Goal: Task Accomplishment & Management: Use online tool/utility

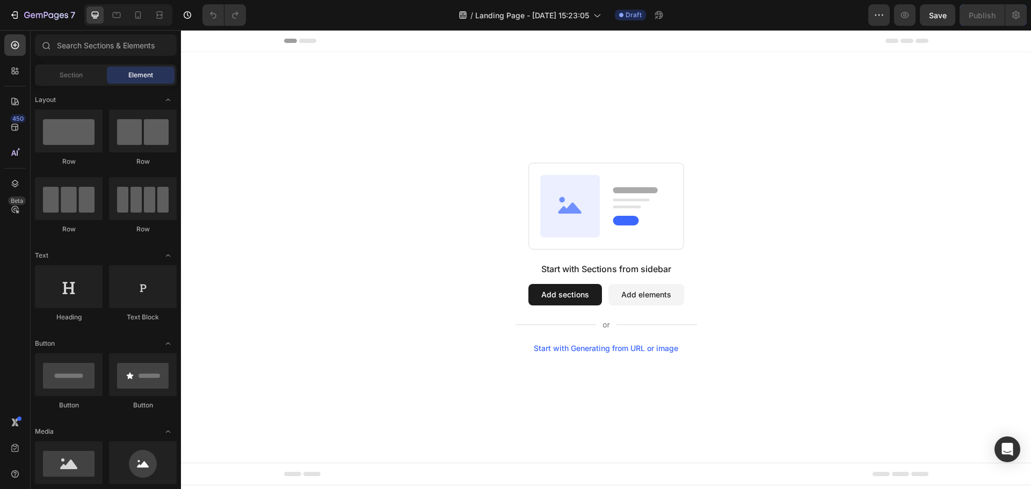
click at [579, 299] on button "Add sections" at bounding box center [565, 294] width 74 height 21
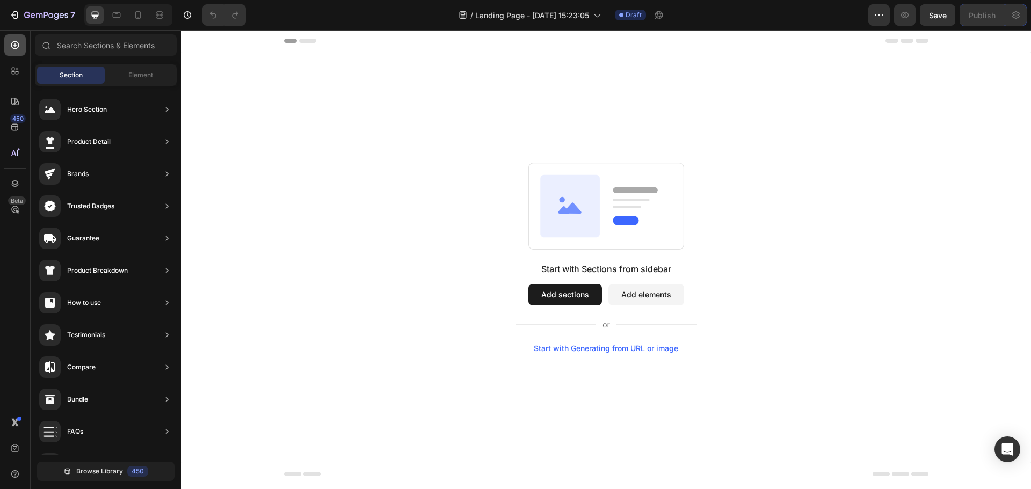
click at [21, 41] on div at bounding box center [14, 44] width 21 height 21
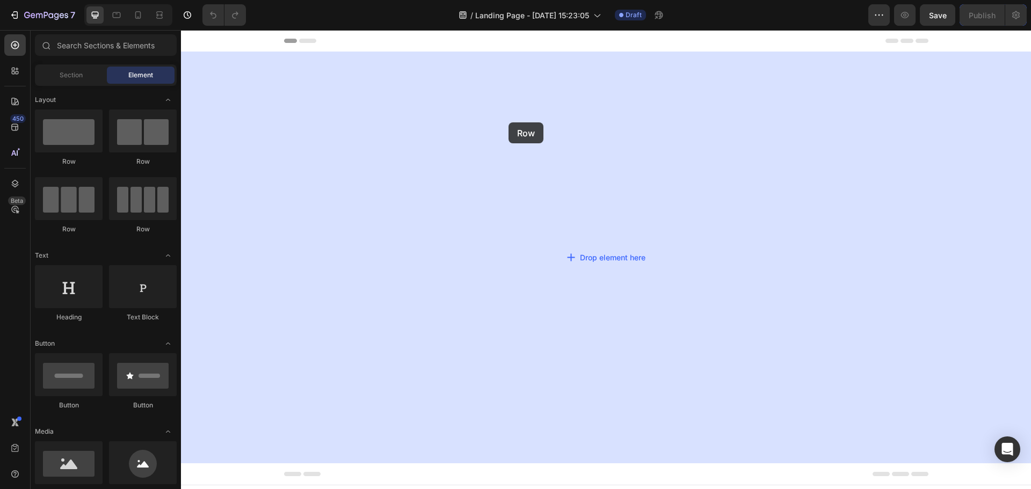
drag, startPoint x: 252, startPoint y: 168, endPoint x: 508, endPoint y: 122, distance: 260.1
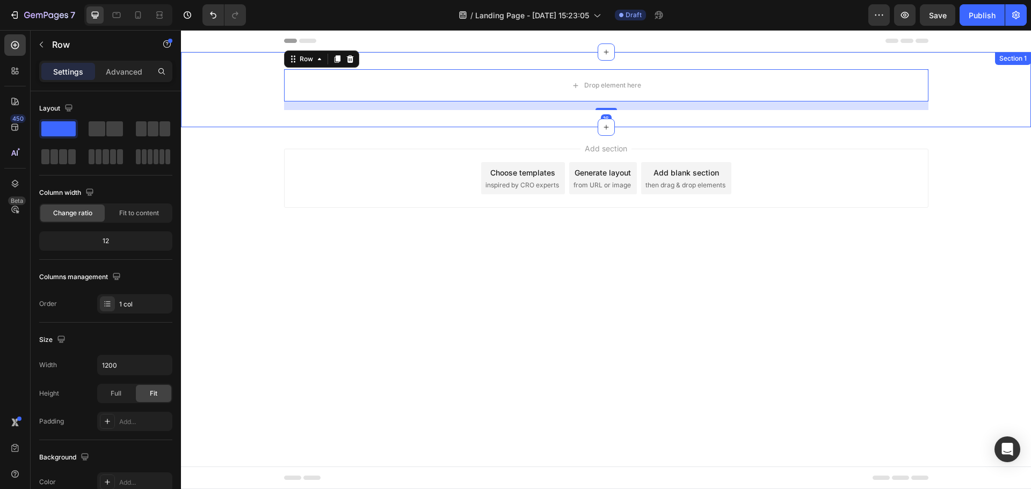
click at [255, 102] on div "Drop element here Row 16" at bounding box center [606, 89] width 850 height 41
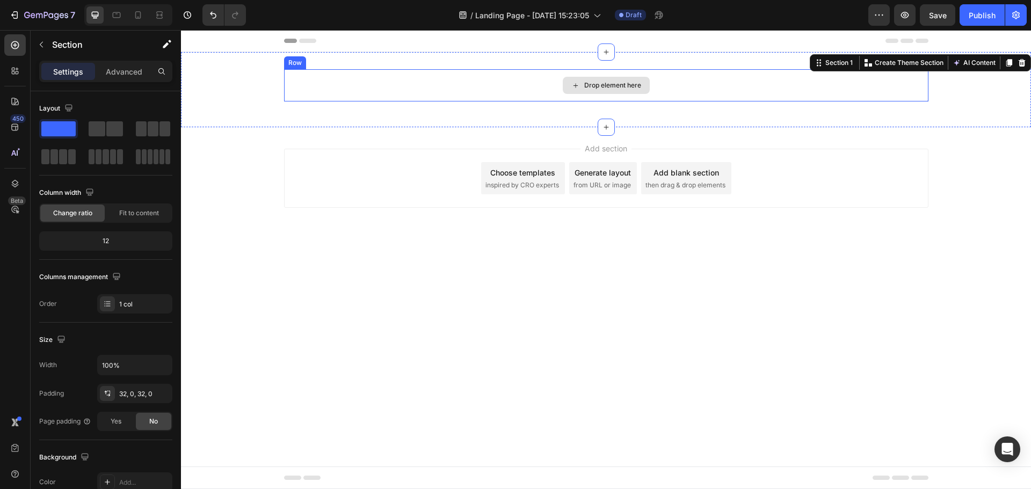
click at [331, 97] on div "Drop element here" at bounding box center [606, 85] width 644 height 32
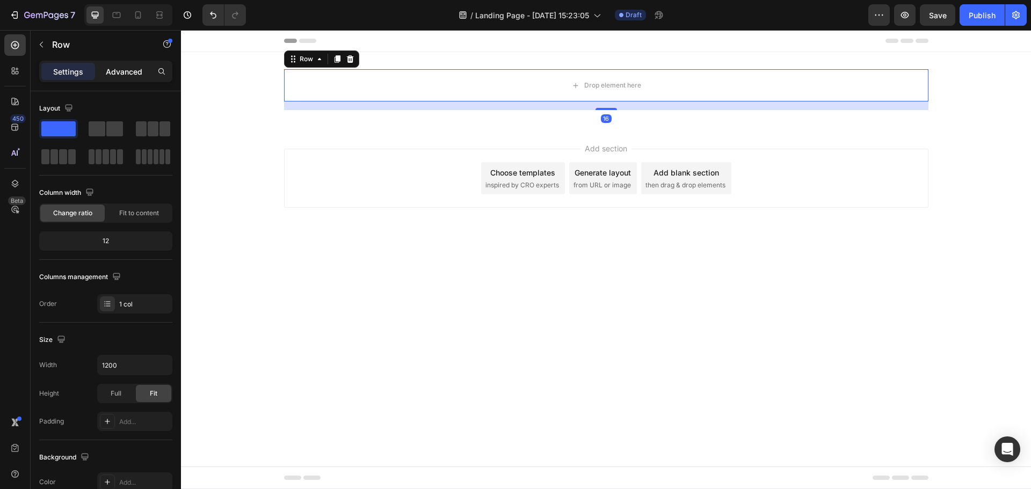
click at [125, 75] on p "Advanced" at bounding box center [124, 71] width 37 height 11
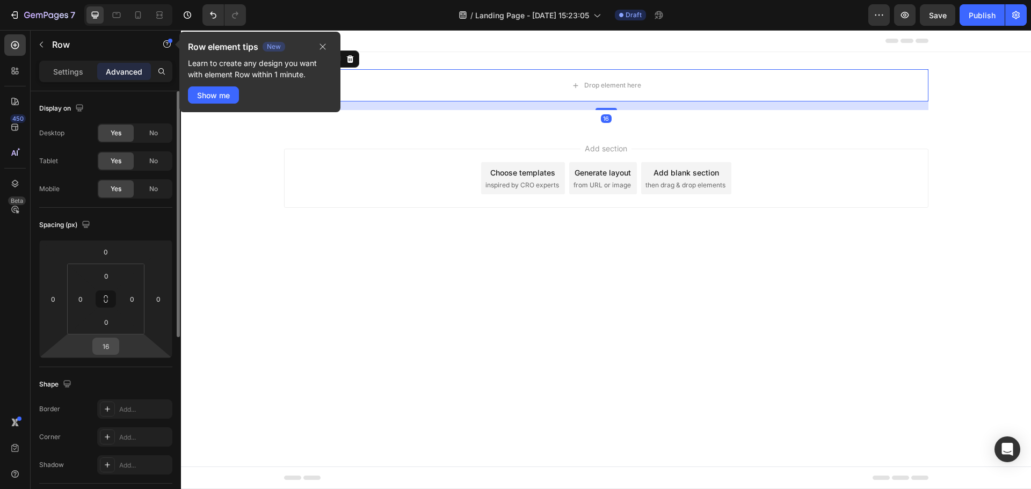
click at [108, 347] on input "16" at bounding box center [105, 346] width 21 height 16
type input "0"
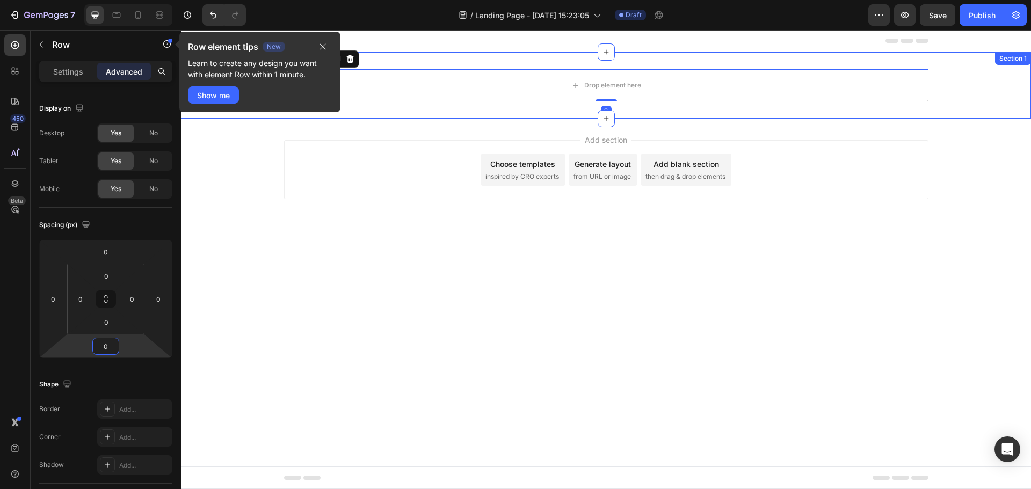
click at [960, 79] on div "Drop element here Row 0" at bounding box center [606, 85] width 850 height 32
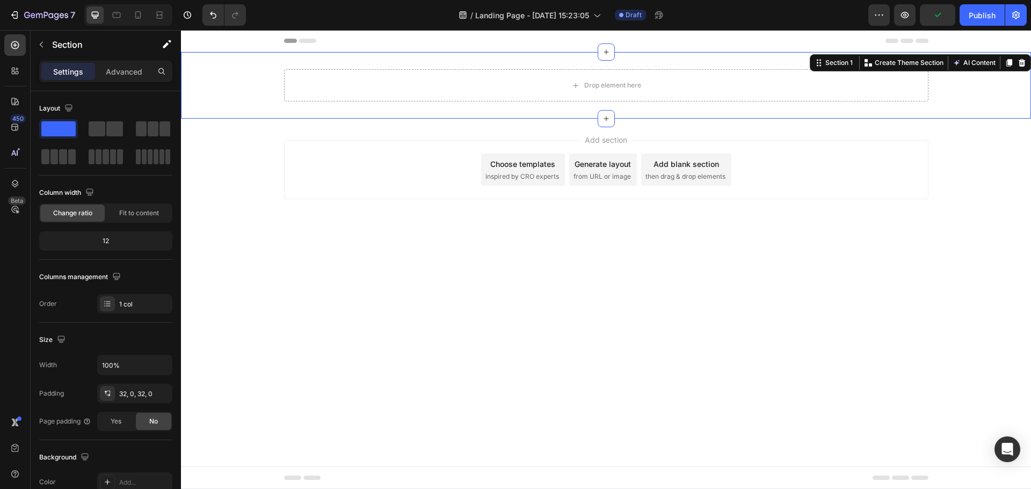
click at [215, 73] on div "Drop element here Row" at bounding box center [606, 85] width 850 height 32
click at [160, 366] on icon "button" at bounding box center [162, 365] width 11 height 11
click at [150, 412] on span "1200px" at bounding box center [151, 413] width 23 height 10
type input "1200"
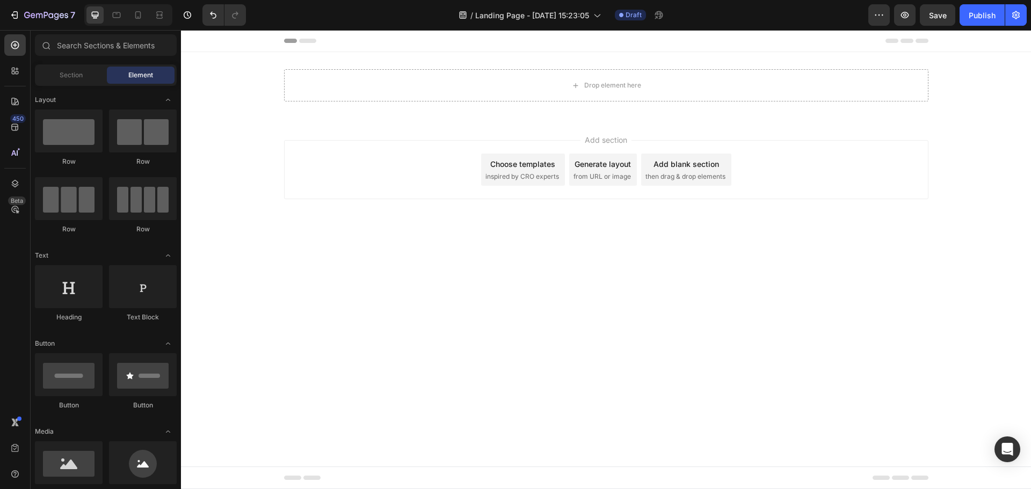
click at [222, 83] on div "Drop element here Row Section 1 Root" at bounding box center [606, 85] width 850 height 67
click at [334, 67] on div "Drop element here Row Section 1" at bounding box center [606, 85] width 644 height 67
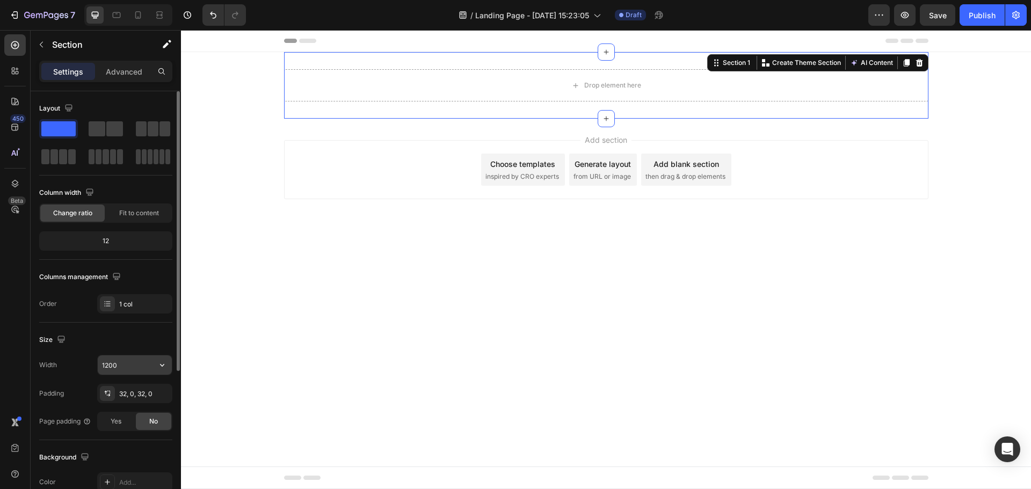
click at [162, 367] on icon "button" at bounding box center [162, 365] width 4 height 3
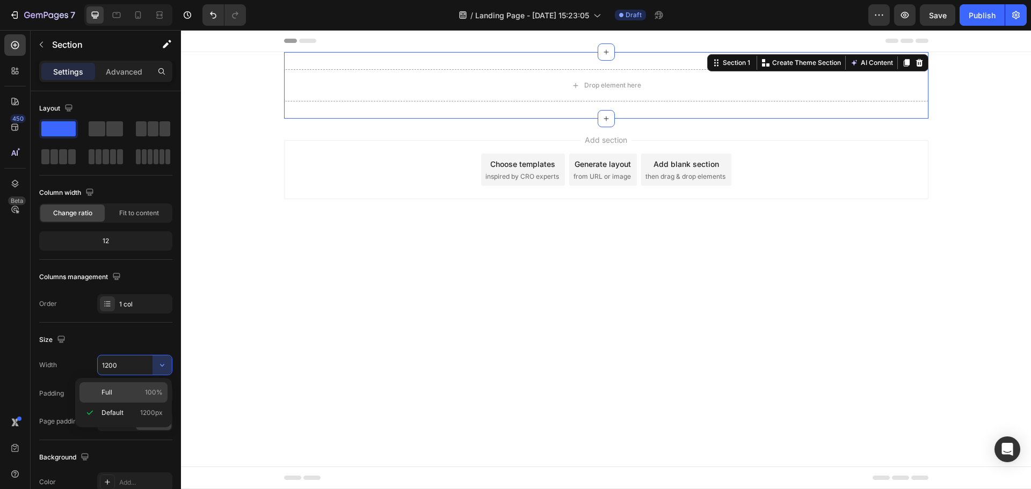
click at [133, 392] on p "Full 100%" at bounding box center [131, 393] width 61 height 10
type input "100%"
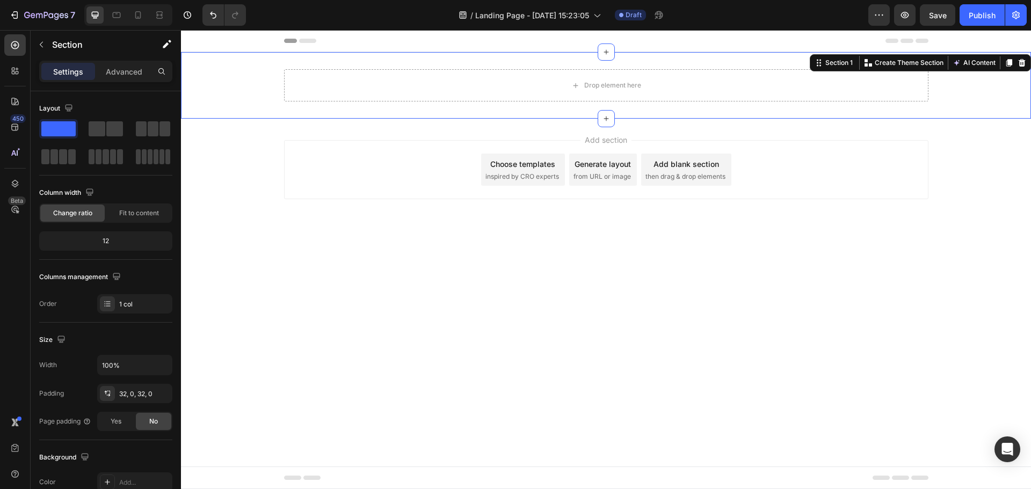
click at [249, 79] on div "Drop element here Row" at bounding box center [606, 85] width 850 height 32
click at [8, 48] on div at bounding box center [14, 44] width 21 height 21
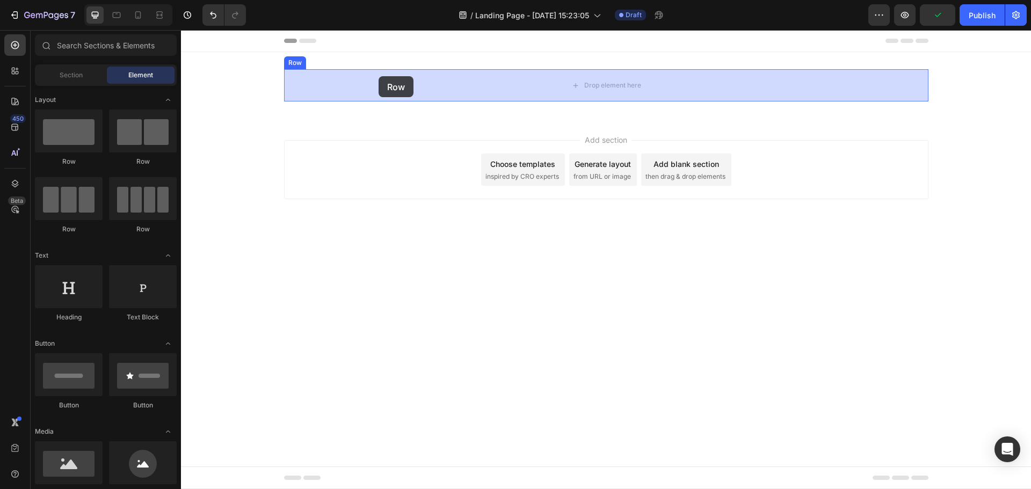
drag, startPoint x: 252, startPoint y: 175, endPoint x: 379, endPoint y: 76, distance: 160.7
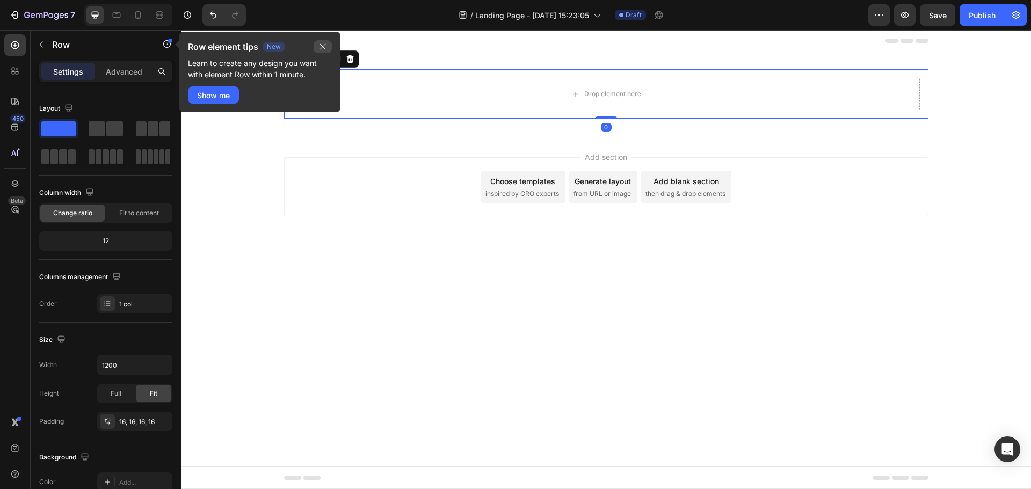
click at [321, 45] on icon "button" at bounding box center [322, 46] width 9 height 9
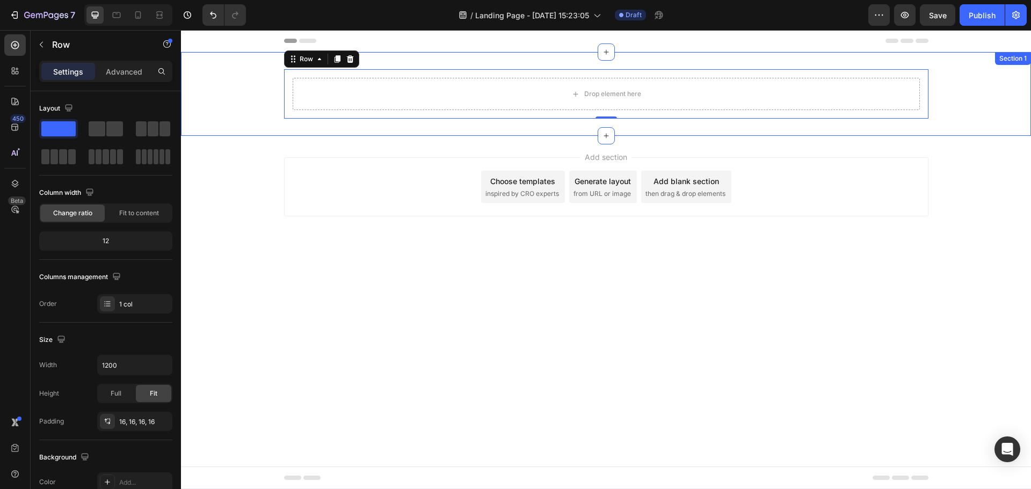
click at [251, 90] on div "Drop element here Row 0 Row" at bounding box center [606, 93] width 850 height 49
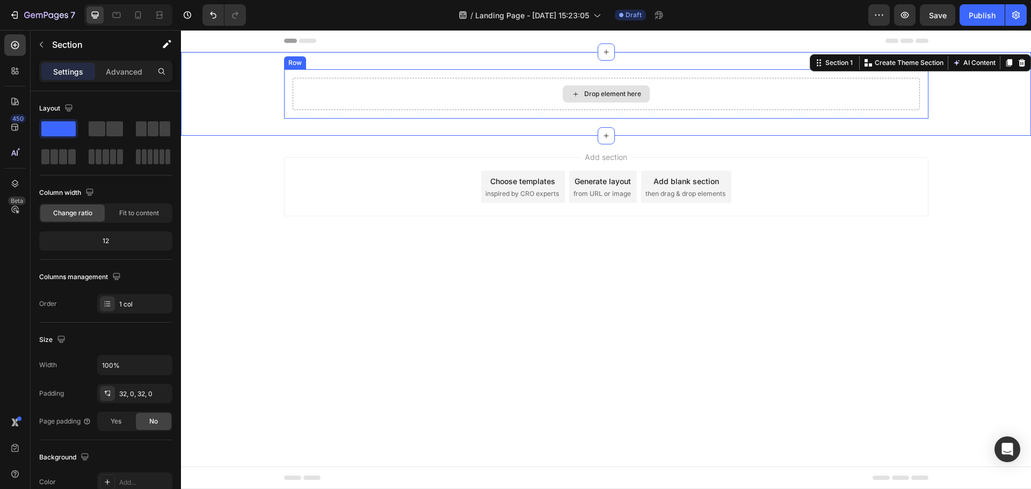
click at [312, 79] on div "Drop element here" at bounding box center [606, 94] width 627 height 32
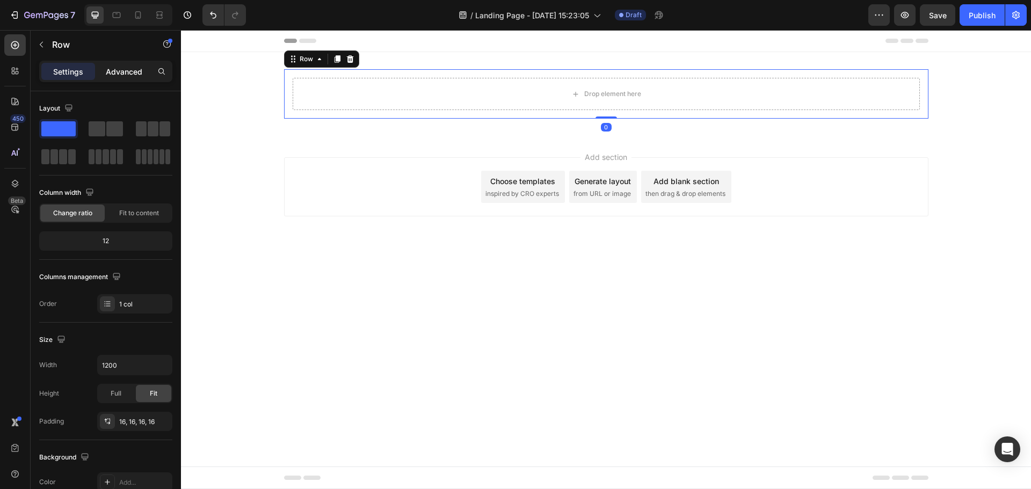
click at [115, 74] on p "Advanced" at bounding box center [124, 71] width 37 height 11
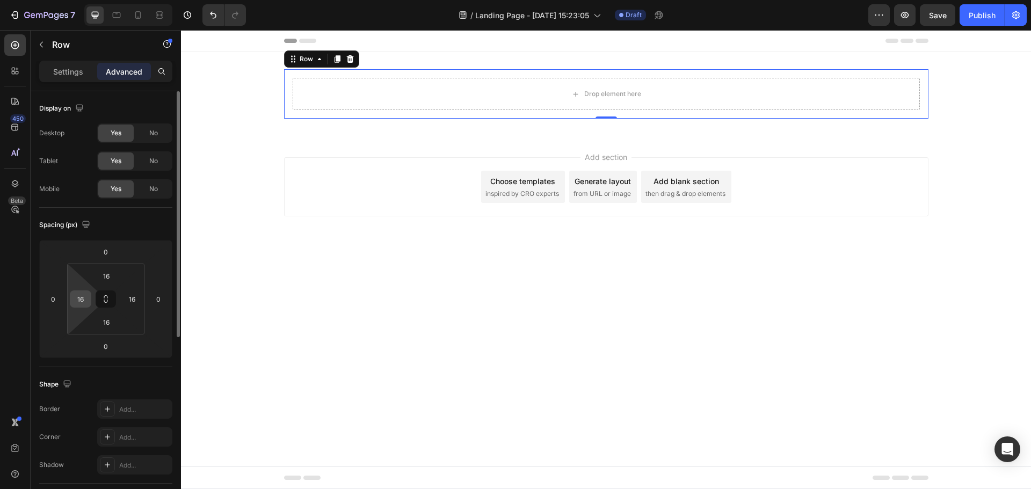
click at [83, 302] on input "16" at bounding box center [80, 299] width 16 height 16
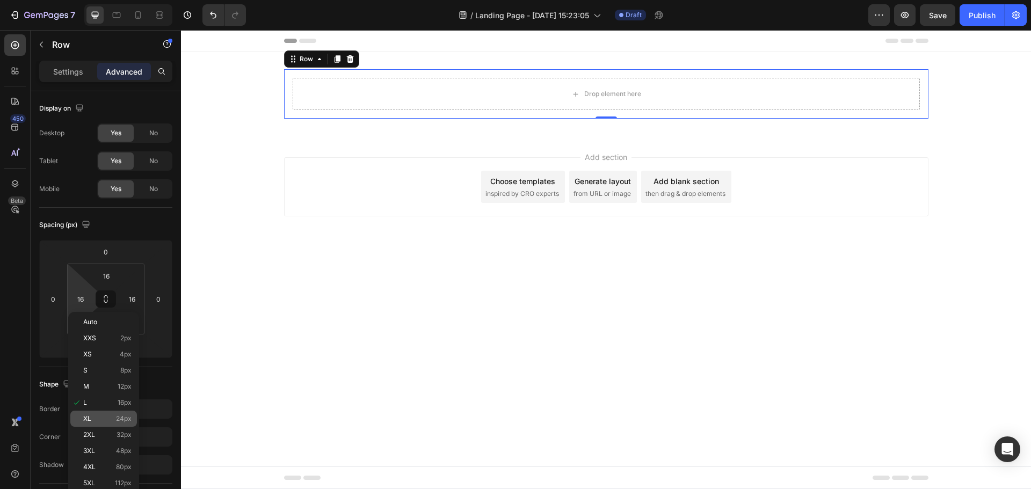
click at [109, 419] on p "XL 24px" at bounding box center [107, 419] width 48 height 8
type input "24"
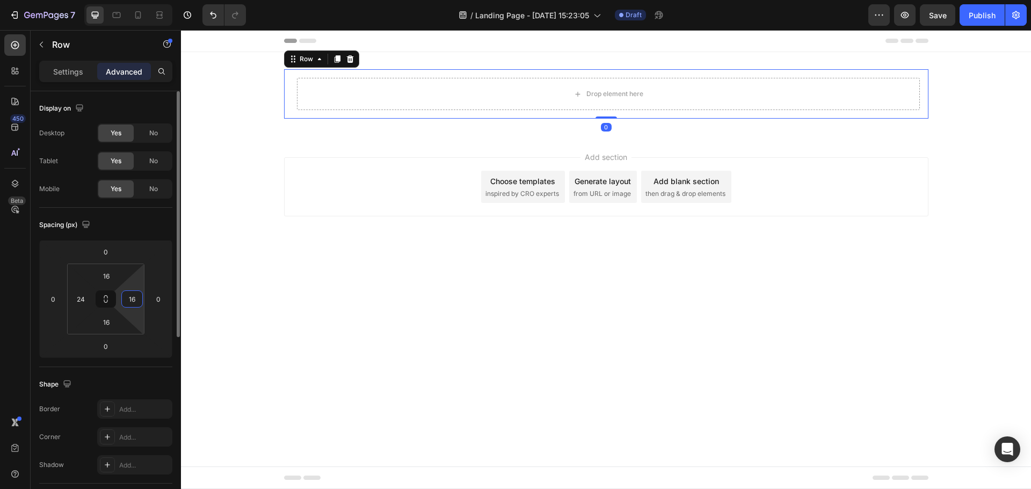
click at [137, 302] on input "16" at bounding box center [132, 299] width 16 height 16
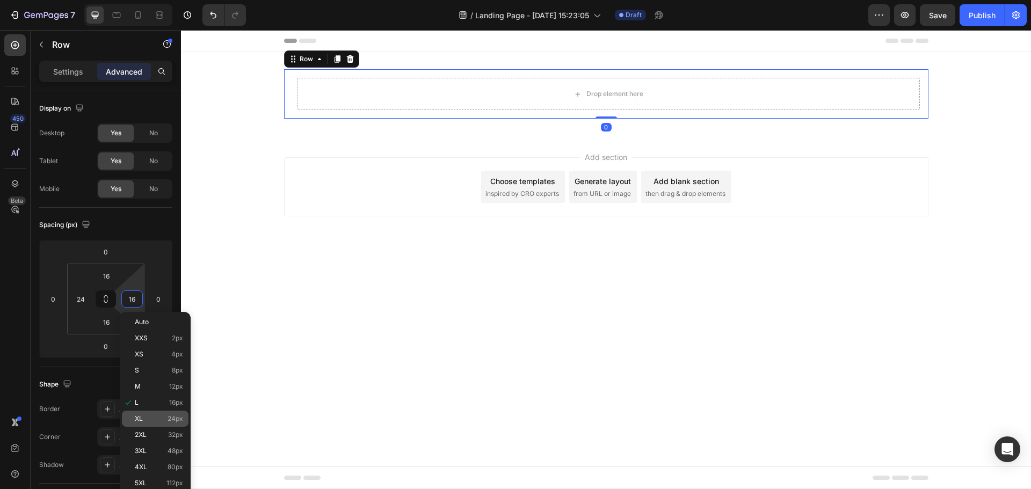
click at [141, 419] on span "XL" at bounding box center [139, 419] width 8 height 8
type input "24"
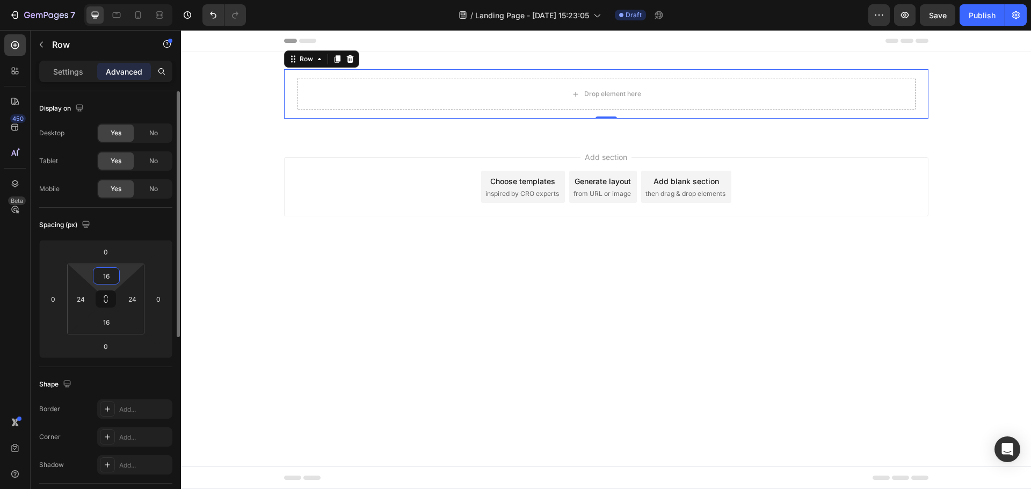
click at [100, 277] on input "16" at bounding box center [106, 276] width 21 height 16
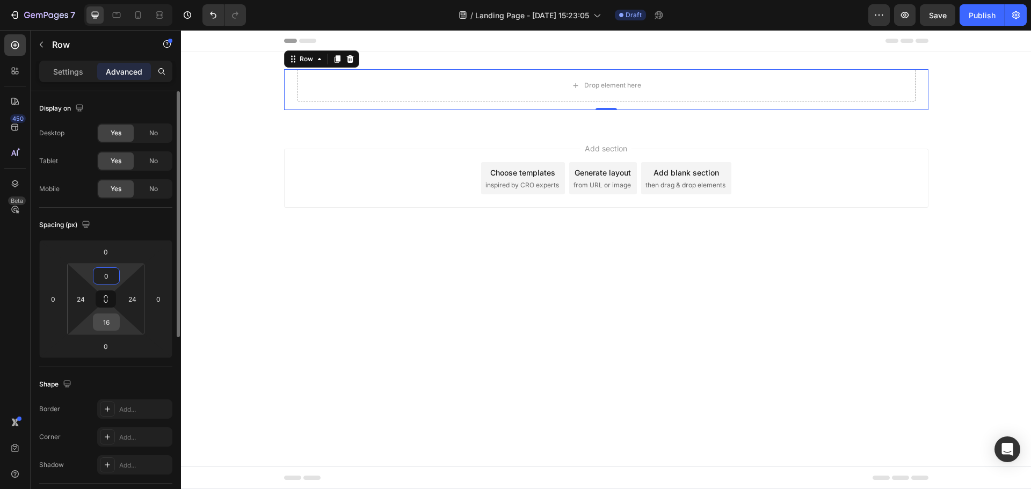
type input "0"
click at [104, 326] on input "16" at bounding box center [106, 322] width 21 height 16
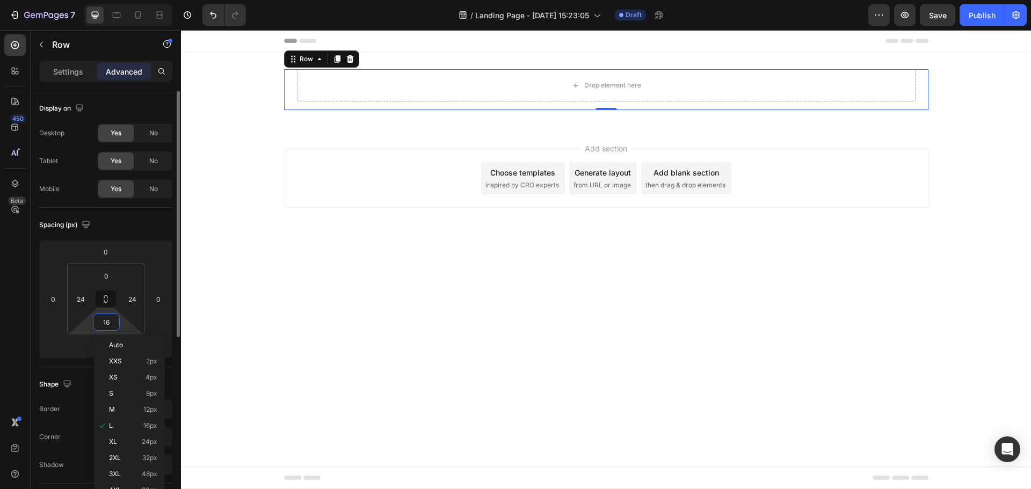
type input "0"
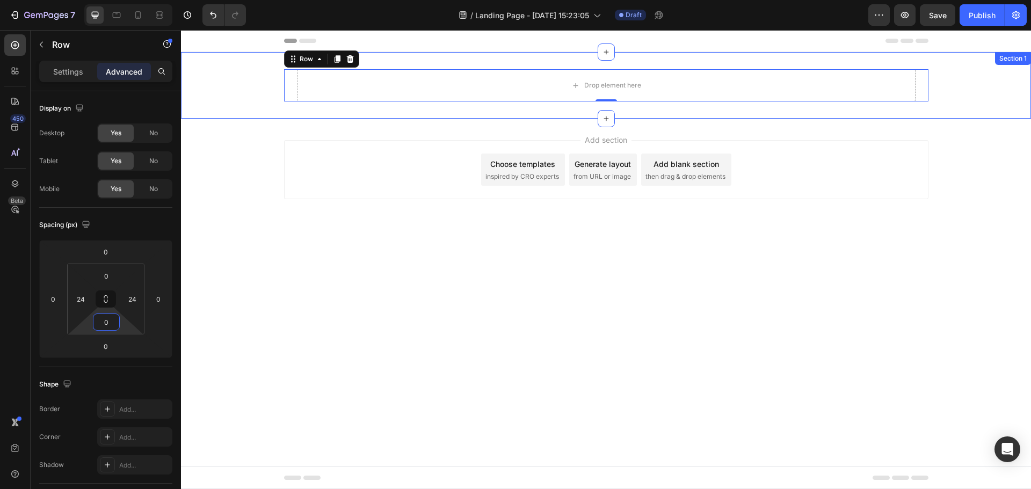
click at [252, 91] on div "Drop element here Row 0 Row" at bounding box center [606, 85] width 850 height 32
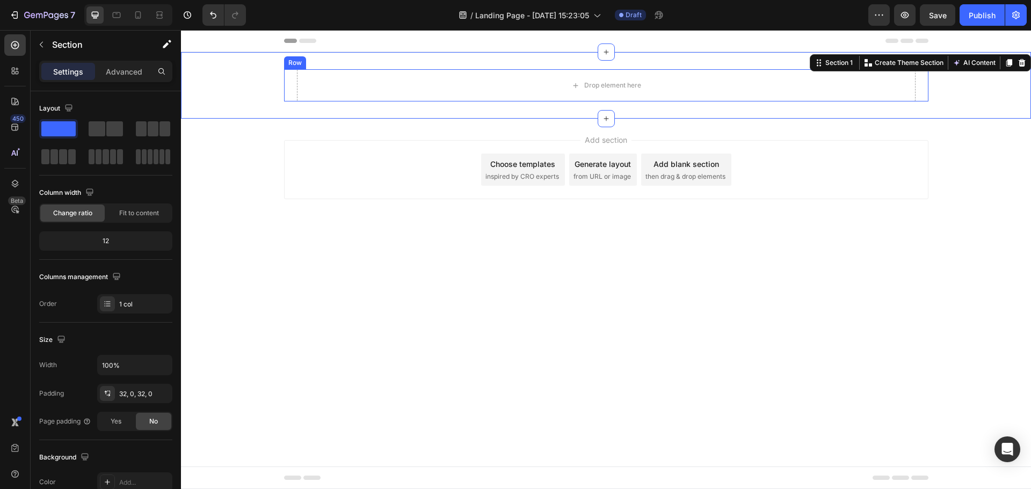
click at [303, 84] on div "Drop element here" at bounding box center [606, 85] width 619 height 32
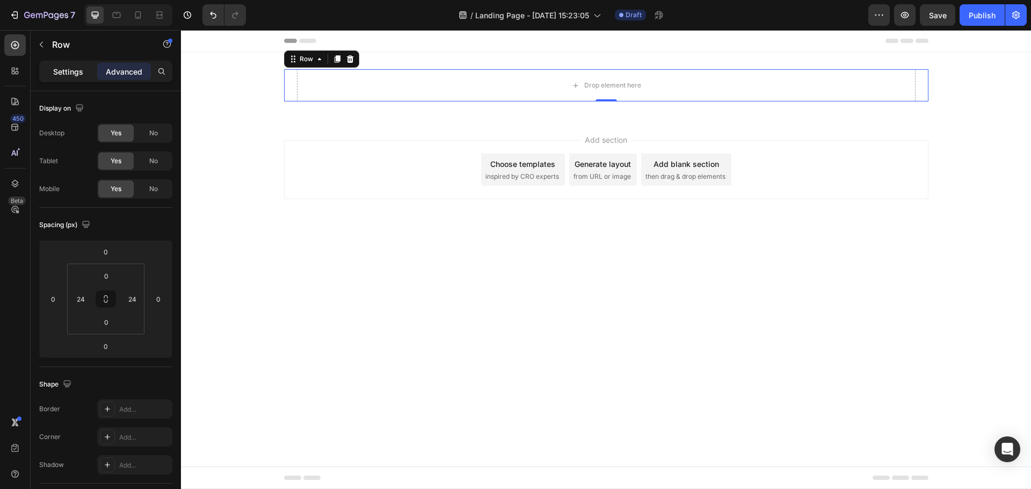
click at [81, 71] on p "Settings" at bounding box center [68, 71] width 30 height 11
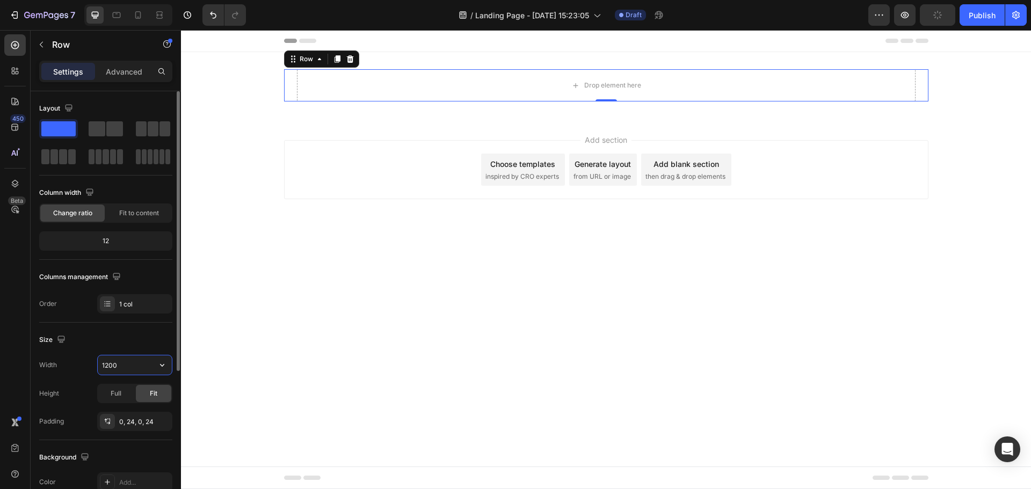
click at [122, 368] on input "1200" at bounding box center [135, 364] width 74 height 19
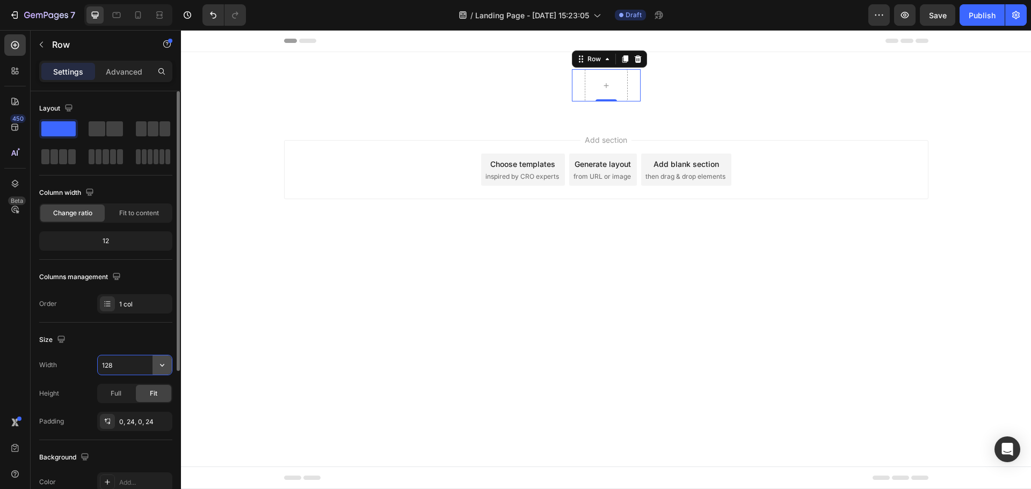
type input "1280"
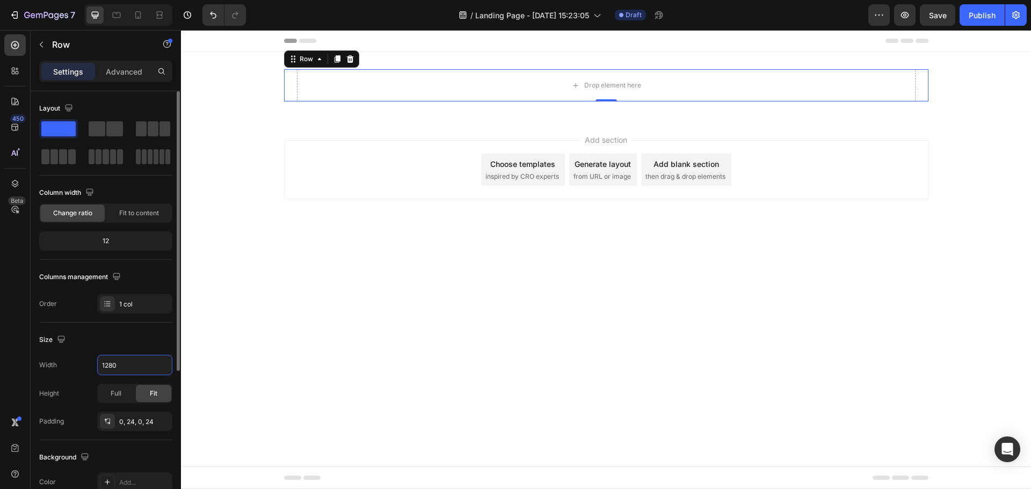
click at [220, 75] on div "Drop element here Row 0 Row" at bounding box center [606, 85] width 850 height 32
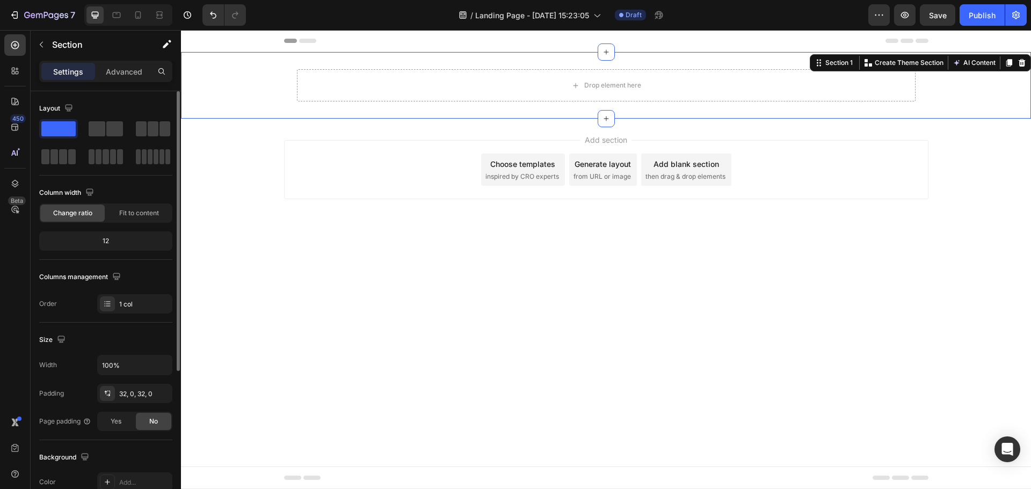
click at [231, 79] on div "Drop element here Row Row" at bounding box center [606, 85] width 850 height 32
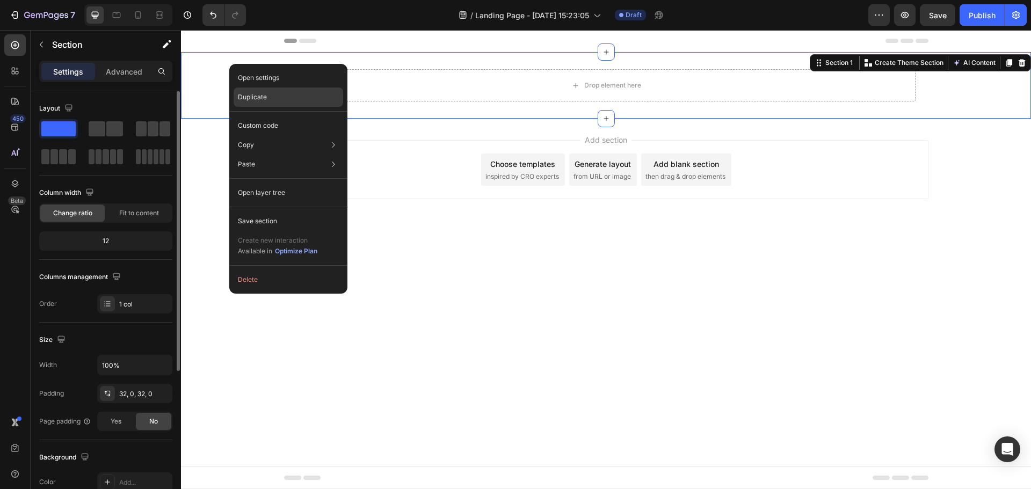
click at [271, 100] on div "Duplicate" at bounding box center [289, 97] width 110 height 19
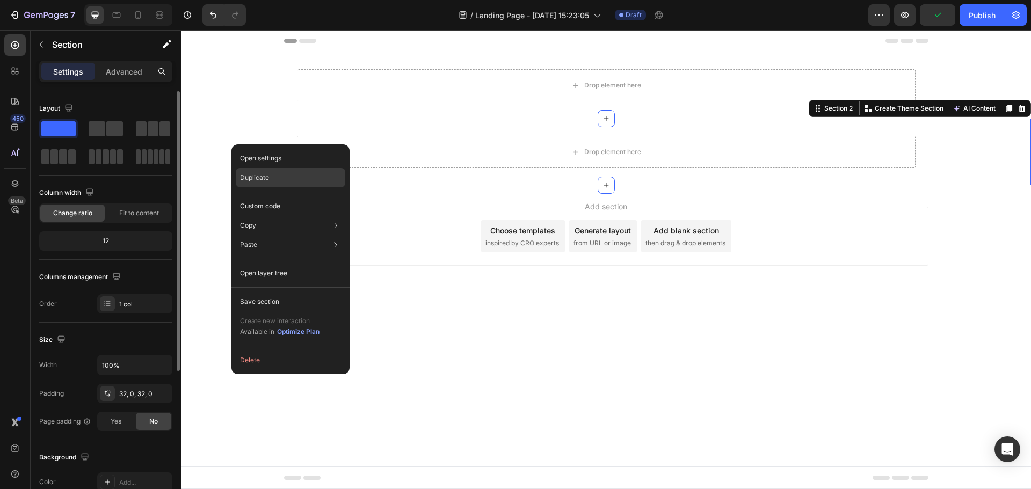
click at [258, 180] on p "Duplicate" at bounding box center [254, 178] width 29 height 10
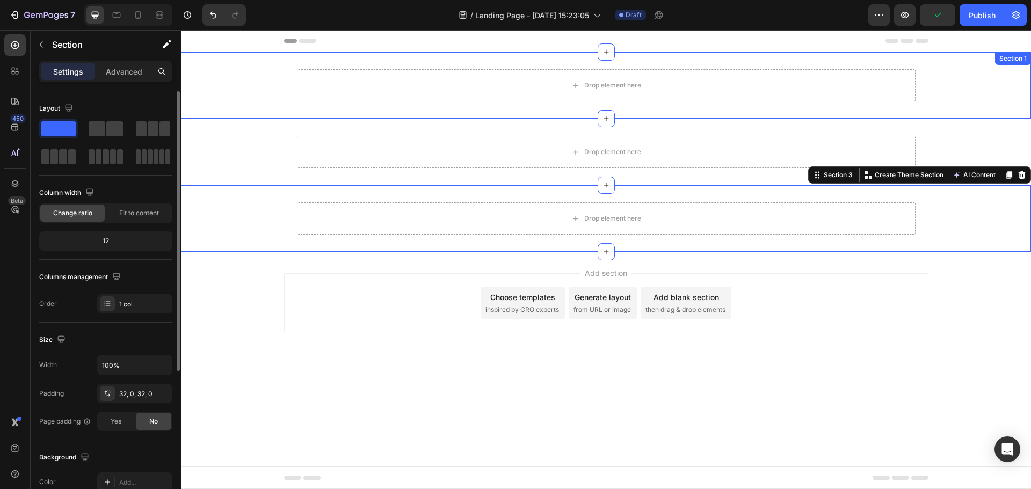
click at [222, 90] on div "Drop element here Row Row" at bounding box center [606, 85] width 850 height 32
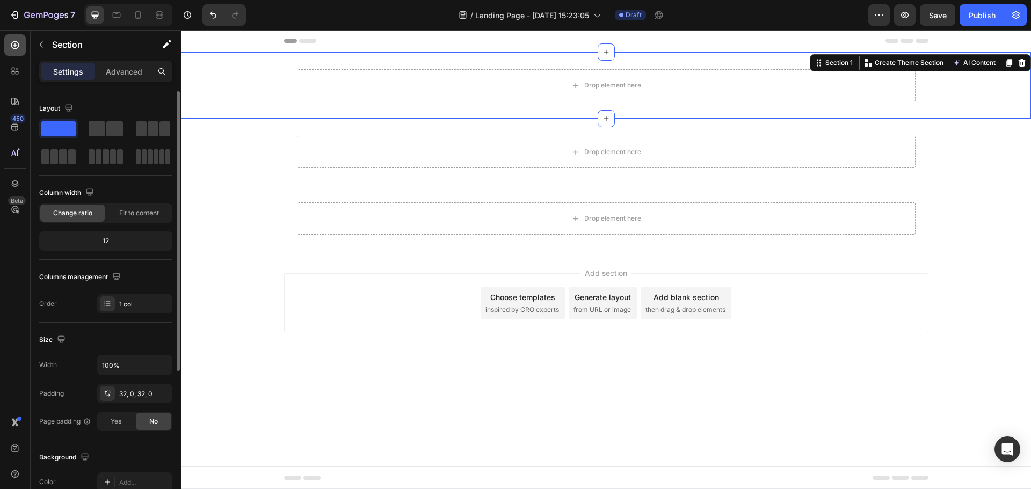
click at [16, 47] on icon at bounding box center [15, 45] width 11 height 11
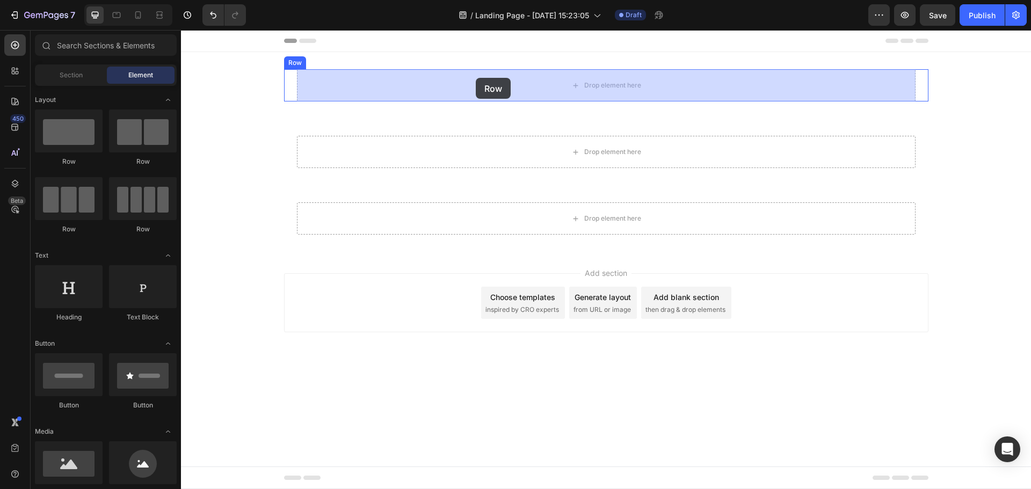
drag, startPoint x: 332, startPoint y: 167, endPoint x: 476, endPoint y: 78, distance: 168.8
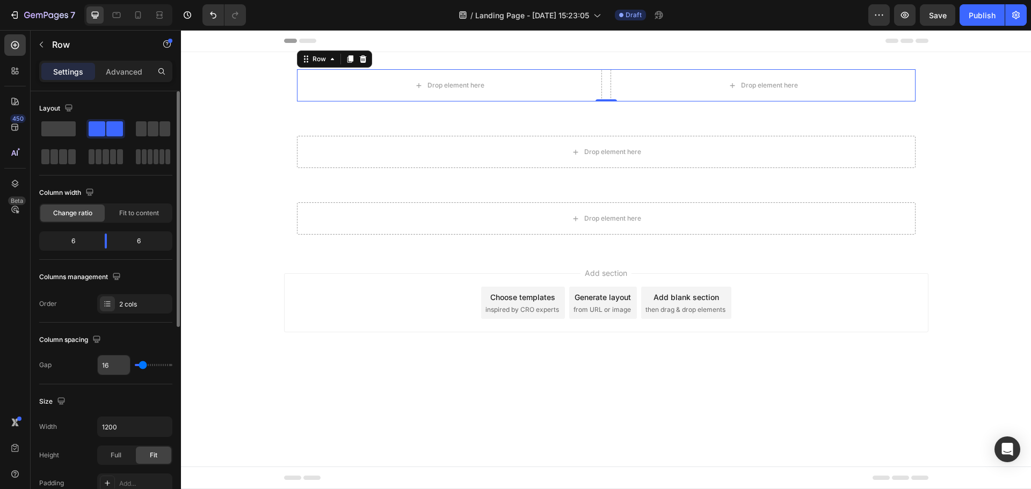
click at [106, 369] on input "16" at bounding box center [114, 364] width 32 height 19
type input "2"
type input "24"
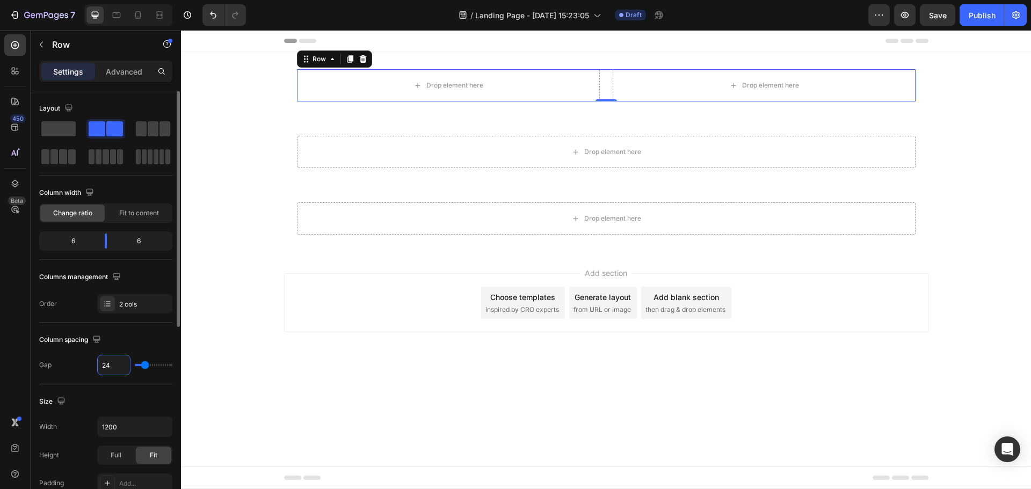
type input "24"
click at [11, 47] on icon at bounding box center [15, 45] width 11 height 11
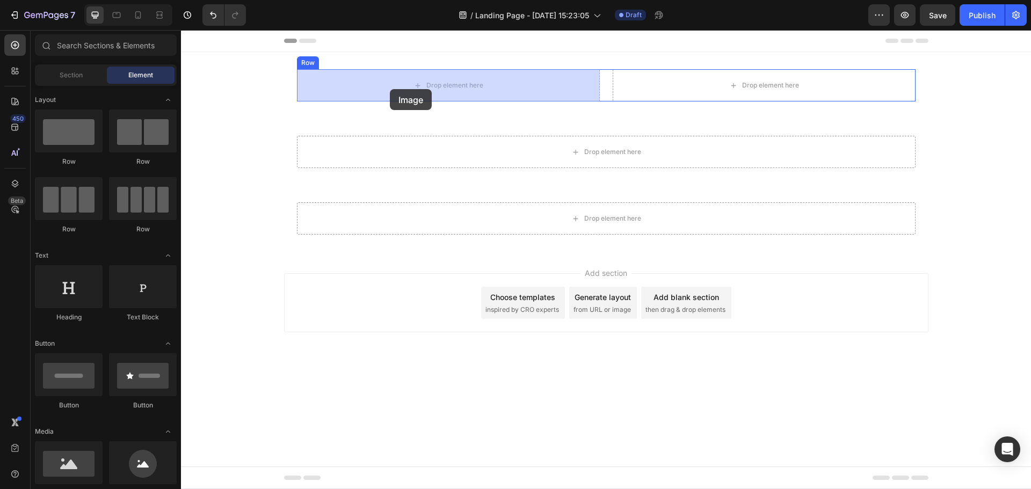
drag, startPoint x: 257, startPoint y: 499, endPoint x: 392, endPoint y: 83, distance: 437.6
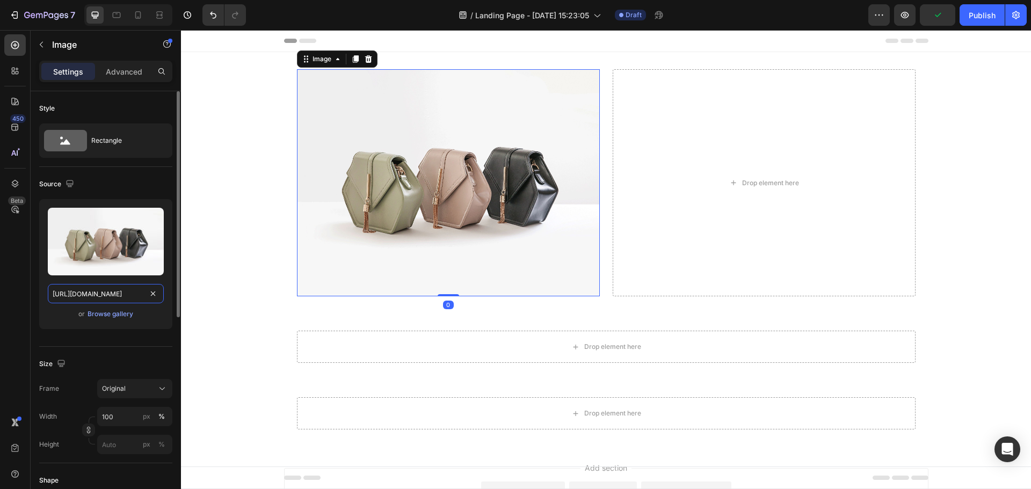
click at [115, 293] on input "[URL][DOMAIN_NAME]" at bounding box center [106, 293] width 116 height 19
paste input "[DOMAIN_NAME][URL][DOMAIN_NAME]"
type input "[URL][DOMAIN_NAME]"
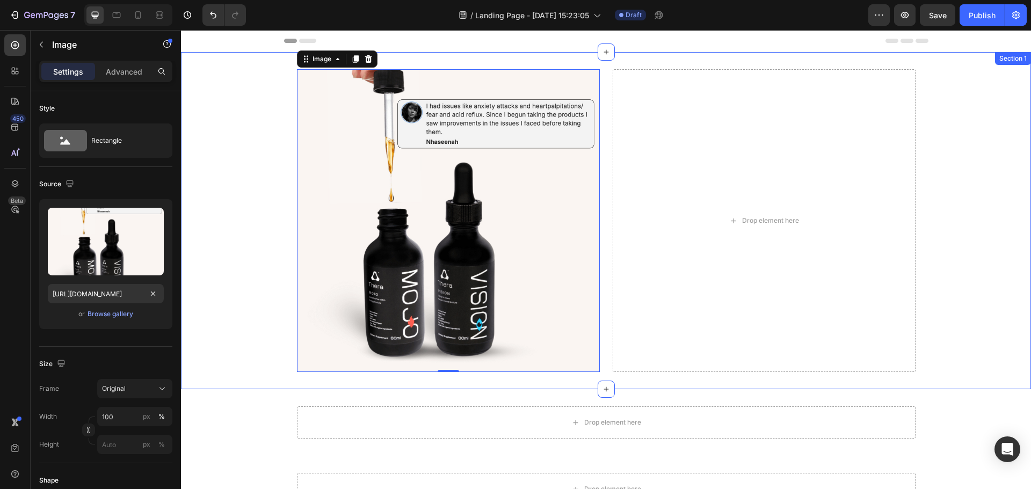
click at [234, 275] on div "Image 0 Drop element here Row Row Row" at bounding box center [606, 220] width 850 height 303
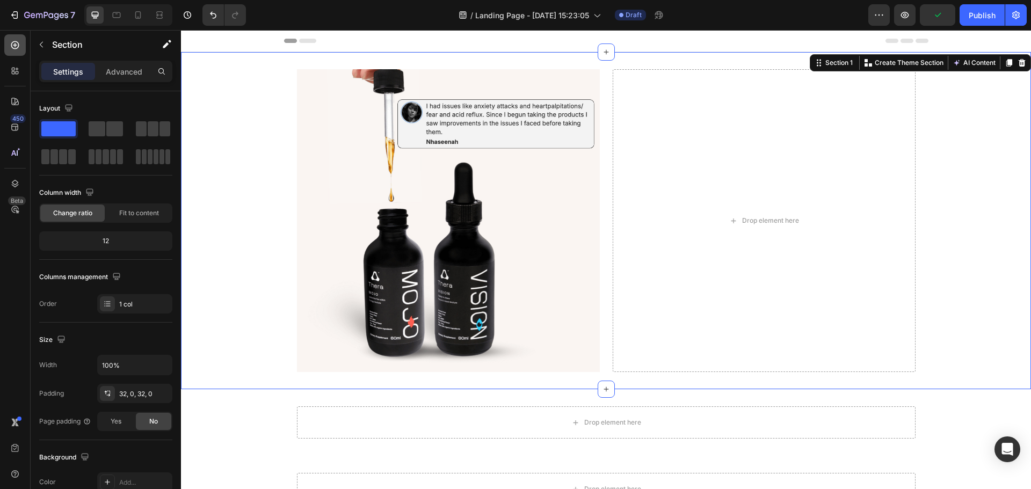
click at [19, 48] on icon at bounding box center [15, 45] width 11 height 11
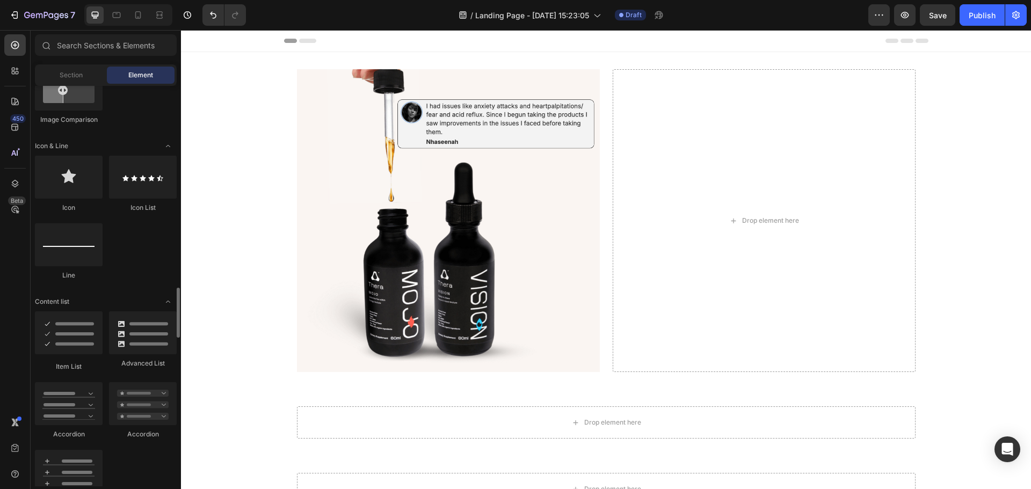
scroll to position [752, 0]
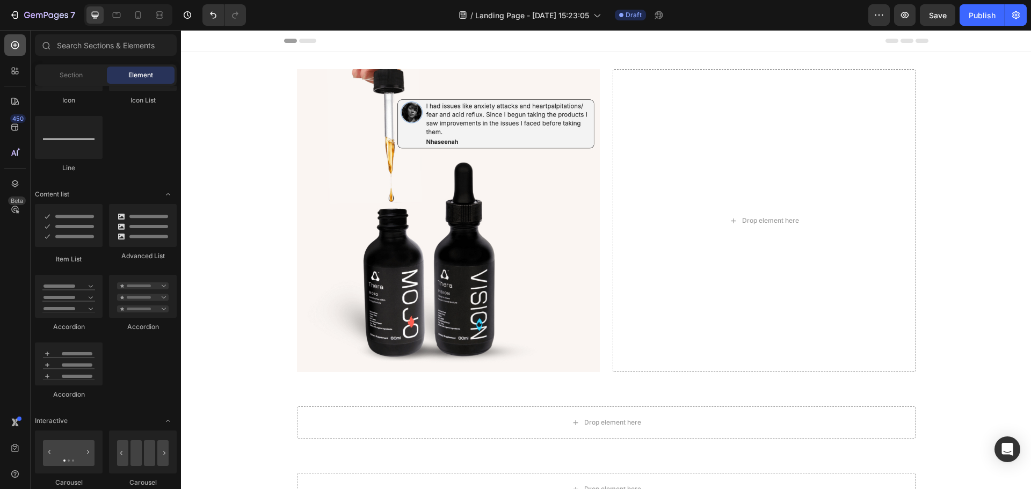
click at [21, 47] on div at bounding box center [14, 44] width 21 height 21
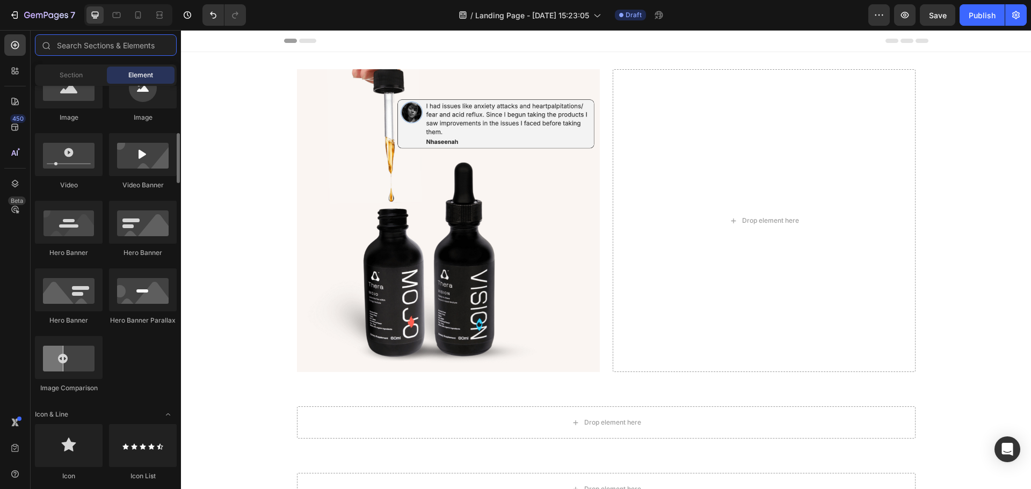
scroll to position [0, 0]
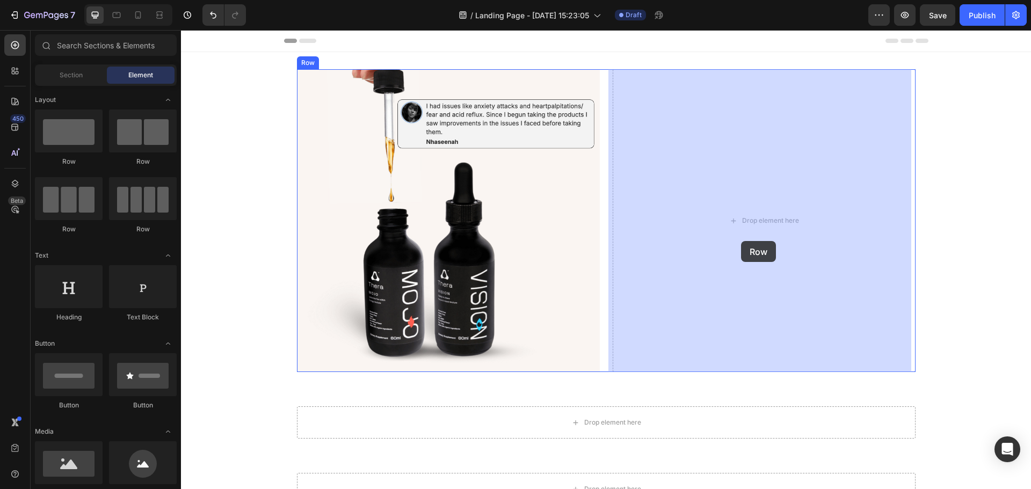
drag, startPoint x: 254, startPoint y: 180, endPoint x: 613, endPoint y: 212, distance: 360.6
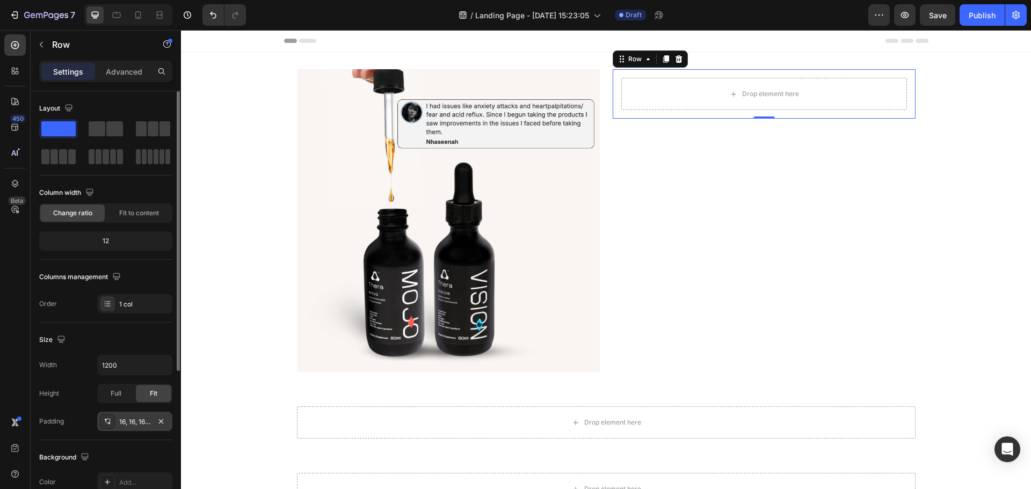
click at [133, 423] on div "16, 16, 16, 16" at bounding box center [134, 422] width 31 height 10
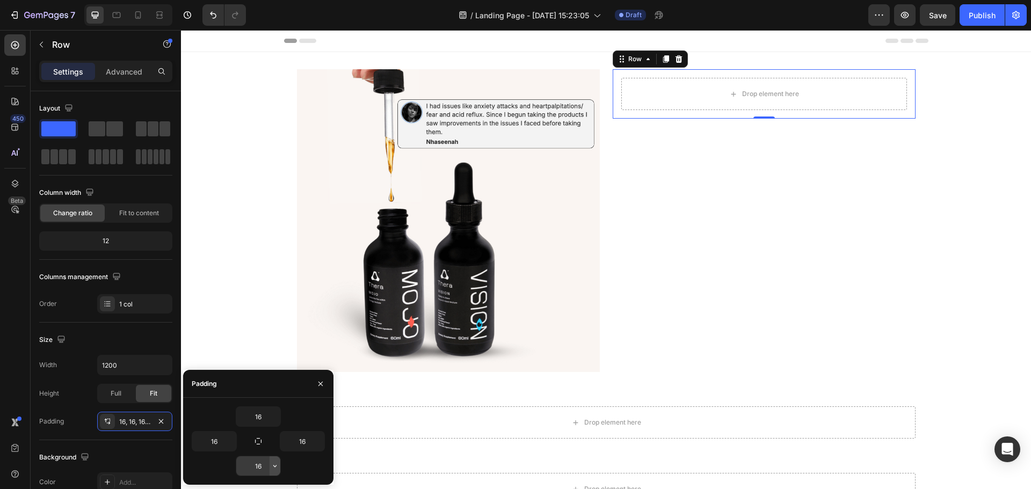
click at [276, 467] on icon "button" at bounding box center [275, 466] width 9 height 9
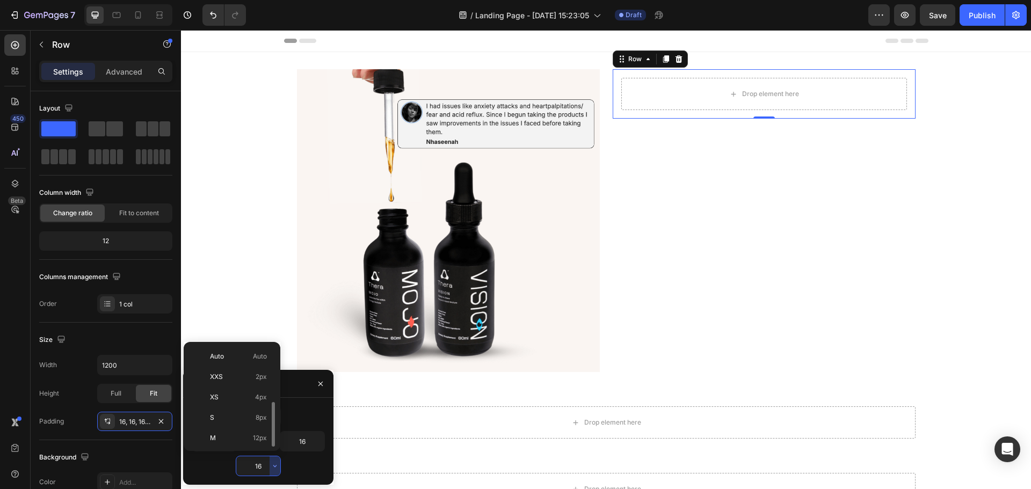
scroll to position [39, 0]
click at [244, 437] on p "XL 24px" at bounding box center [238, 440] width 57 height 10
type input "24"
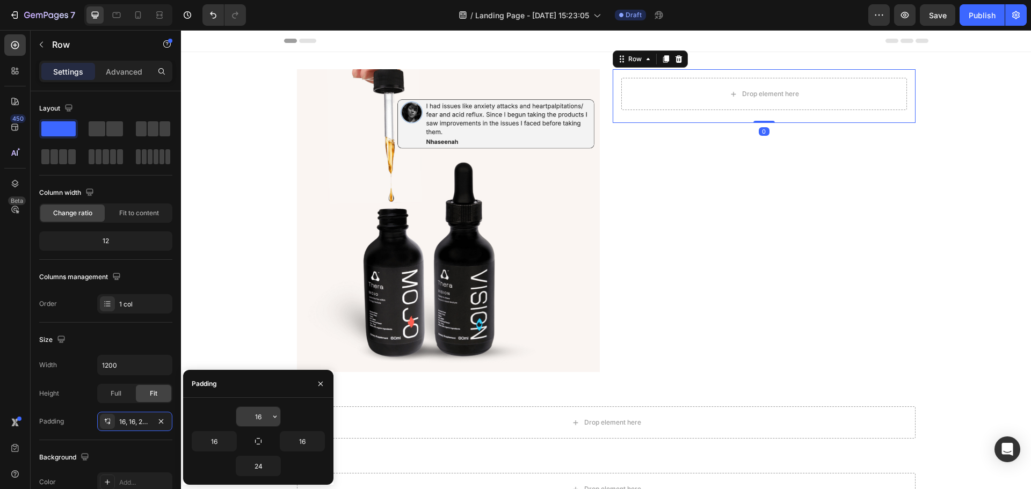
click at [275, 419] on icon "button" at bounding box center [275, 416] width 9 height 9
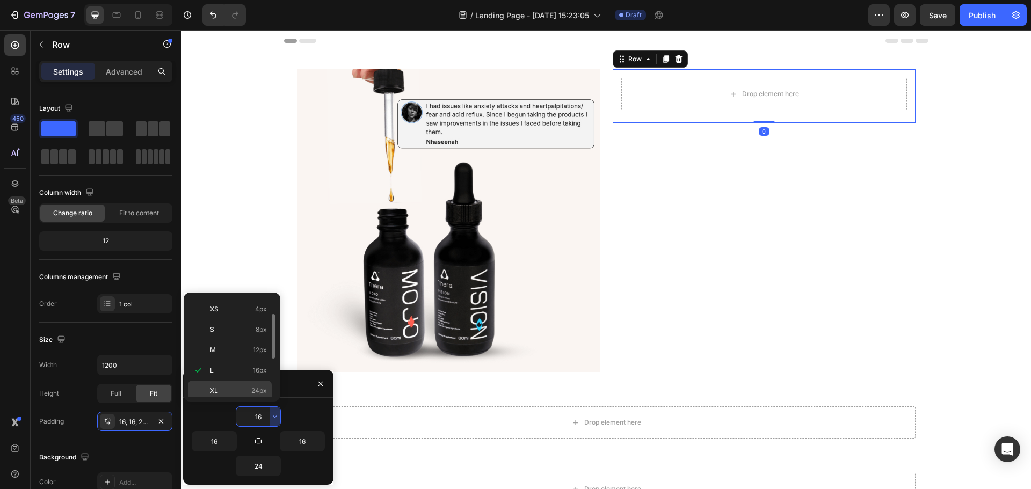
click at [253, 387] on span "24px" at bounding box center [259, 391] width 16 height 10
type input "24"
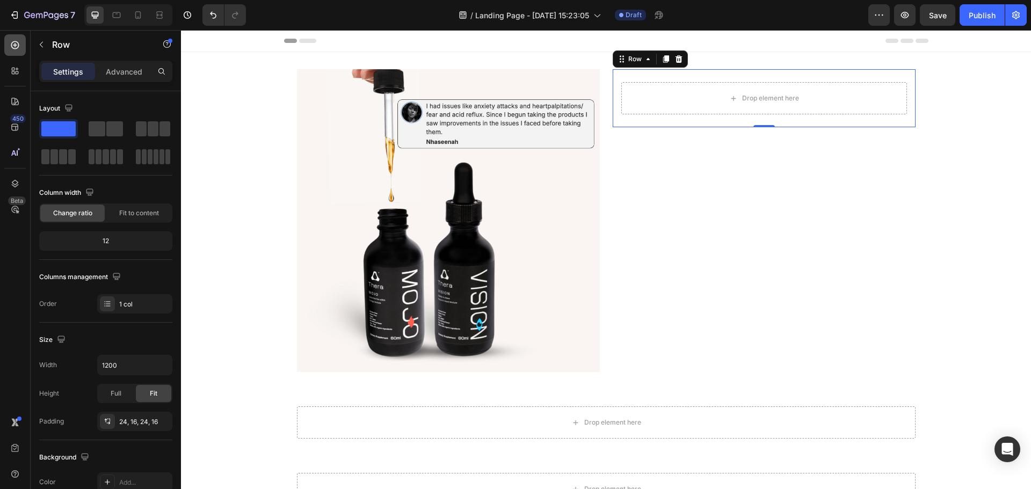
click at [15, 39] on div at bounding box center [14, 44] width 21 height 21
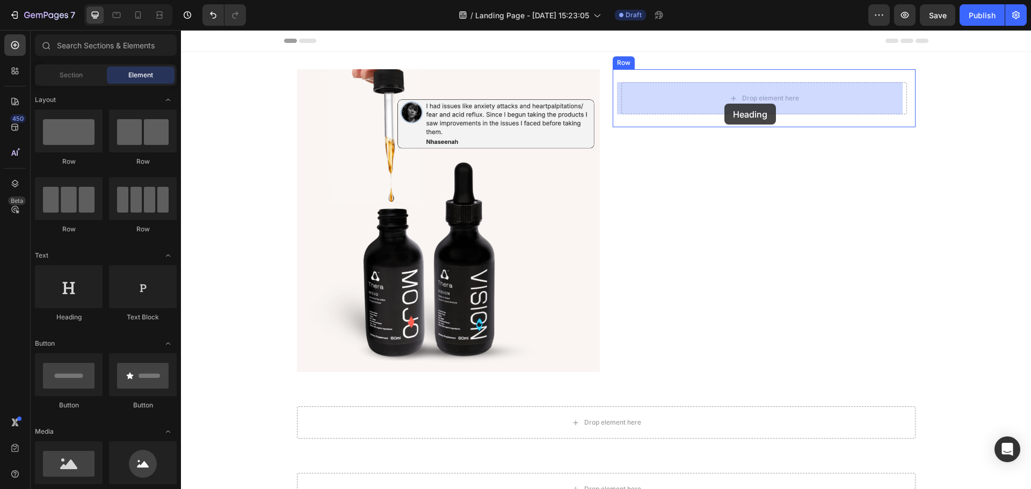
drag, startPoint x: 257, startPoint y: 323, endPoint x: 724, endPoint y: 103, distance: 515.9
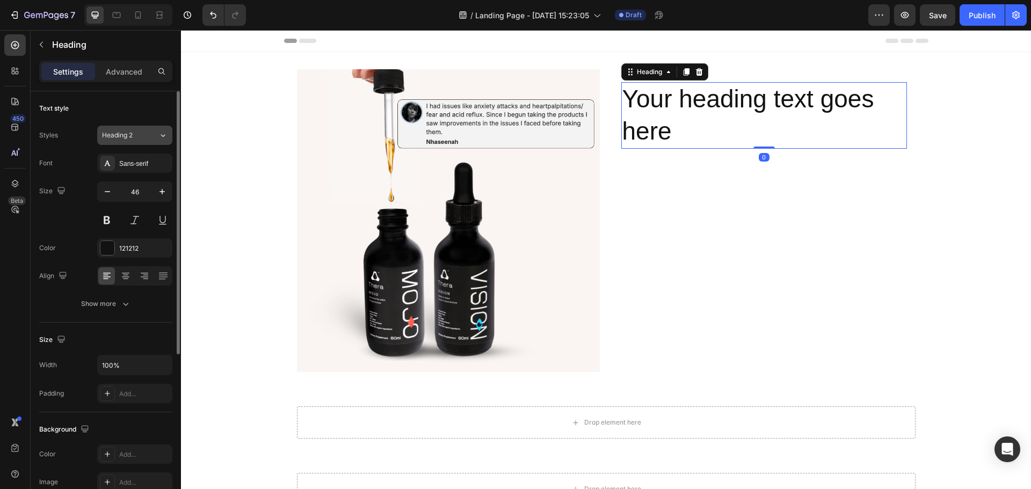
click at [153, 142] on button "Heading 2" at bounding box center [134, 135] width 75 height 19
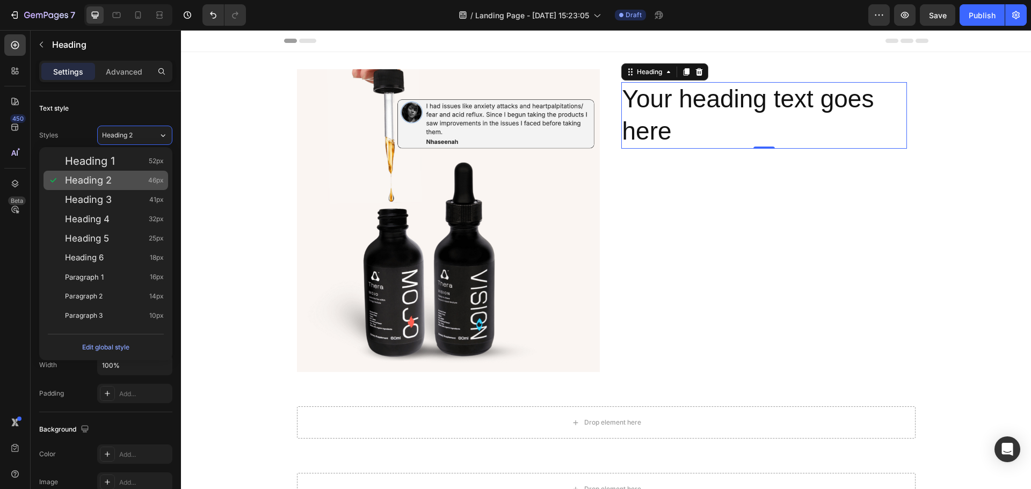
click at [129, 186] on div "Heading 2 46px" at bounding box center [105, 180] width 125 height 19
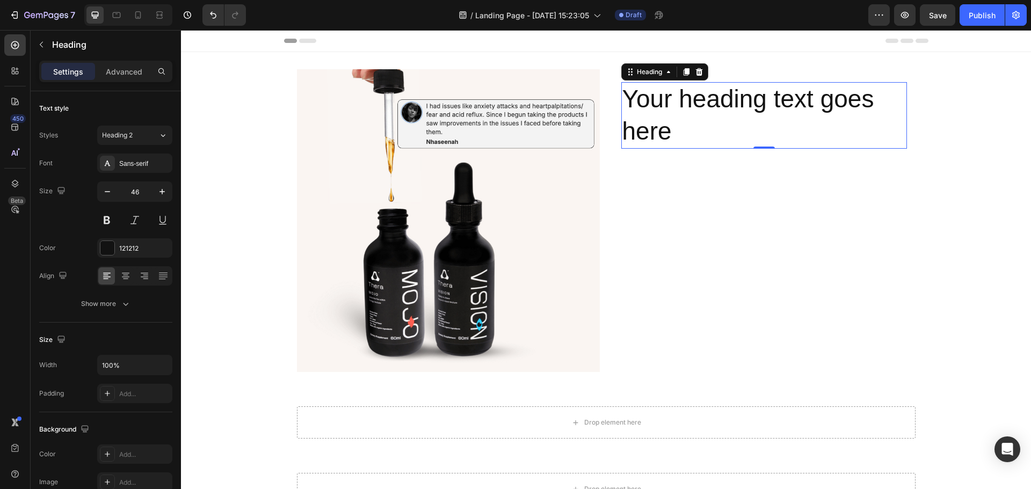
click at [697, 132] on h2 "Your heading text goes here" at bounding box center [764, 115] width 286 height 67
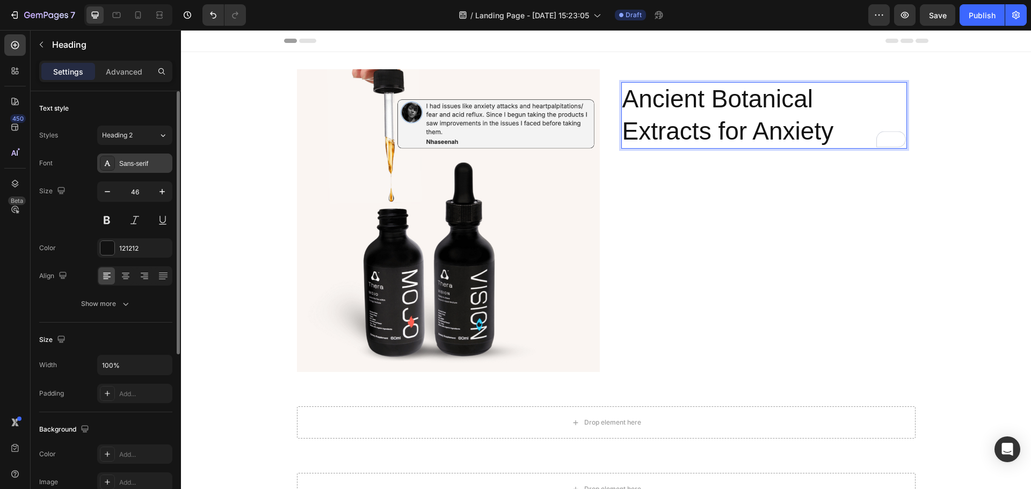
click at [148, 169] on div "Sans-serif" at bounding box center [134, 163] width 75 height 19
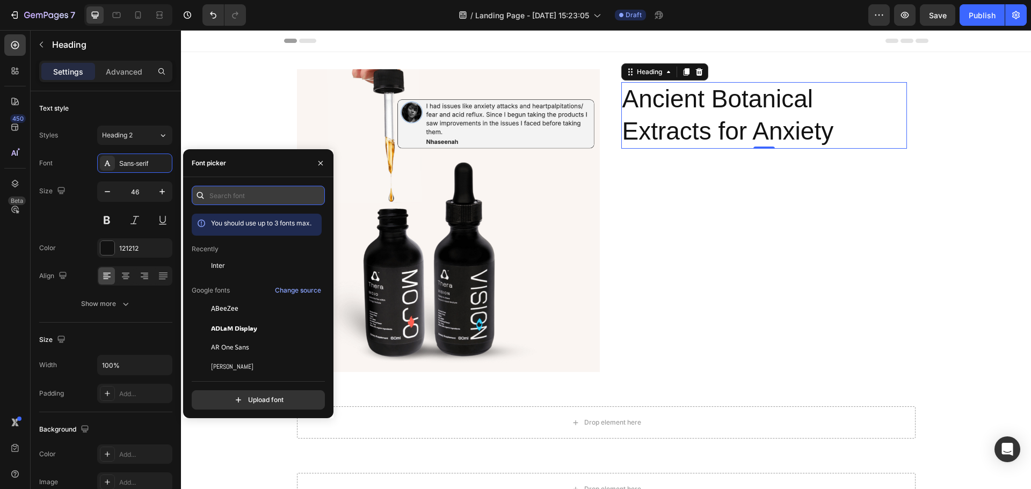
click at [258, 198] on input "text" at bounding box center [258, 195] width 133 height 19
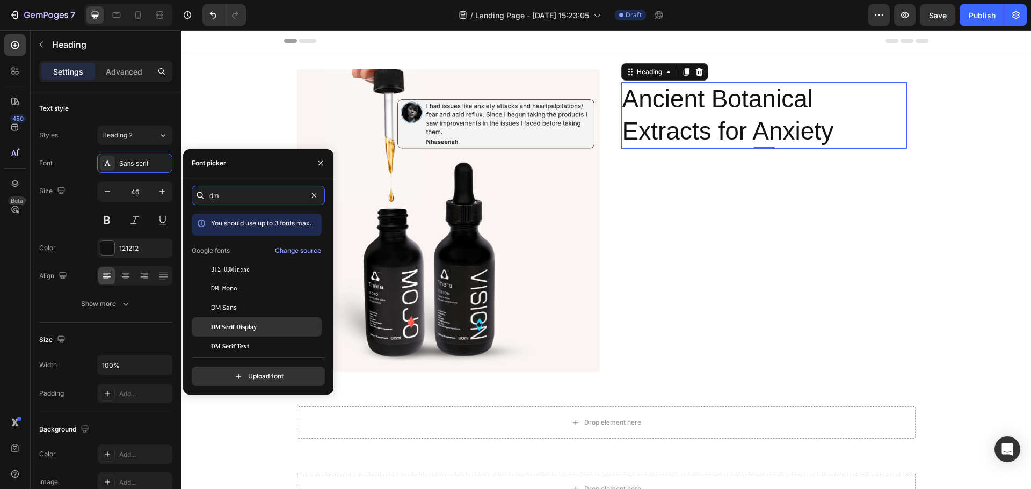
type input "dm"
click at [261, 330] on div "DM Serif Display" at bounding box center [265, 327] width 108 height 10
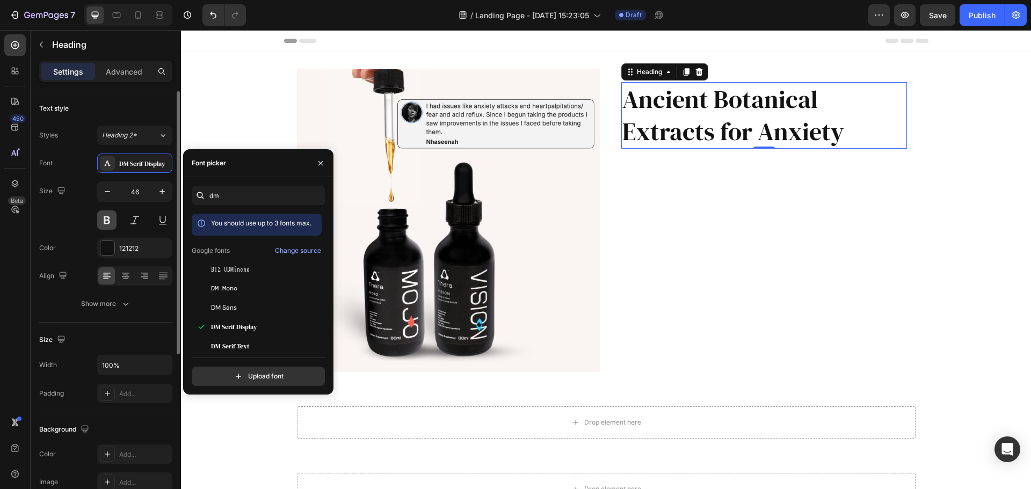
click at [111, 215] on button at bounding box center [106, 219] width 19 height 19
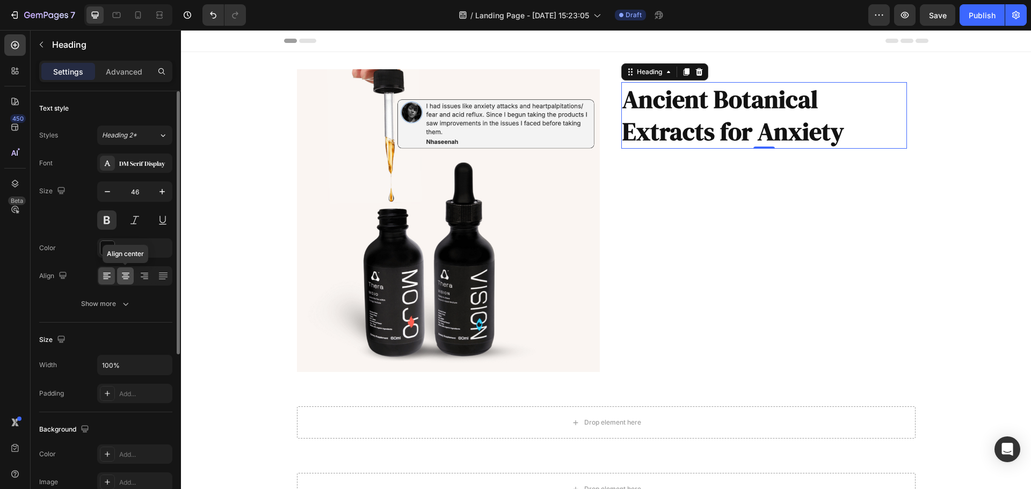
click at [129, 274] on icon at bounding box center [125, 276] width 11 height 11
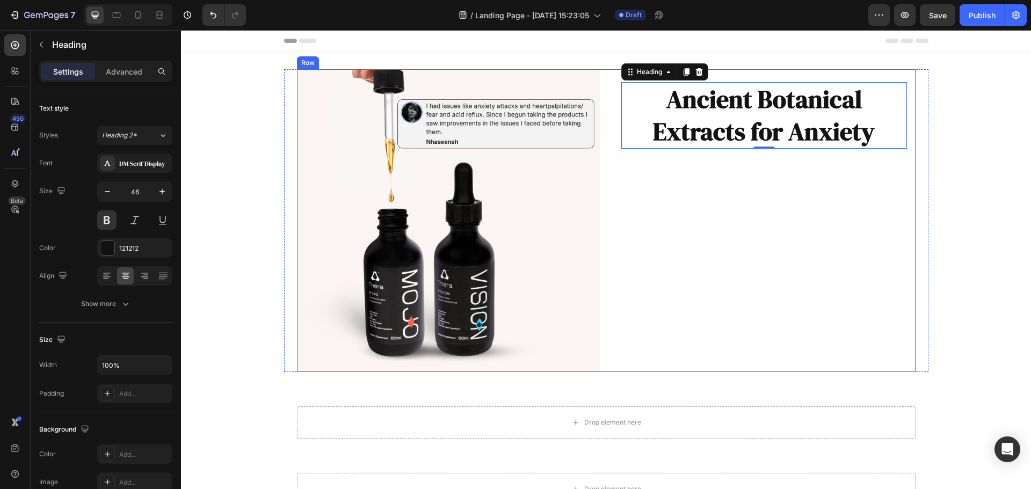
click at [740, 186] on div "Ancient Botanical Extracts for Anxiety Heading 0 Row" at bounding box center [764, 220] width 303 height 303
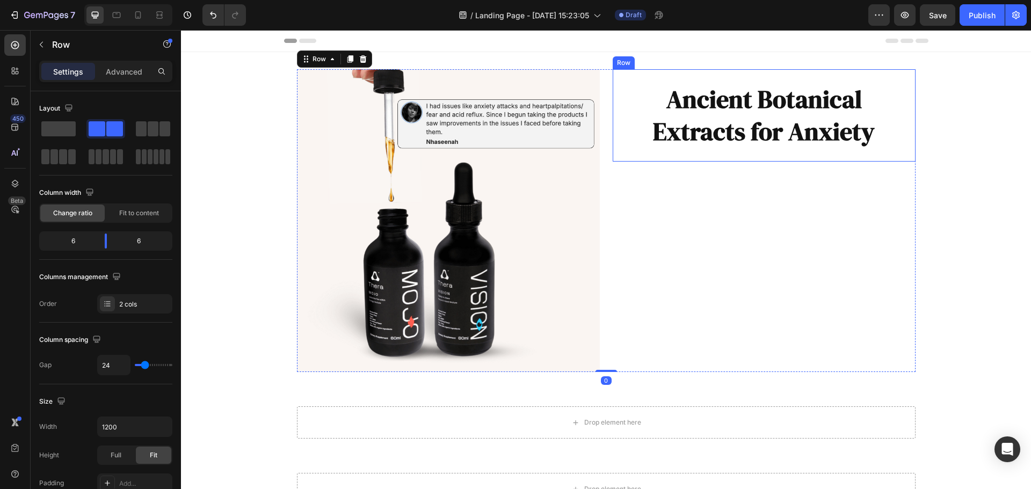
click at [735, 120] on p "Ancient Botanical Extracts for Anxiety" at bounding box center [763, 115] width 283 height 64
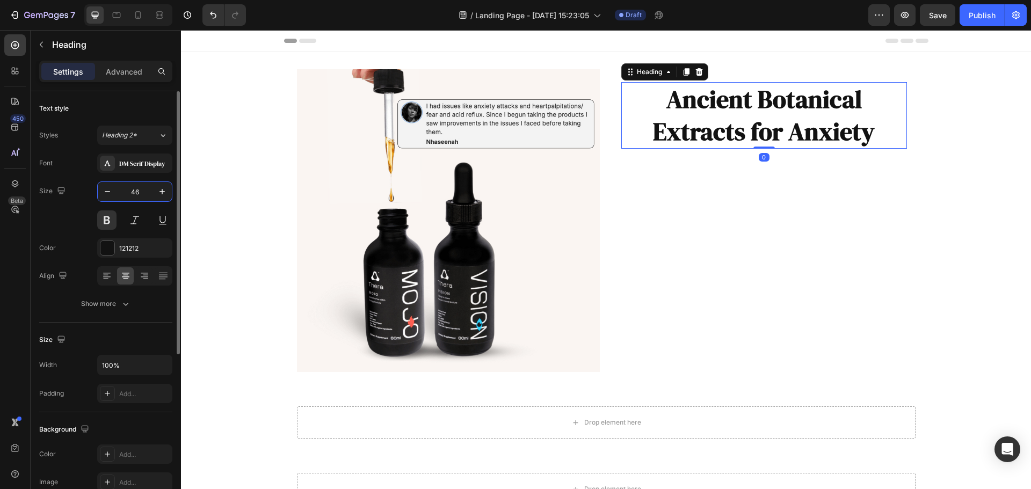
click at [141, 194] on input "46" at bounding box center [134, 191] width 35 height 19
type input "48"
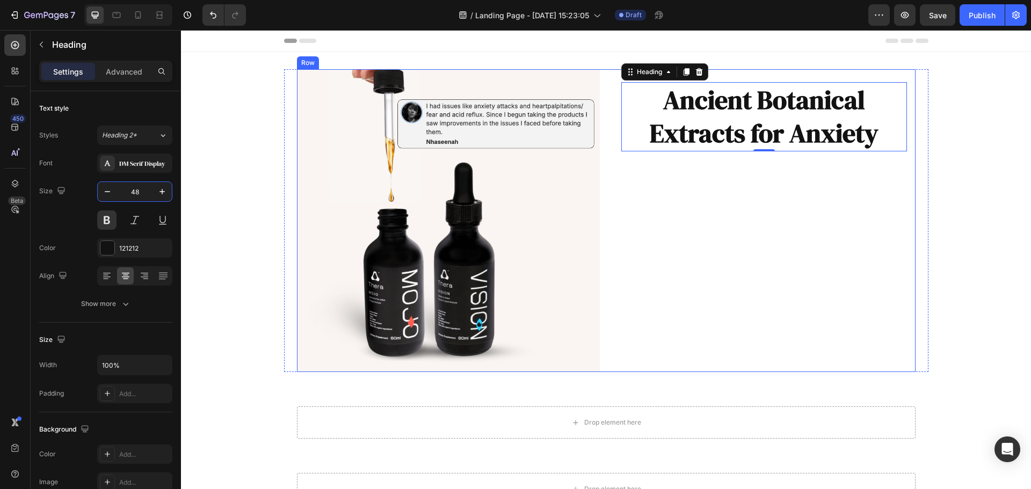
click at [799, 231] on div "Ancient Botanical Extracts for Anxiety Heading 0 Row" at bounding box center [764, 220] width 303 height 303
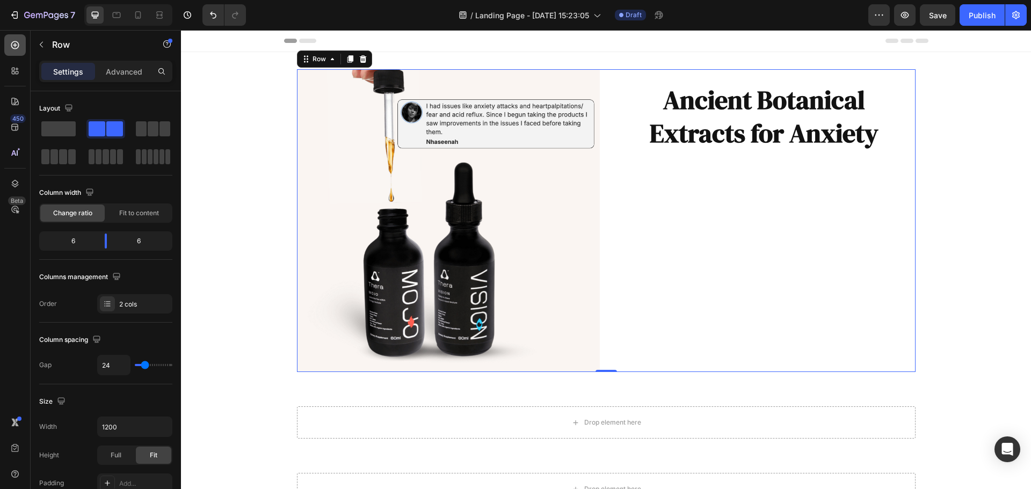
click at [18, 45] on icon at bounding box center [15, 45] width 11 height 11
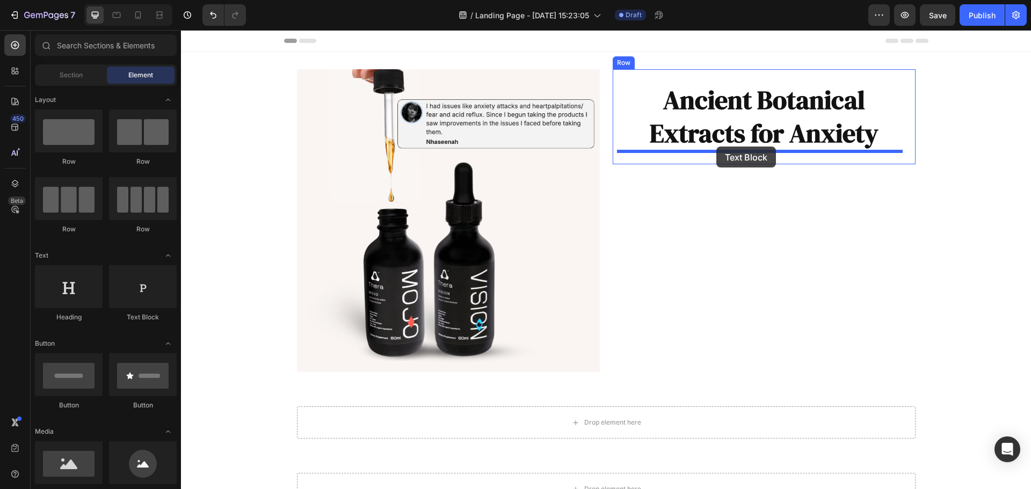
drag, startPoint x: 313, startPoint y: 323, endPoint x: 716, endPoint y: 147, distance: 440.2
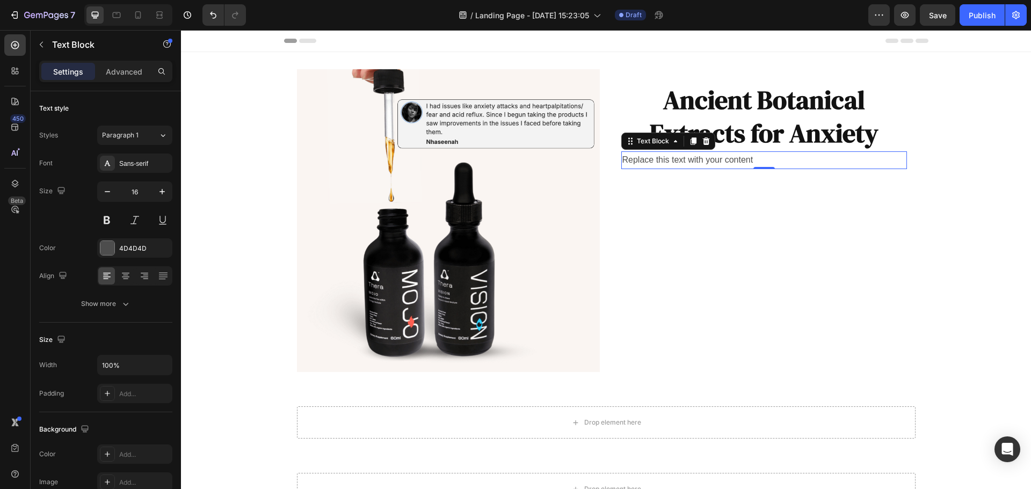
click at [758, 158] on div "Replace this text with your content" at bounding box center [764, 160] width 286 height 18
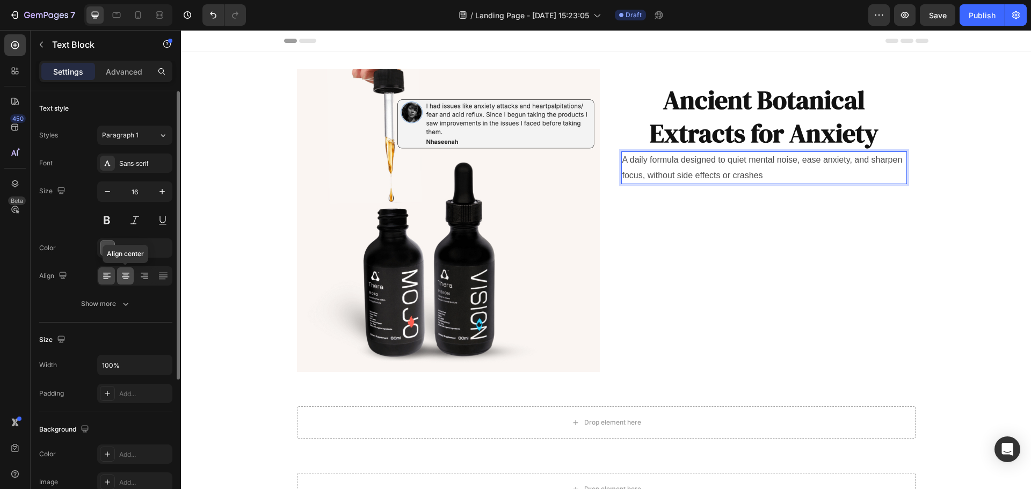
click at [120, 278] on icon at bounding box center [125, 276] width 11 height 11
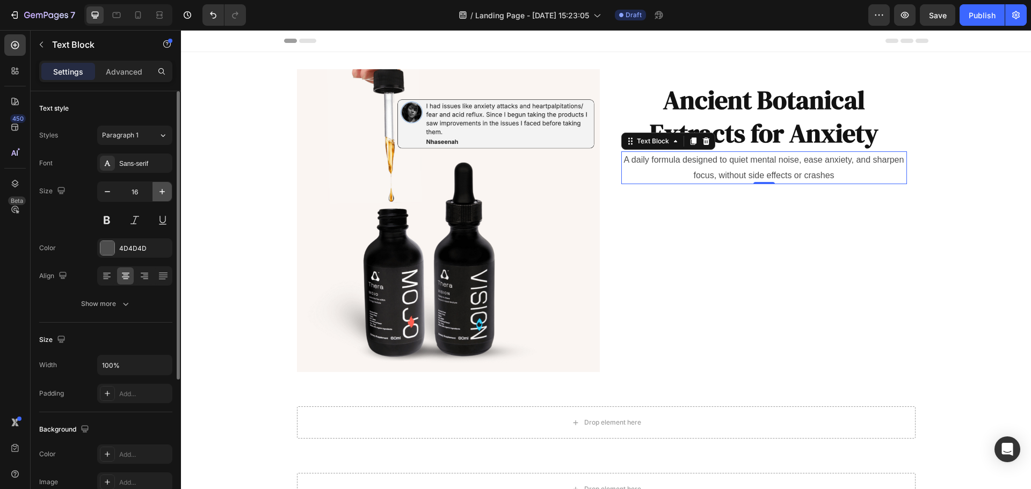
click at [162, 188] on icon "button" at bounding box center [162, 191] width 11 height 11
type input "18"
click at [128, 165] on div "Sans-serif" at bounding box center [144, 164] width 50 height 10
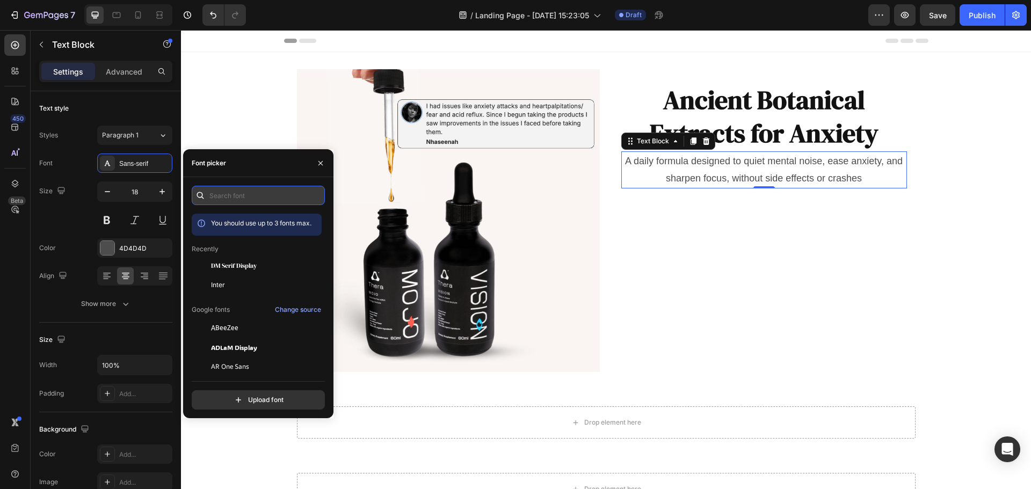
click at [231, 201] on input "text" at bounding box center [258, 195] width 133 height 19
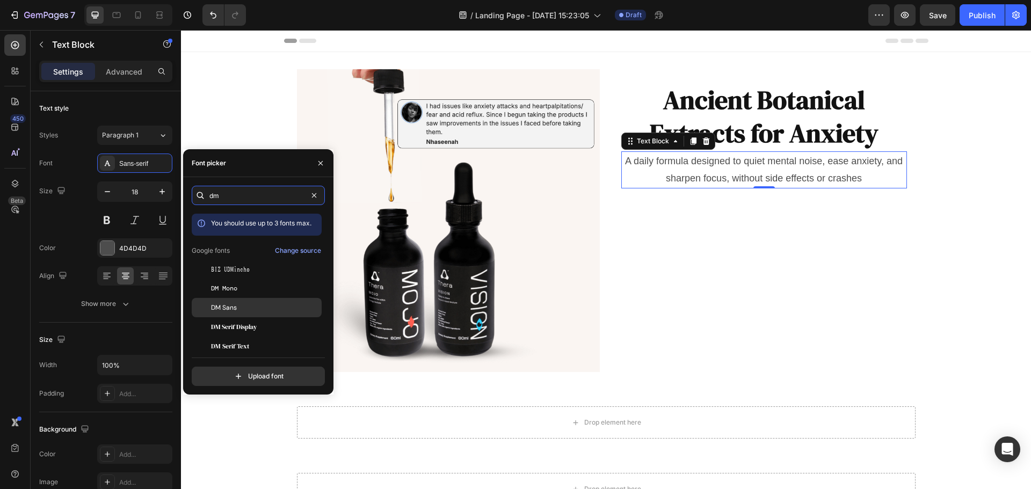
type input "dm"
click at [248, 309] on div "DM Sans" at bounding box center [265, 308] width 108 height 10
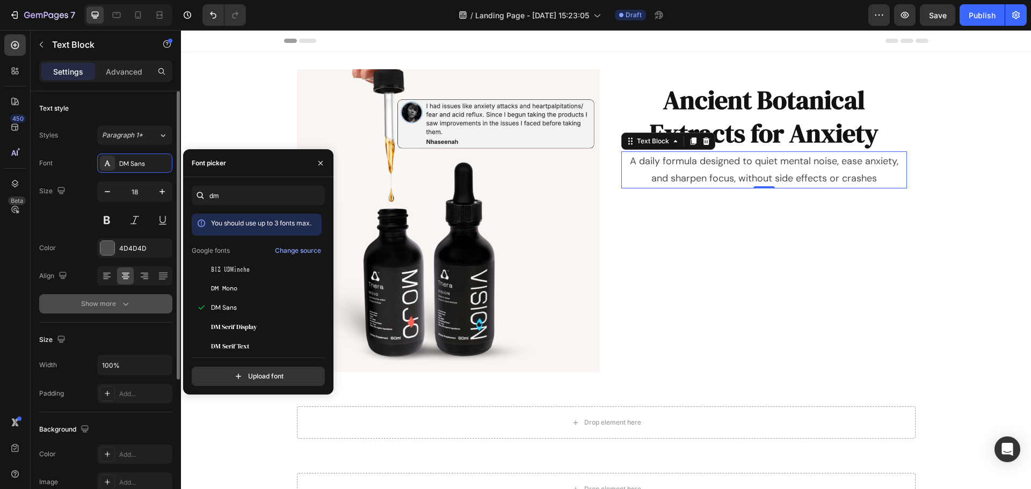
click at [121, 306] on icon "button" at bounding box center [125, 304] width 11 height 11
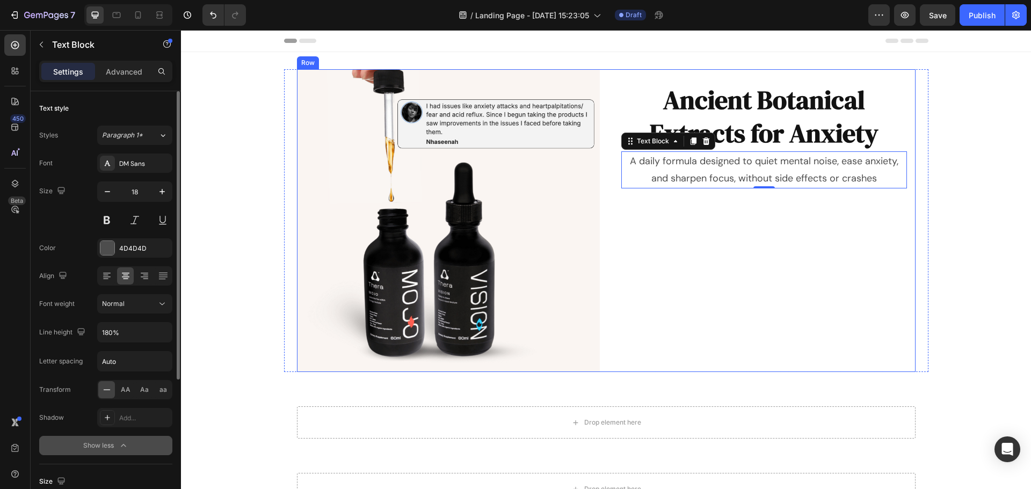
click at [798, 281] on div "Ancient Botanical Extracts for Anxiety Heading A daily formula designed to quie…" at bounding box center [764, 220] width 303 height 303
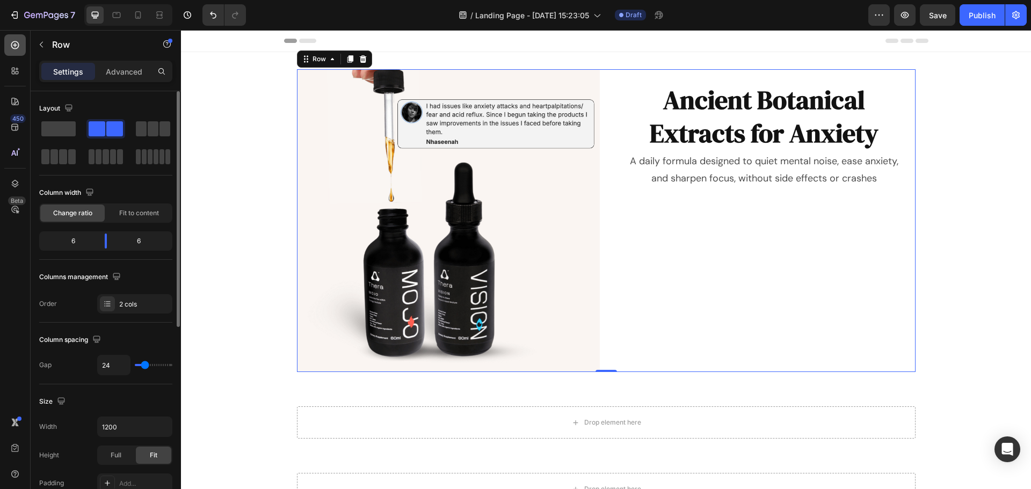
click at [21, 47] on div at bounding box center [14, 44] width 21 height 21
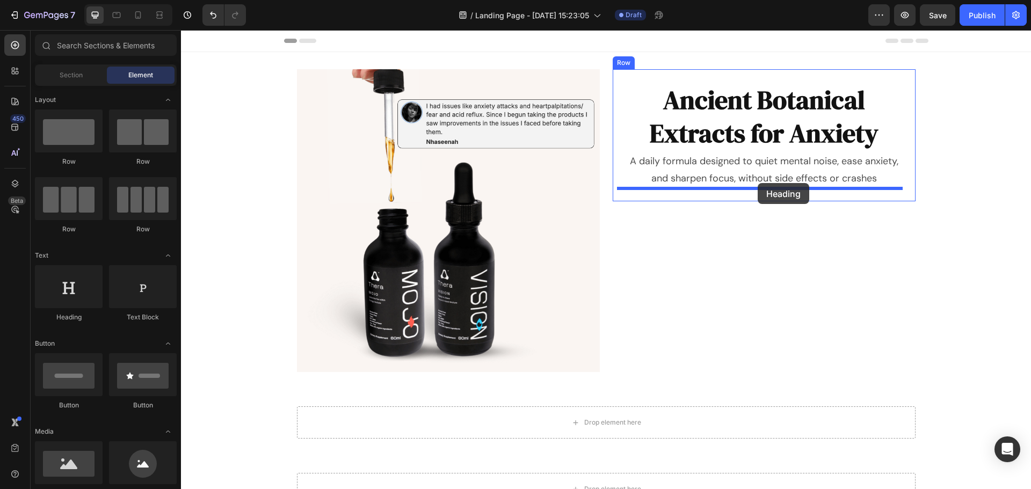
drag, startPoint x: 256, startPoint y: 331, endPoint x: 758, endPoint y: 183, distance: 522.8
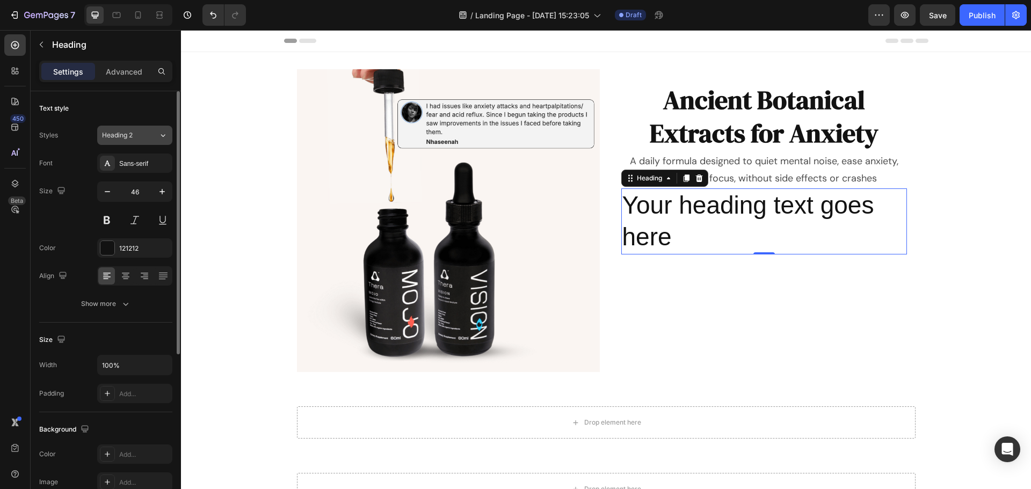
click at [142, 129] on button "Heading 2" at bounding box center [134, 135] width 75 height 19
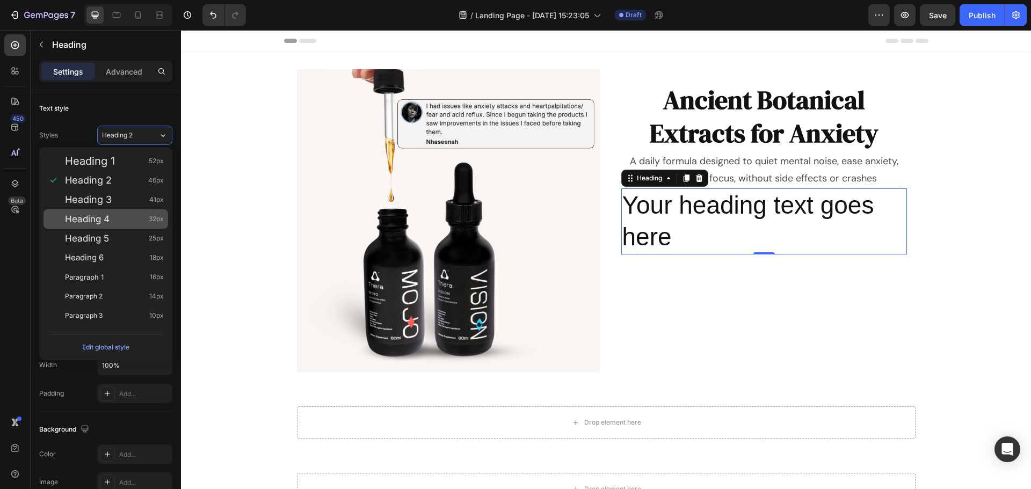
click at [143, 223] on div "Heading 4 32px" at bounding box center [114, 219] width 99 height 11
type input "32"
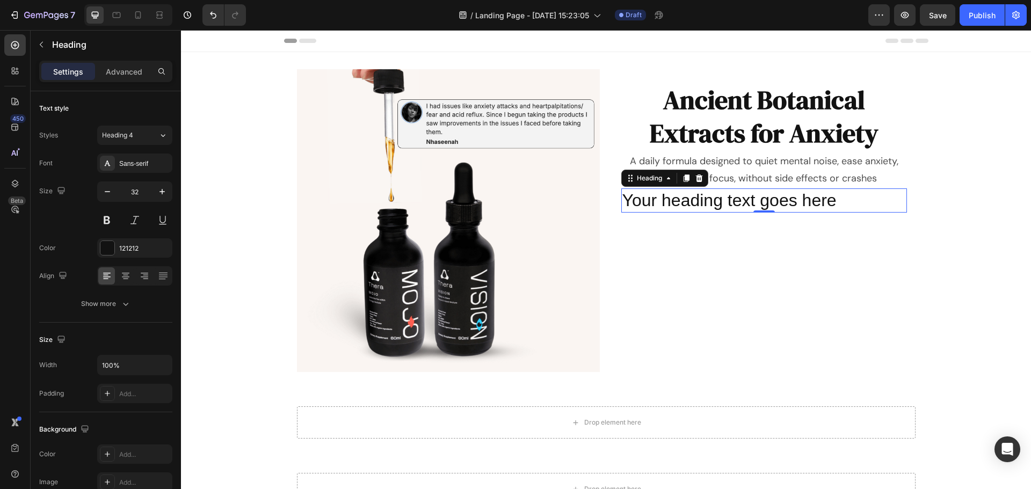
click at [845, 208] on h2 "Your heading text goes here" at bounding box center [764, 200] width 286 height 25
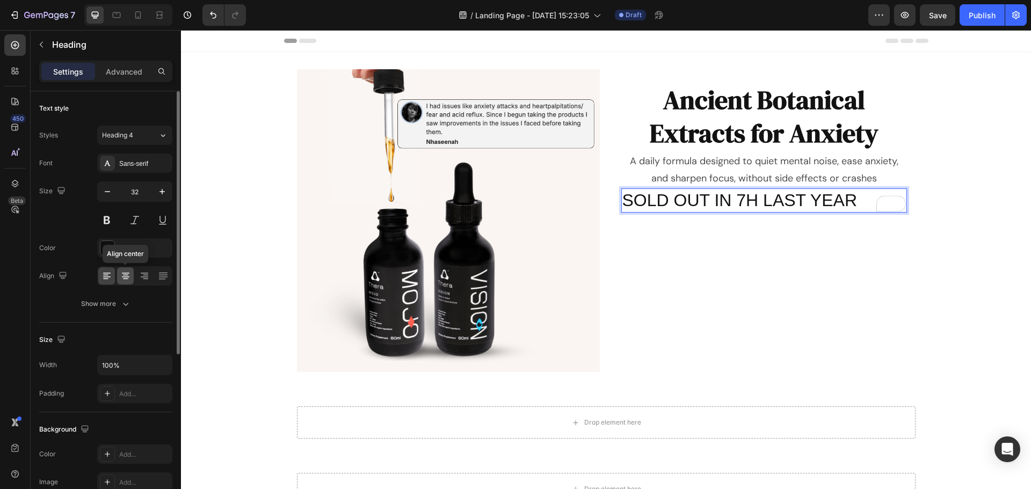
click at [123, 275] on icon at bounding box center [125, 275] width 5 height 1
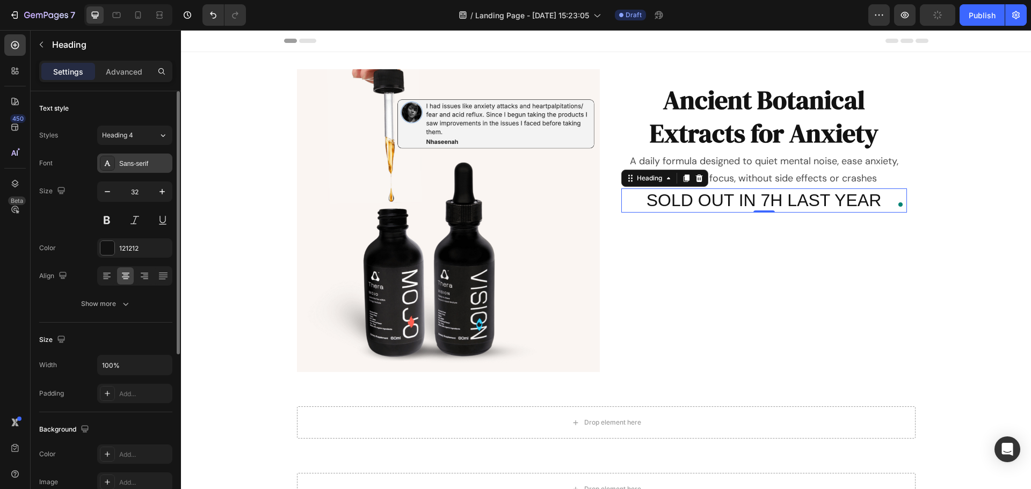
click at [138, 161] on div "Sans-serif" at bounding box center [144, 164] width 50 height 10
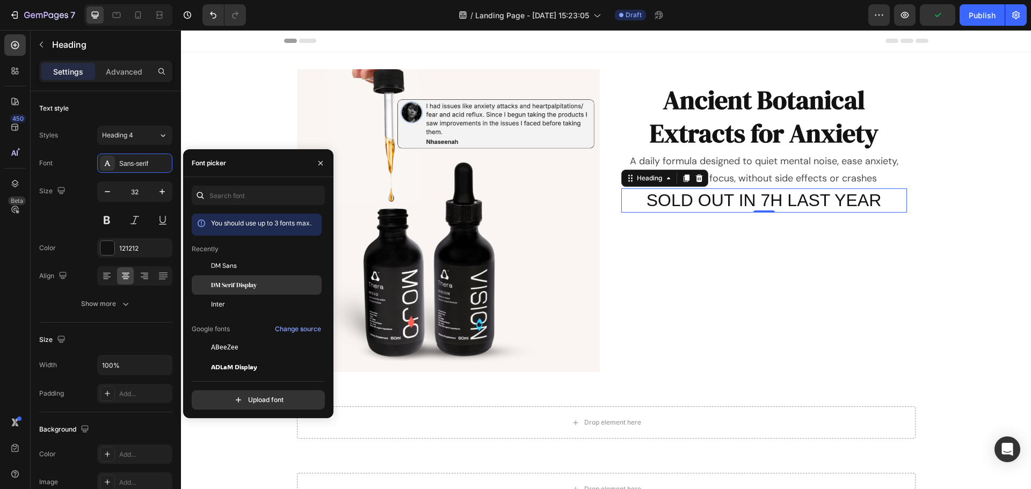
click at [248, 285] on span "DM Serif Display" at bounding box center [234, 285] width 46 height 10
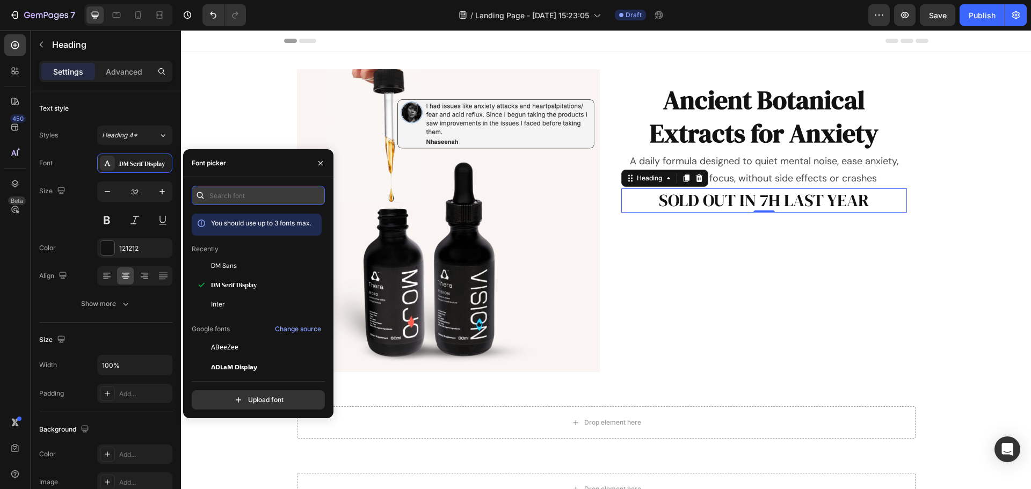
click at [256, 198] on input "text" at bounding box center [258, 195] width 133 height 19
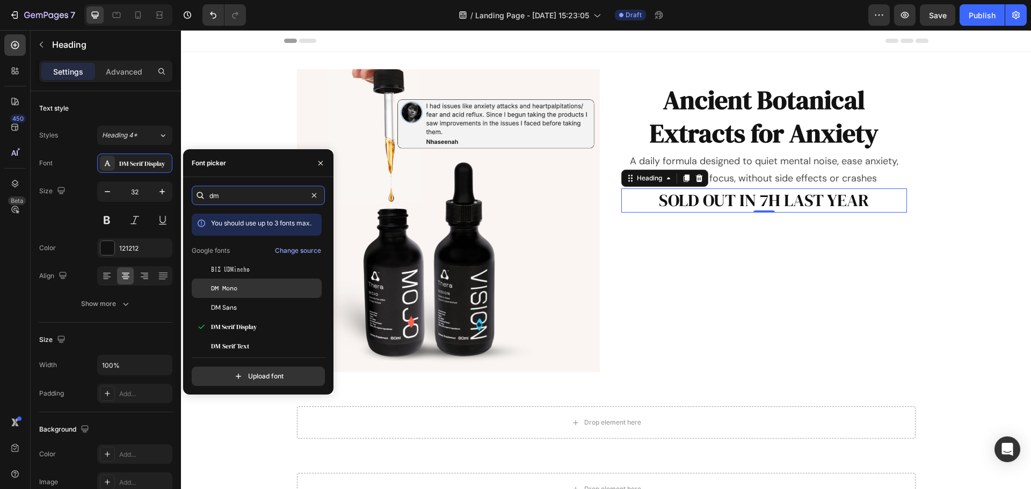
type input "dm"
click at [240, 289] on div "DM Mono" at bounding box center [265, 288] width 108 height 10
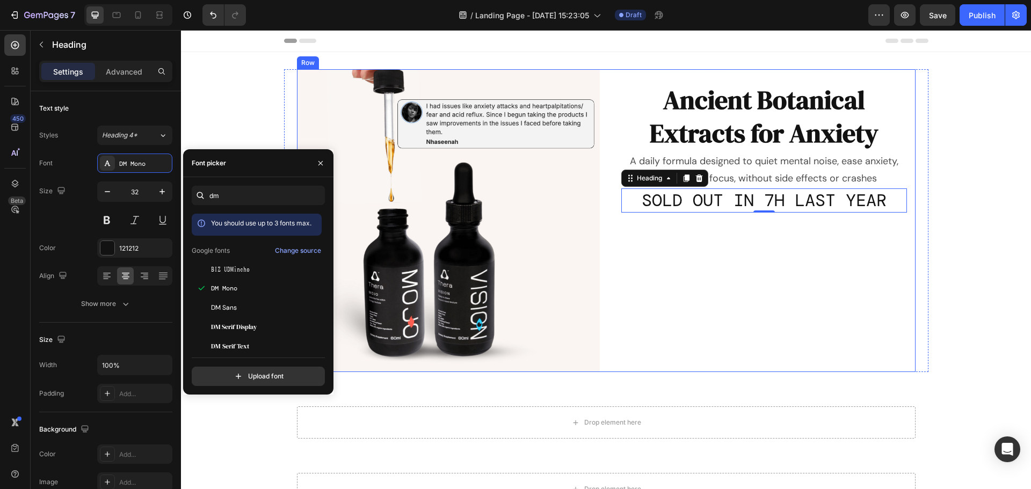
click at [816, 261] on div "Ancient Botanical Extracts for Anxiety Heading A daily formula designed to quie…" at bounding box center [764, 220] width 303 height 303
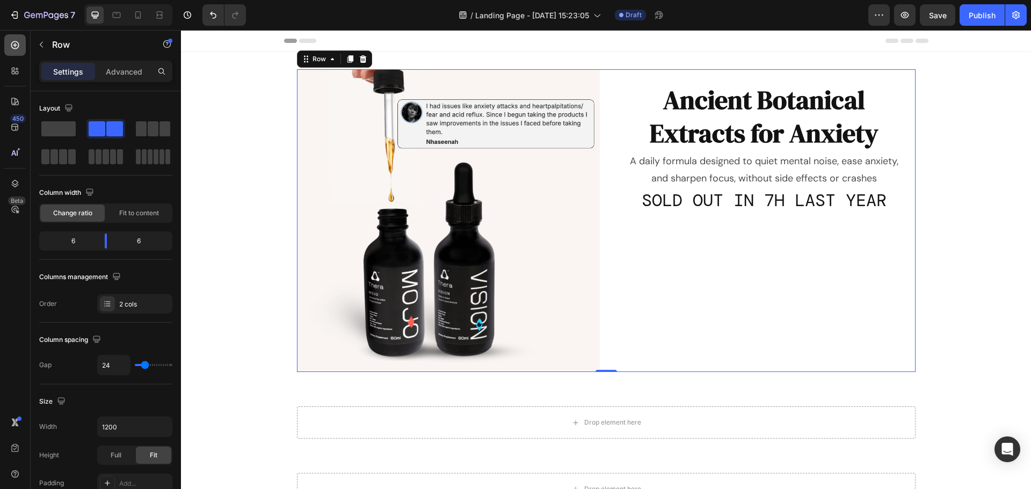
click at [12, 49] on icon at bounding box center [15, 45] width 11 height 11
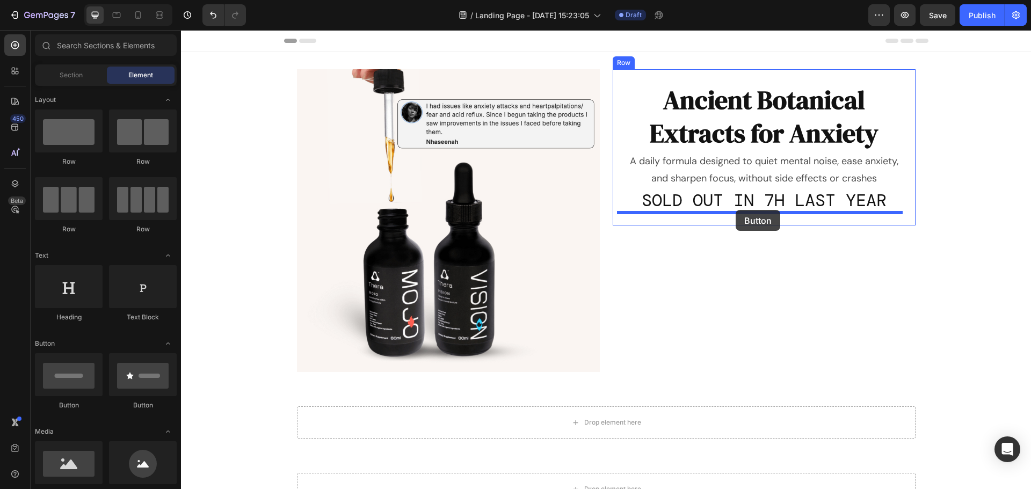
drag, startPoint x: 251, startPoint y: 418, endPoint x: 736, endPoint y: 210, distance: 527.0
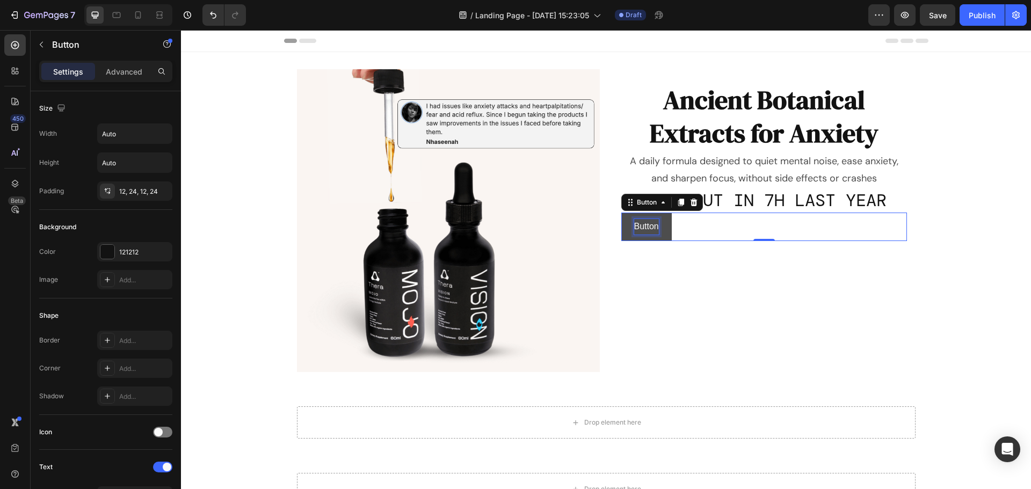
click at [642, 222] on p "Button" at bounding box center [646, 227] width 25 height 16
click at [791, 235] on div "BUY NOW - SAVE 60% Button 0" at bounding box center [764, 227] width 286 height 28
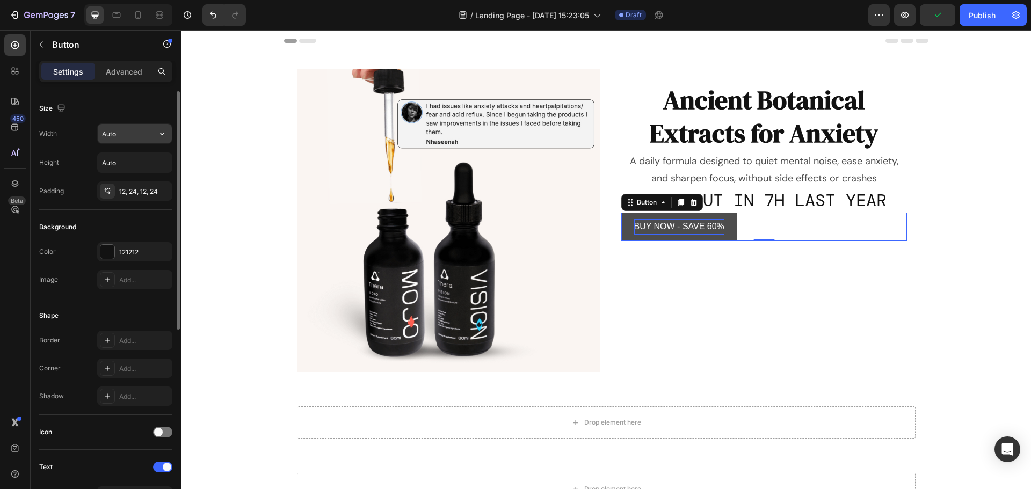
click at [138, 139] on input "Auto" at bounding box center [135, 133] width 74 height 19
click at [158, 143] on button "button" at bounding box center [161, 133] width 19 height 19
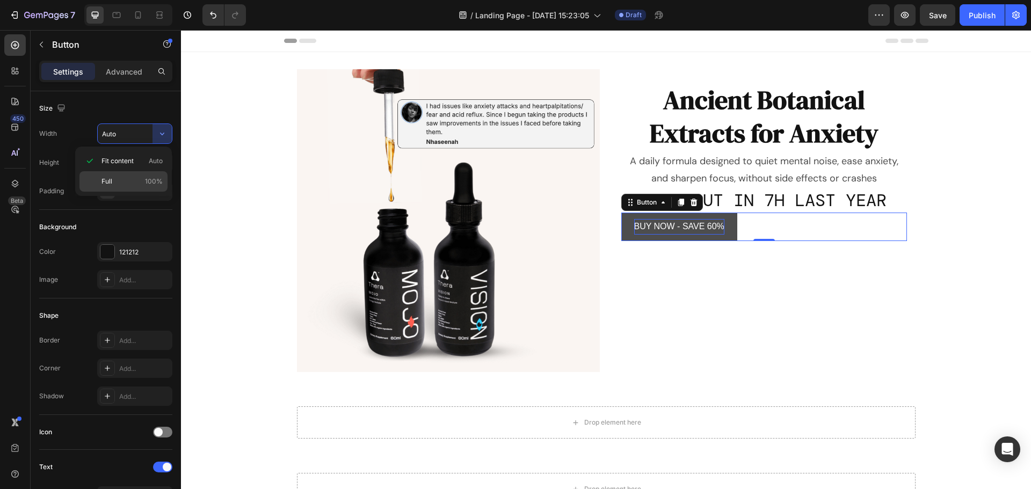
click at [138, 183] on p "Full 100%" at bounding box center [131, 182] width 61 height 10
type input "100%"
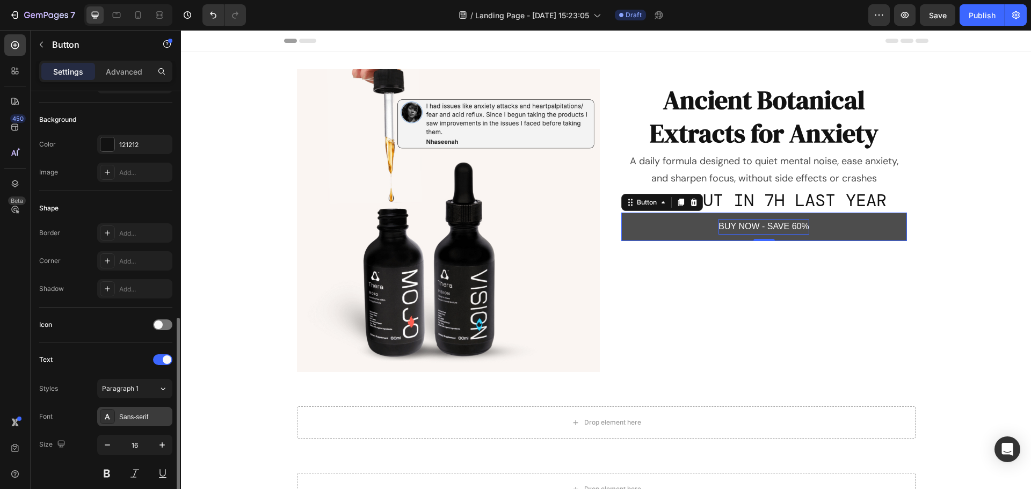
scroll to position [215, 0]
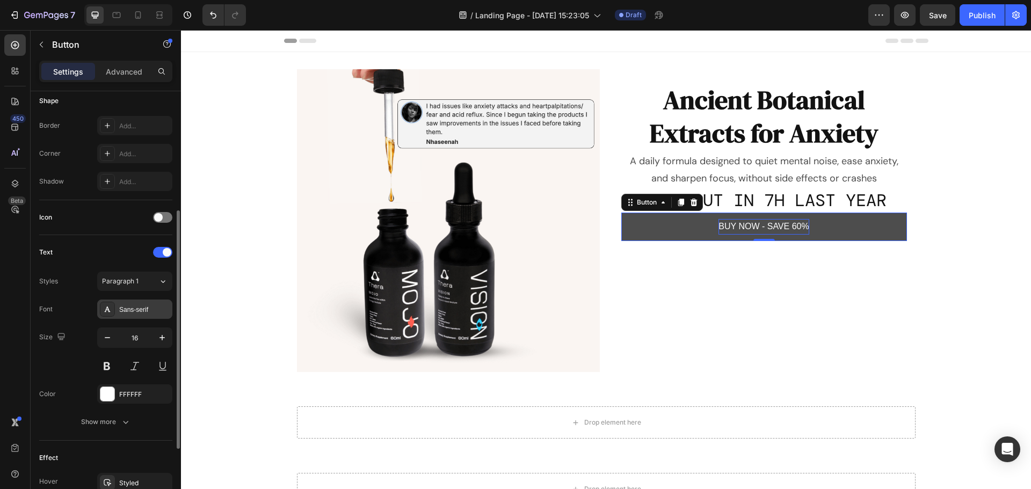
click at [139, 309] on div "Sans-serif" at bounding box center [144, 310] width 50 height 10
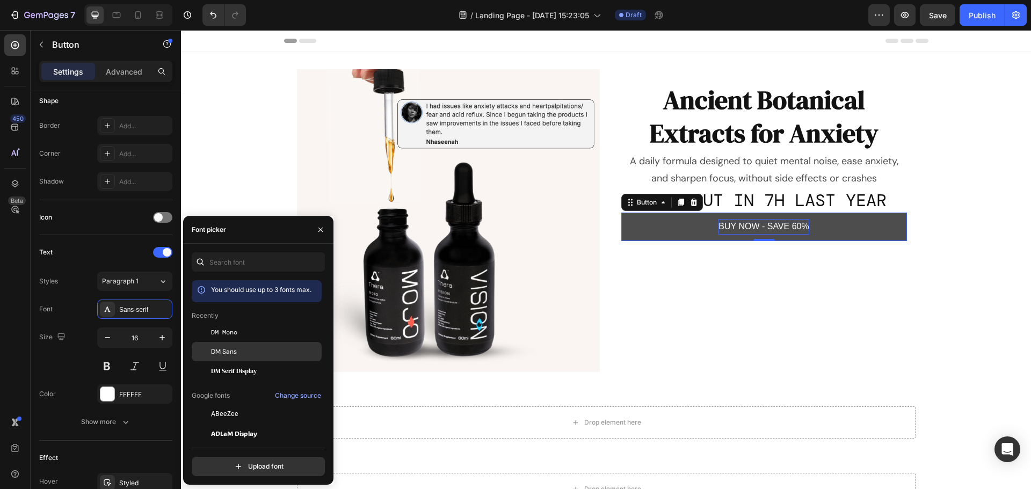
click at [238, 352] on div "DM Sans" at bounding box center [265, 352] width 108 height 10
click at [162, 337] on icon "button" at bounding box center [161, 337] width 5 height 5
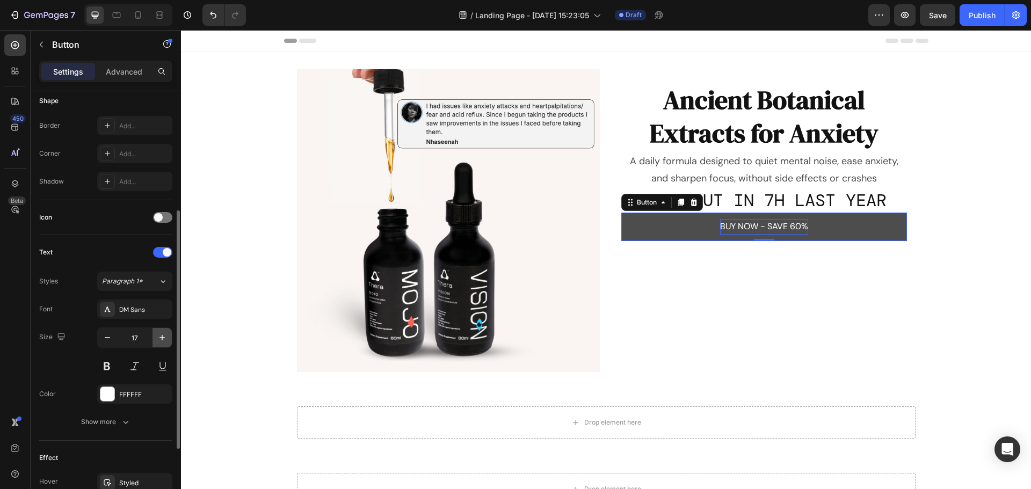
click at [162, 337] on icon "button" at bounding box center [161, 337] width 5 height 5
type input "20"
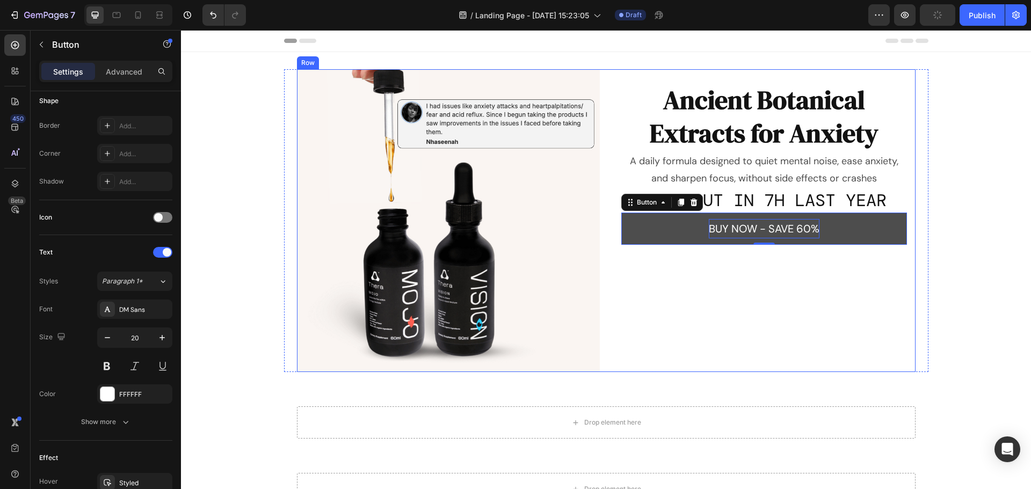
click at [746, 303] on div "Ancient Botanical Extracts for Anxiety Heading A daily formula designed to quie…" at bounding box center [764, 220] width 303 height 303
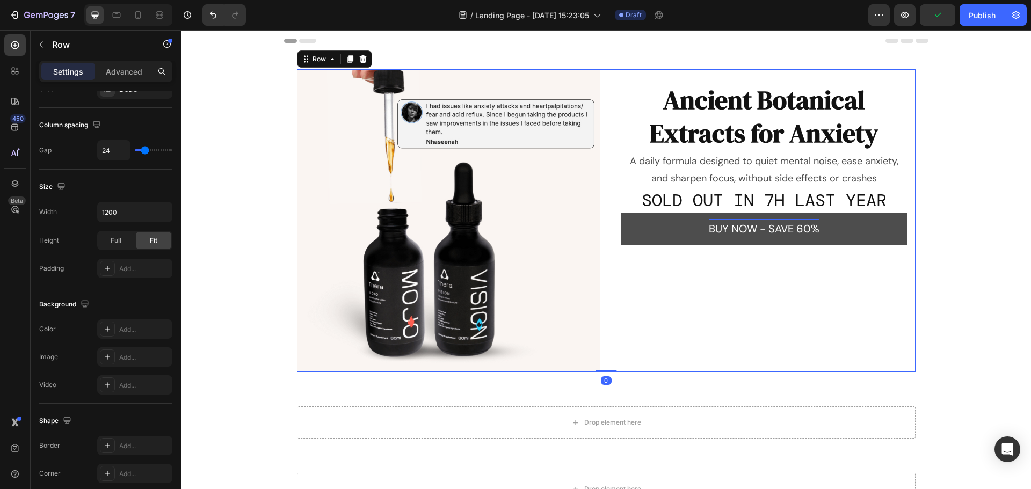
scroll to position [0, 0]
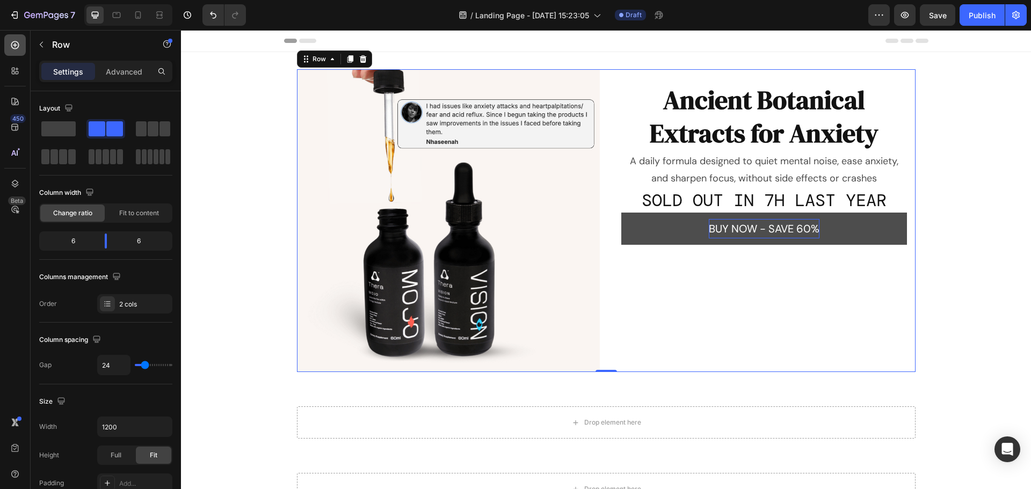
click at [20, 47] on div at bounding box center [14, 44] width 21 height 21
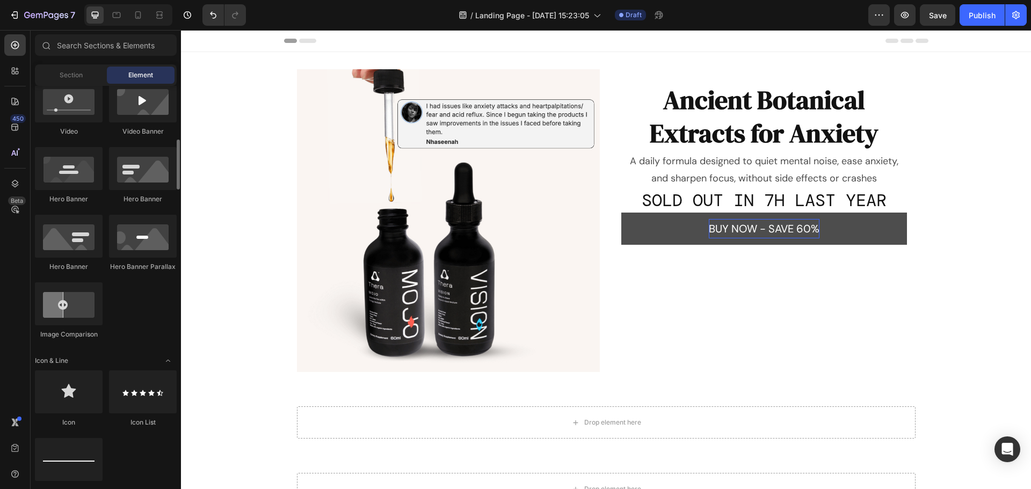
scroll to position [805, 0]
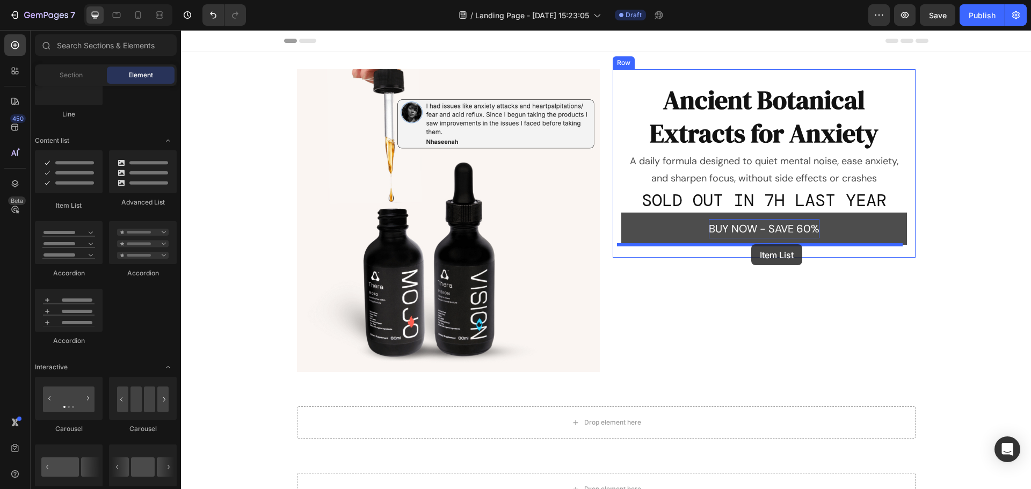
drag, startPoint x: 252, startPoint y: 208, endPoint x: 752, endPoint y: 244, distance: 500.6
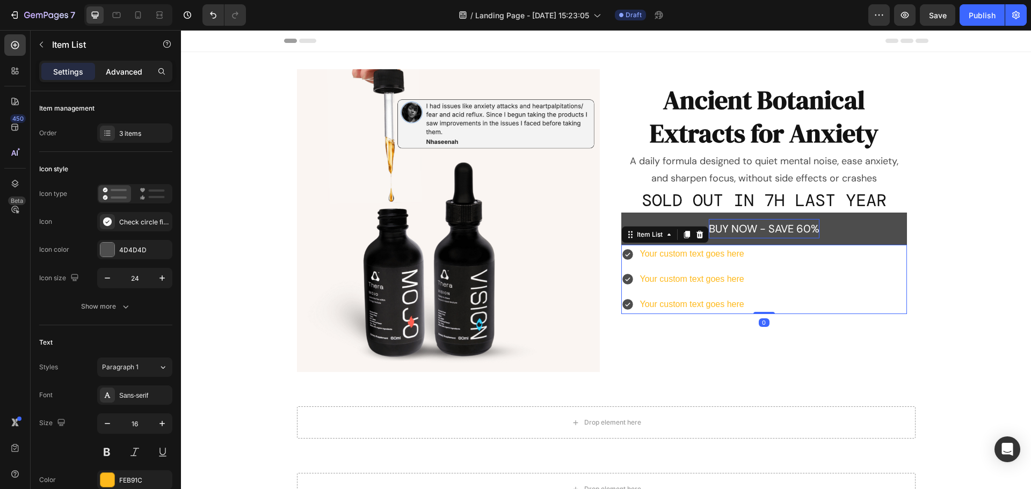
click at [139, 77] on p "Advanced" at bounding box center [124, 71] width 37 height 11
type input "100%"
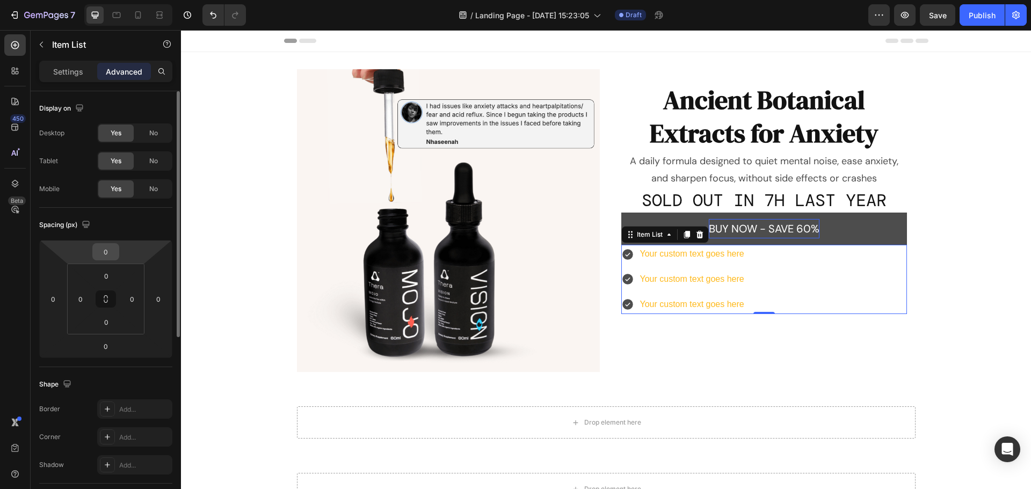
click at [106, 255] on input "0" at bounding box center [105, 252] width 21 height 16
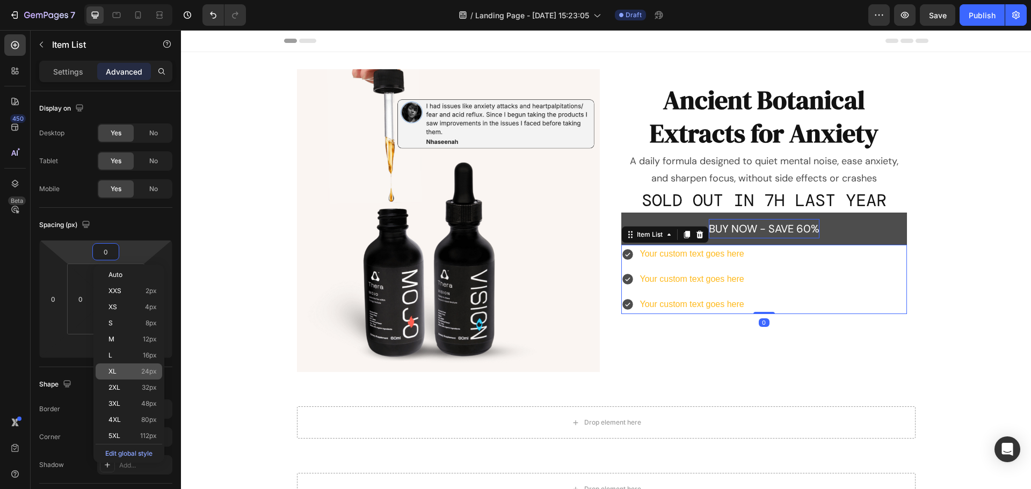
click at [127, 373] on p "XL 24px" at bounding box center [132, 372] width 48 height 8
type input "24"
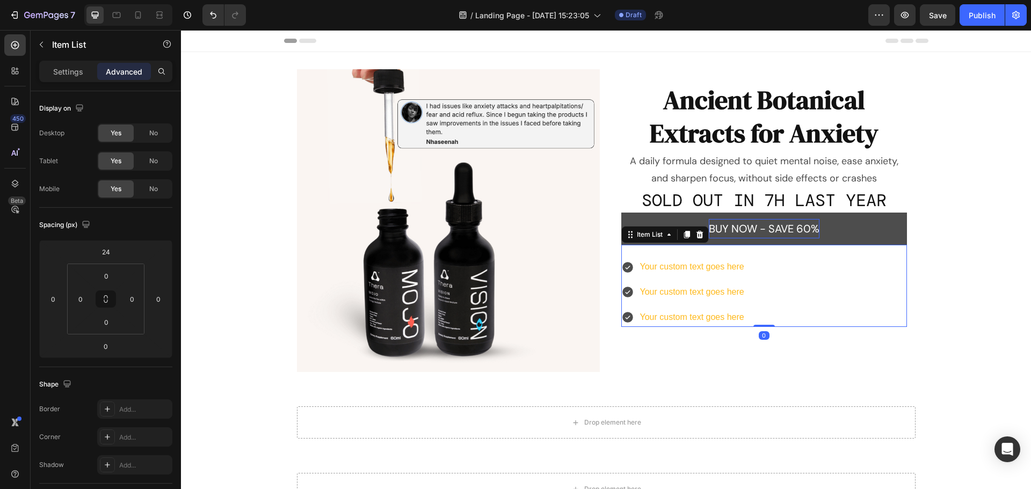
click at [804, 280] on div "Your custom text goes here Your custom text goes here Your custom text goes here" at bounding box center [764, 292] width 286 height 69
click at [61, 75] on p "Settings" at bounding box center [68, 71] width 30 height 11
type input "8"
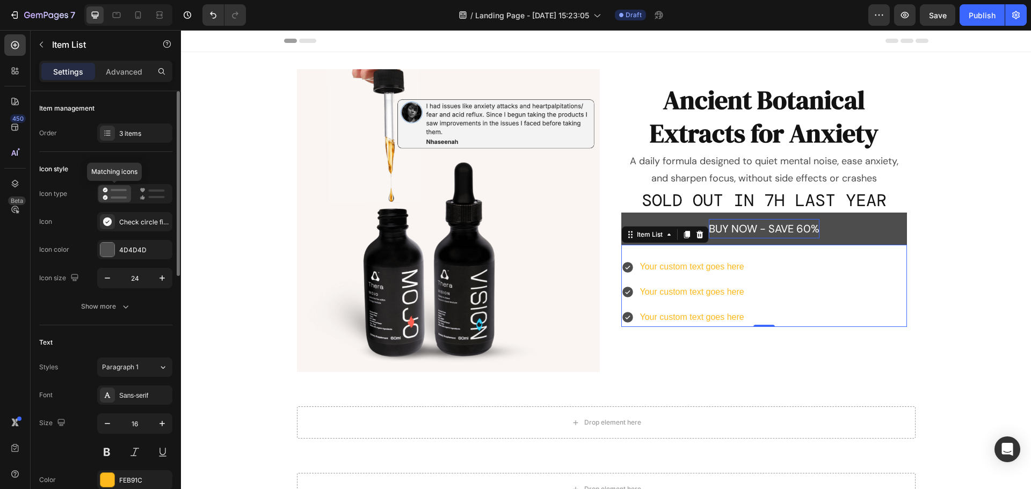
click at [103, 195] on icon at bounding box center [115, 193] width 24 height 13
click at [134, 225] on div "Check circle filled" at bounding box center [144, 222] width 50 height 10
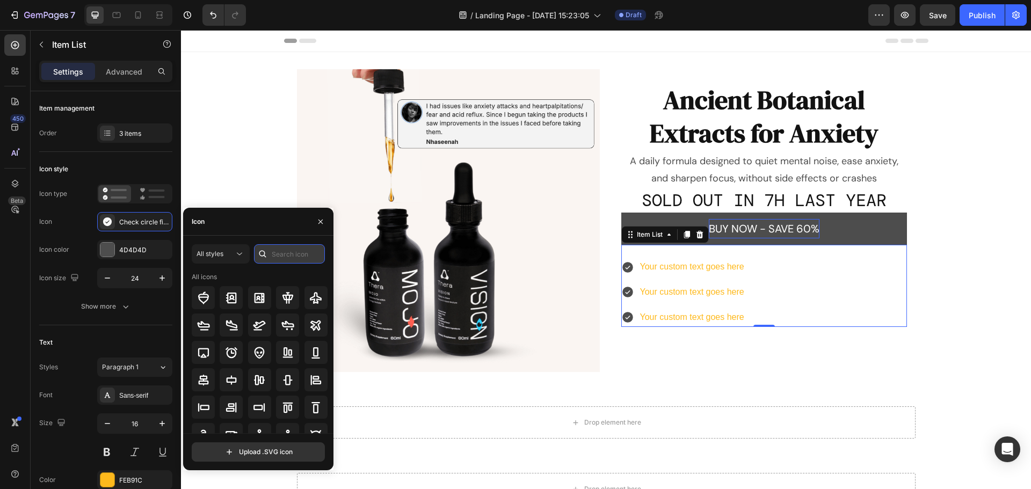
click at [299, 251] on input "text" at bounding box center [289, 253] width 71 height 19
type input "check"
click at [207, 326] on icon at bounding box center [203, 325] width 13 height 13
click at [283, 306] on div at bounding box center [287, 297] width 23 height 23
click at [725, 270] on div "Your custom text goes here" at bounding box center [691, 267] width 107 height 19
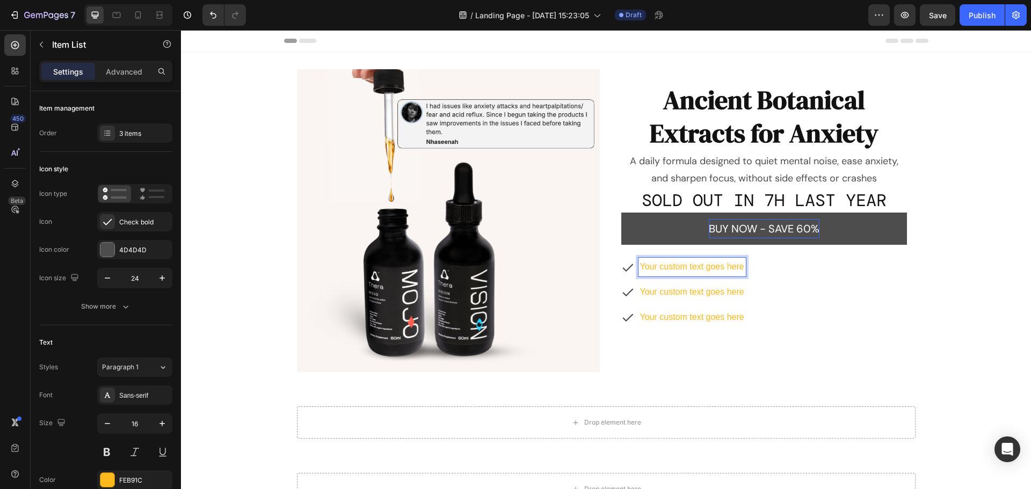
click at [692, 267] on p "Your custom text goes here" at bounding box center [692, 267] width 104 height 16
drag, startPoint x: 673, startPoint y: 270, endPoint x: 638, endPoint y: 269, distance: 34.9
click at [640, 269] on p "RESULTS within 3-7 days of use" at bounding box center [702, 267] width 125 height 16
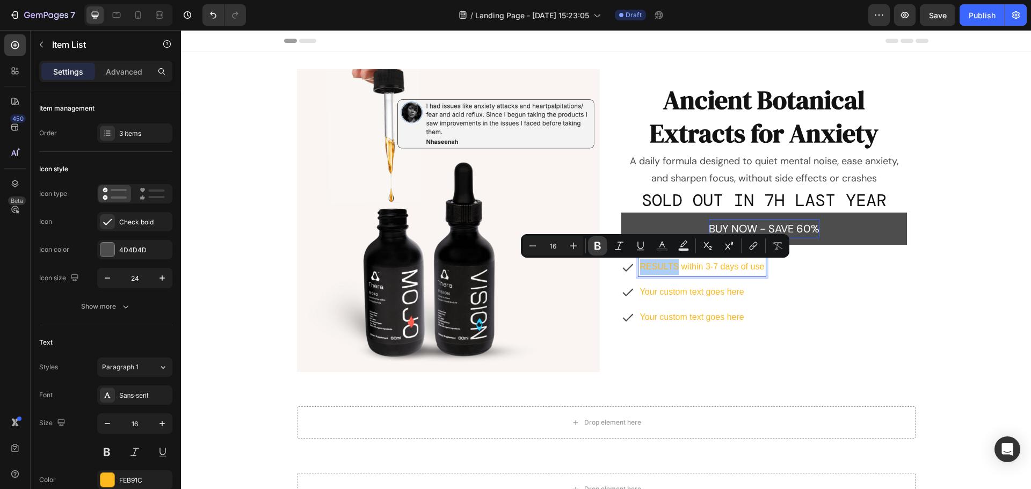
click at [602, 244] on icon "Editor contextual toolbar" at bounding box center [597, 246] width 11 height 11
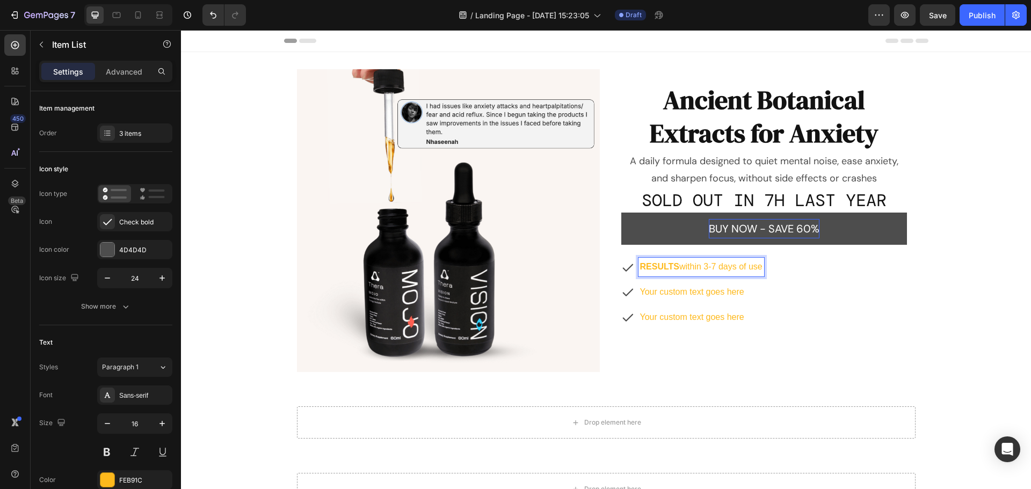
click at [702, 294] on p "Your custom text goes here" at bounding box center [701, 293] width 122 height 16
click at [707, 293] on p "Your custom text goes here" at bounding box center [701, 293] width 122 height 16
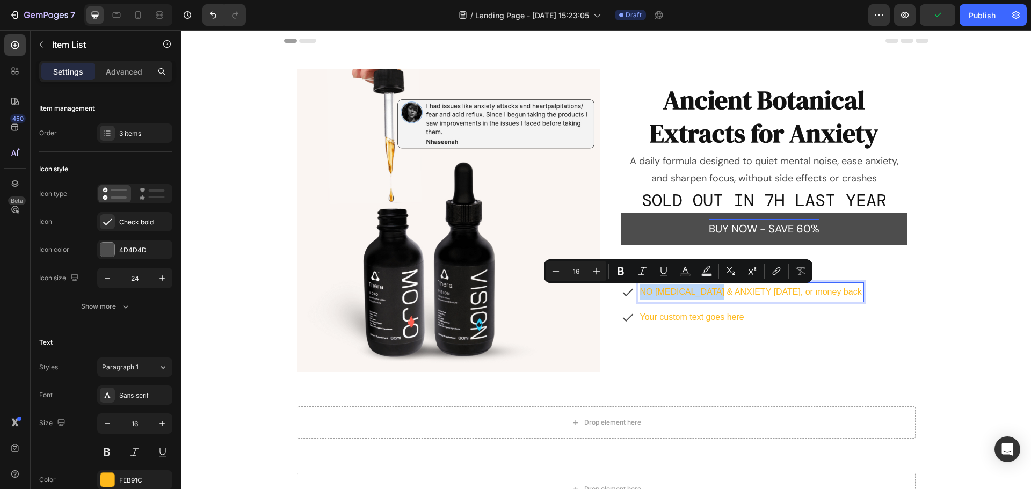
drag, startPoint x: 722, startPoint y: 294, endPoint x: 630, endPoint y: 297, distance: 91.9
click at [630, 297] on div "NO [MEDICAL_DATA] & ANXIETY [DATE], or money back" at bounding box center [742, 292] width 242 height 19
drag, startPoint x: 625, startPoint y: 270, endPoint x: 443, endPoint y: 225, distance: 186.9
click at [625, 270] on icon "Editor contextual toolbar" at bounding box center [620, 271] width 11 height 11
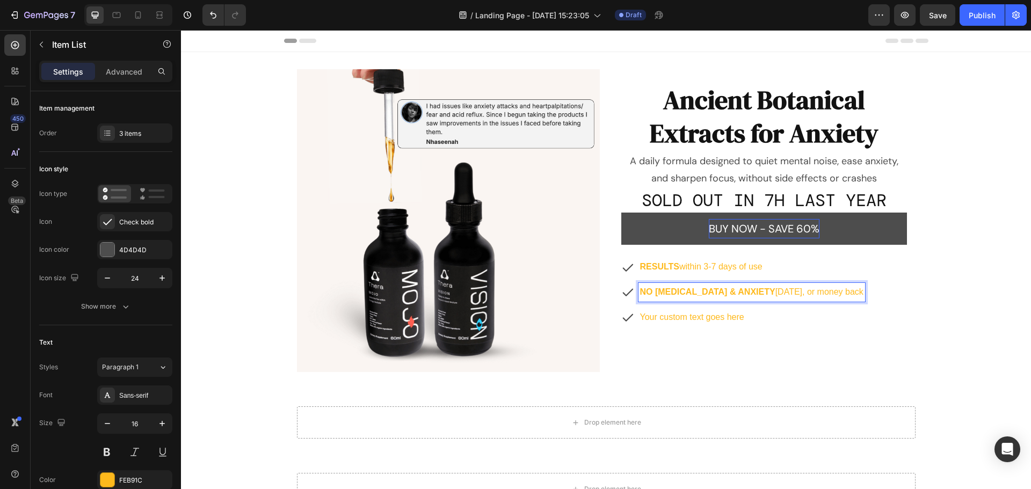
click at [705, 317] on p "Your custom text goes here" at bounding box center [751, 318] width 223 height 16
click at [739, 319] on p "Your custom text goes here" at bounding box center [751, 318] width 223 height 16
drag, startPoint x: 700, startPoint y: 318, endPoint x: 618, endPoint y: 323, distance: 82.3
click at [621, 323] on div "ULTRA-POTENT ingredients and 3rd-party lab tested" at bounding box center [743, 317] width 244 height 19
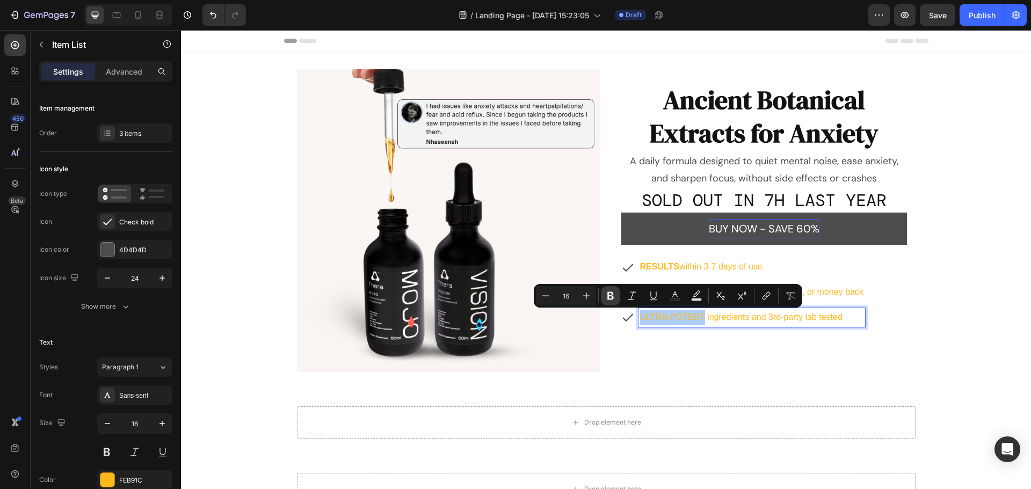
click at [612, 299] on icon "Editor contextual toolbar" at bounding box center [610, 296] width 6 height 8
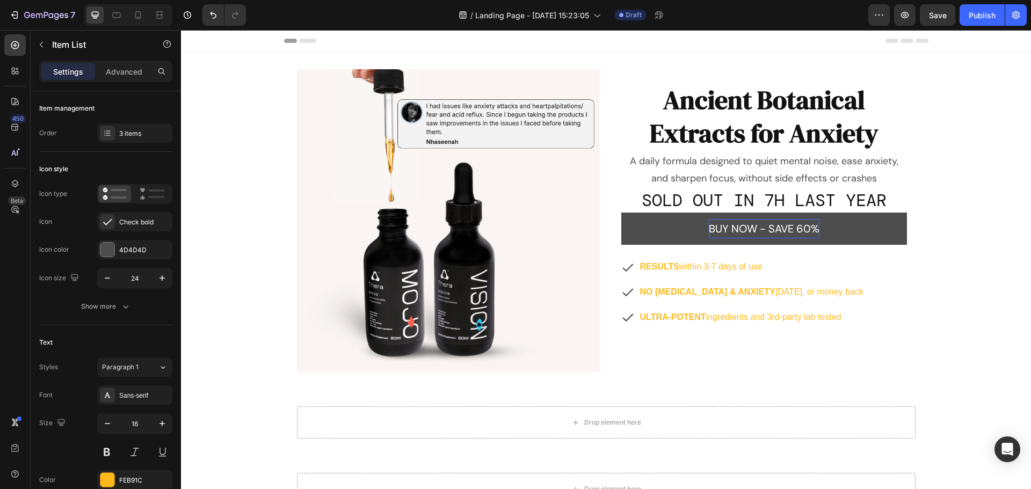
click at [890, 314] on div "RESULTS within 3-7 days of use NO [MEDICAL_DATA] & ANXIETY [DATE], or money bac…" at bounding box center [764, 292] width 286 height 69
click at [861, 310] on div "RESULTS within 3-7 days of use NO [MEDICAL_DATA] & ANXIETY [DATE], or money bac…" at bounding box center [764, 292] width 286 height 69
click at [126, 80] on div "Settings Advanced" at bounding box center [105, 71] width 133 height 21
click at [128, 69] on p "Advanced" at bounding box center [124, 71] width 37 height 11
type input "100%"
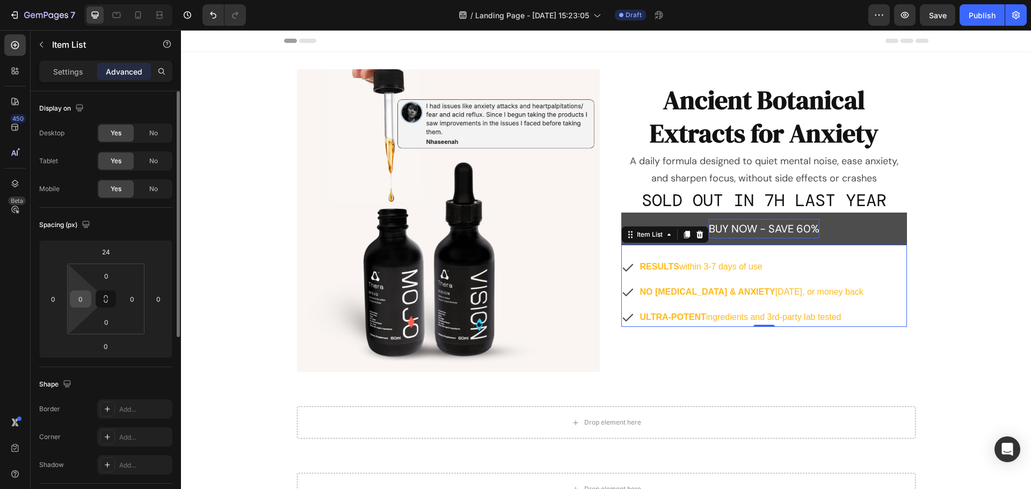
click at [83, 302] on input "0" at bounding box center [80, 299] width 16 height 16
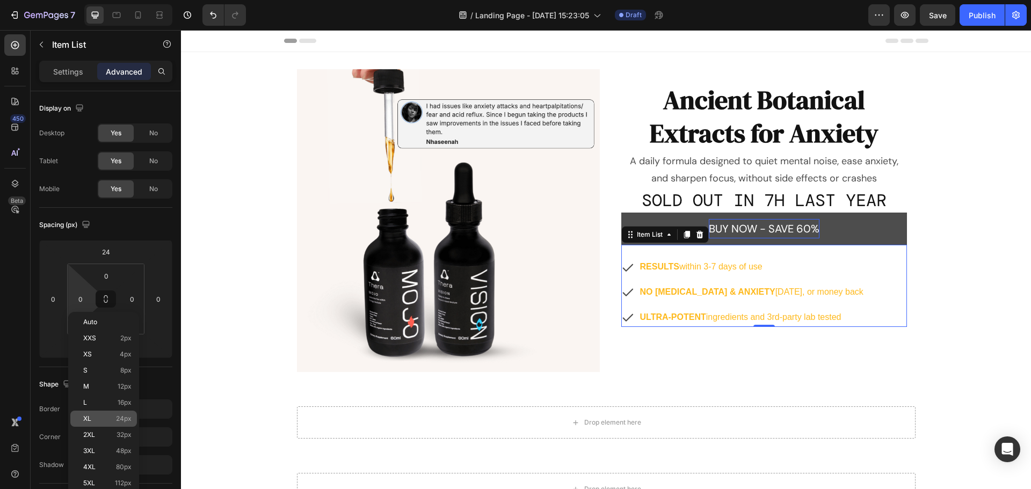
click at [110, 424] on div "XL 24px" at bounding box center [103, 419] width 67 height 16
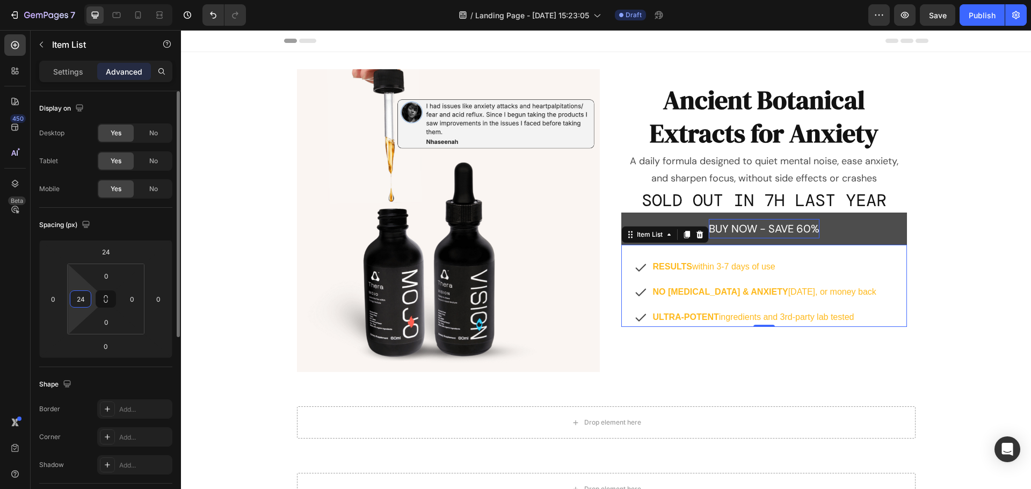
click at [85, 299] on input "24" at bounding box center [80, 299] width 16 height 16
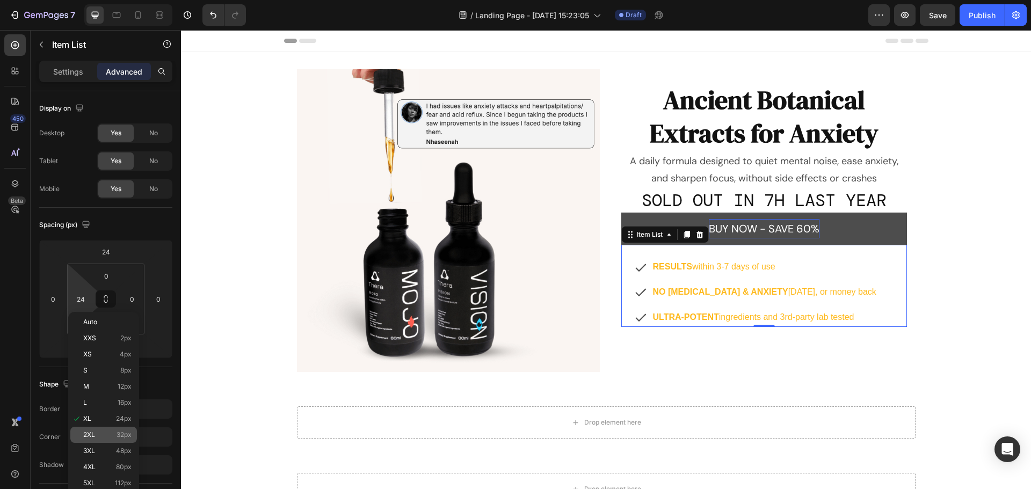
click at [108, 434] on p "2XL 32px" at bounding box center [107, 435] width 48 height 8
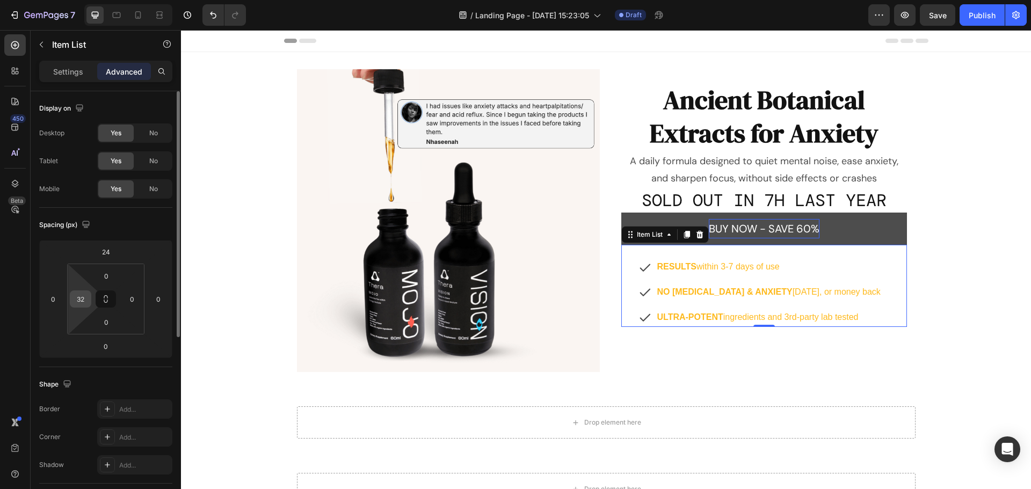
click at [83, 303] on input "32" at bounding box center [80, 299] width 16 height 16
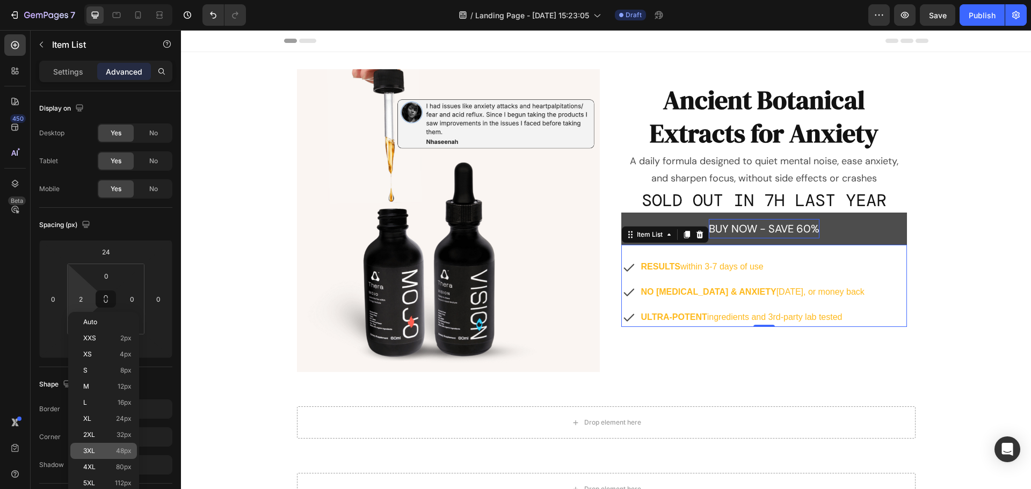
click at [101, 450] on p "3XL 48px" at bounding box center [107, 451] width 48 height 8
type input "48"
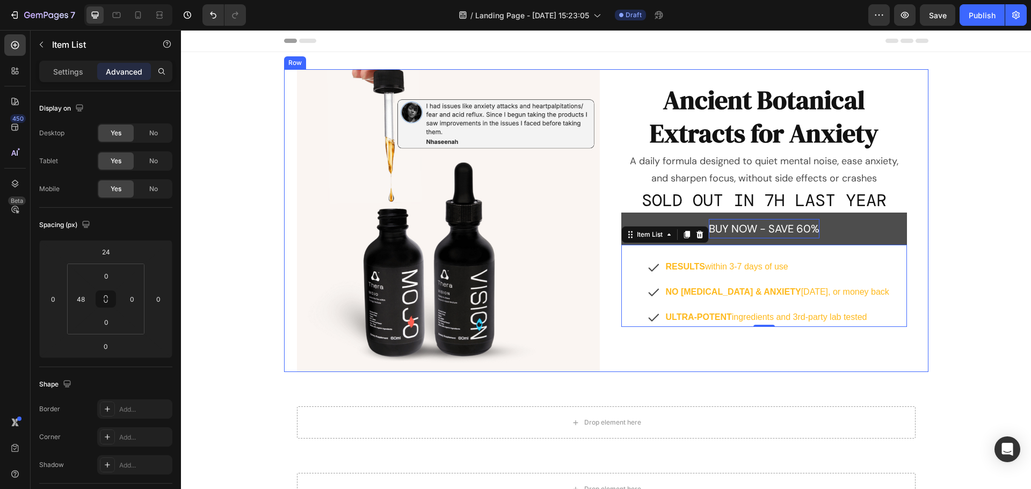
click at [922, 283] on div "Image Ancient Botanical Extracts for Anxiety Heading A daily formula designed t…" at bounding box center [606, 220] width 644 height 303
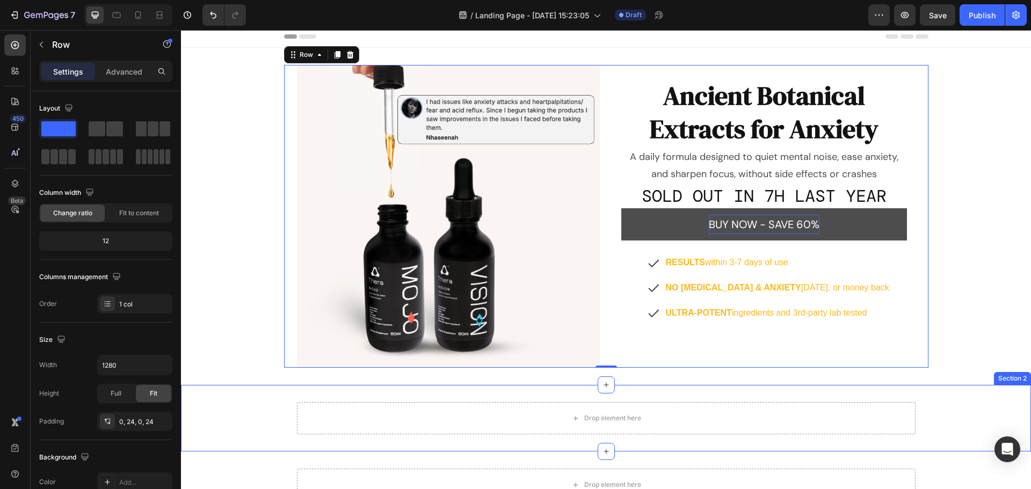
scroll to position [0, 0]
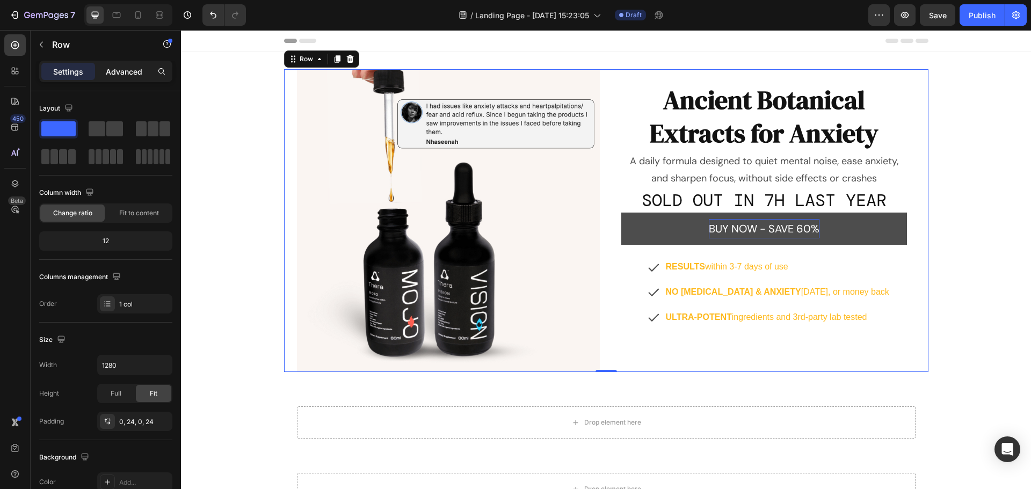
click at [111, 68] on p "Advanced" at bounding box center [124, 71] width 37 height 11
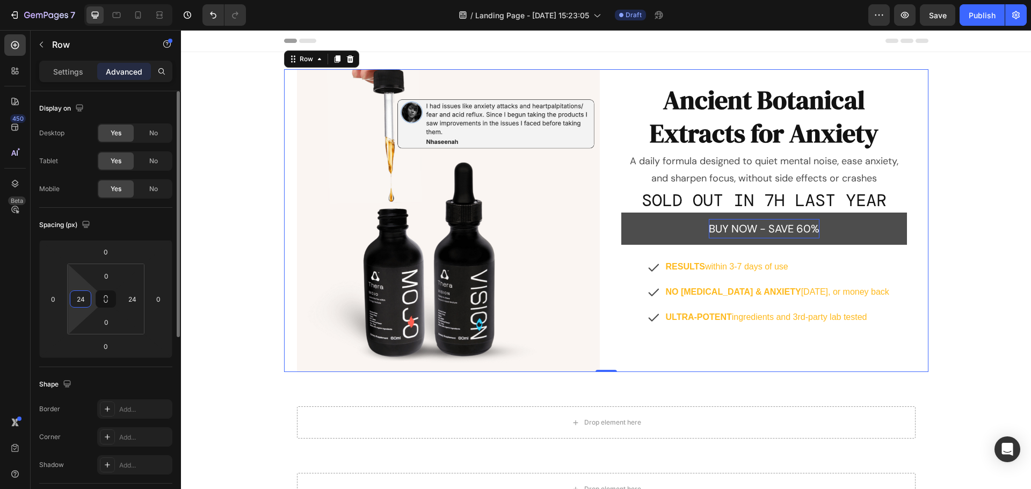
click at [76, 299] on input "24" at bounding box center [80, 299] width 16 height 16
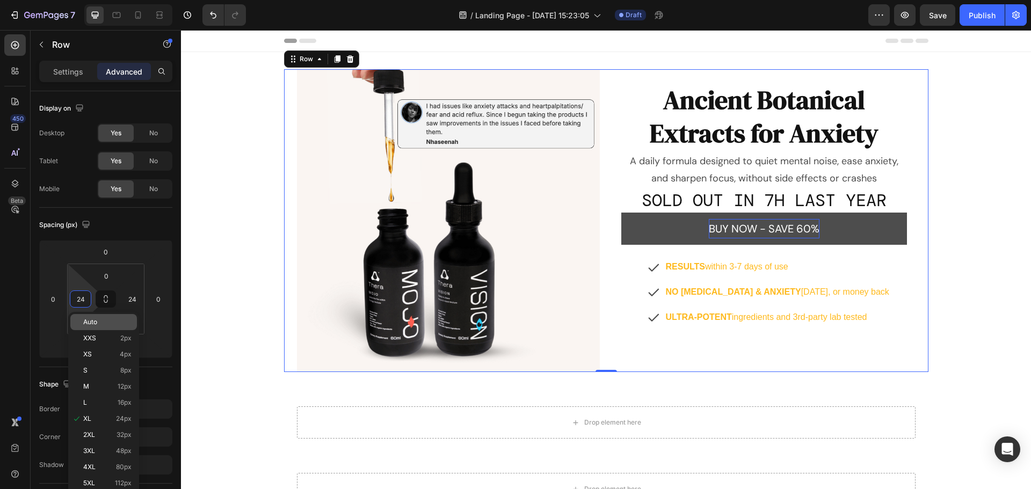
click at [96, 318] on div "Auto" at bounding box center [103, 322] width 67 height 16
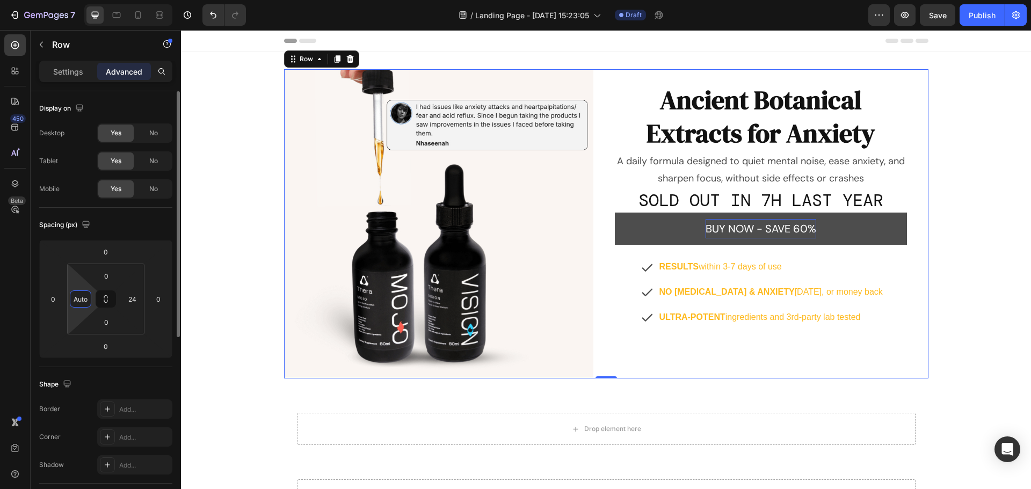
click at [85, 302] on input "Auto" at bounding box center [80, 299] width 16 height 16
type input "0"
click at [136, 302] on input "24" at bounding box center [132, 299] width 16 height 16
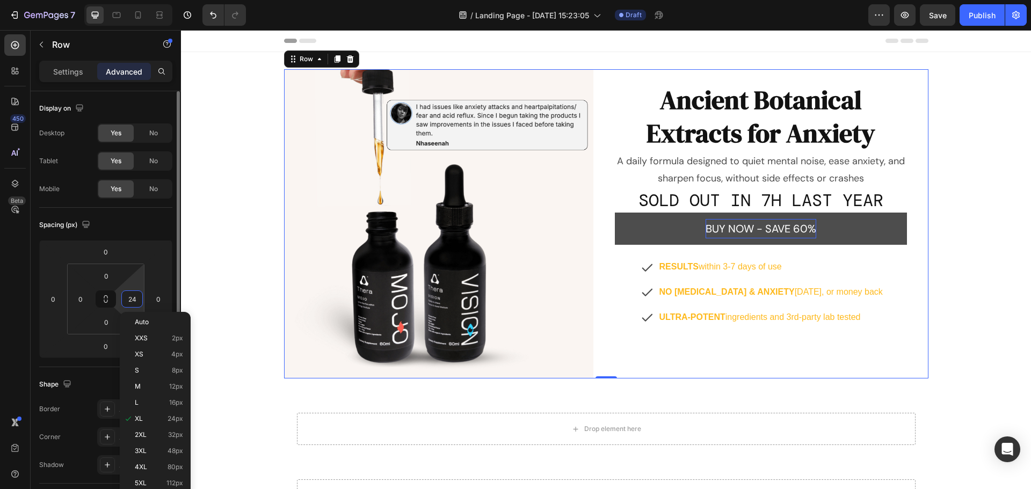
type input "0"
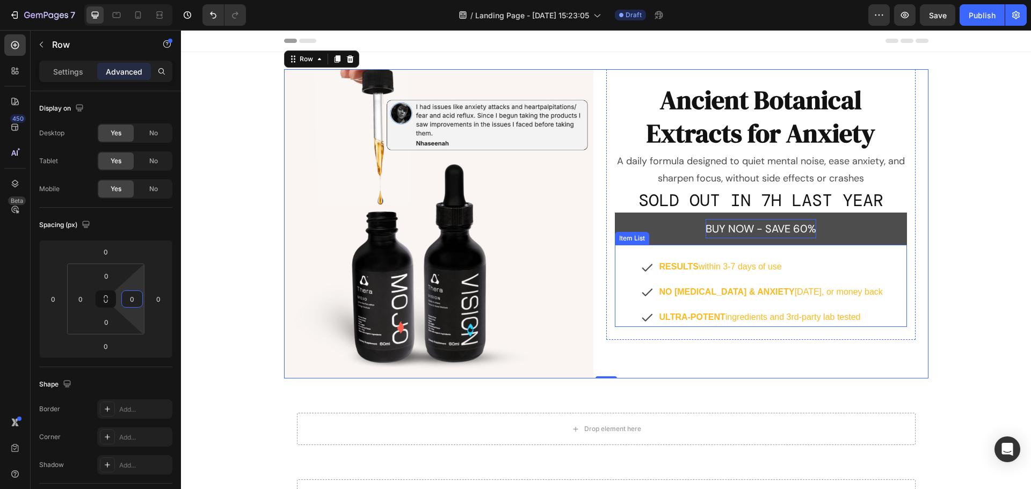
click at [845, 264] on p "RESULTS within 3-7 days of use" at bounding box center [770, 267] width 223 height 16
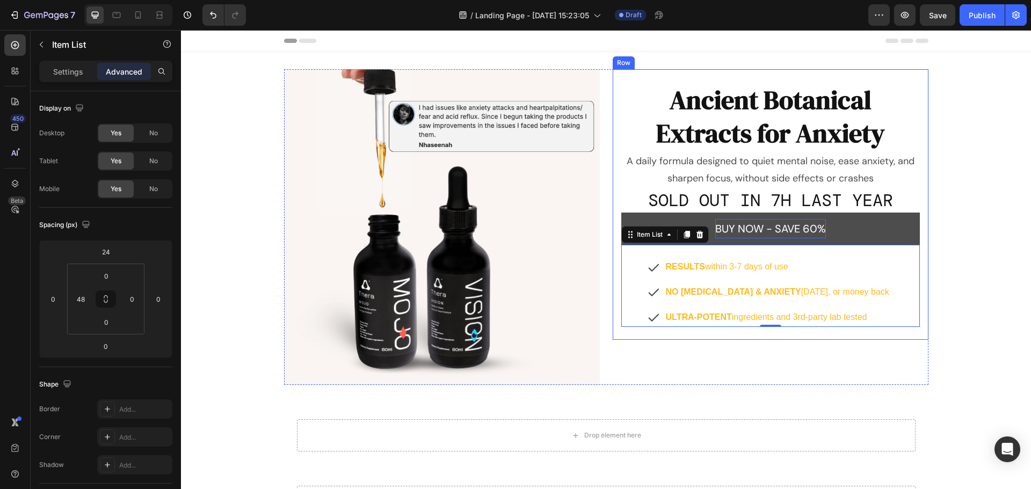
click at [613, 89] on div "Ancient Botanical Extracts for Anxiety Heading A daily formula designed to quie…" at bounding box center [771, 204] width 316 height 271
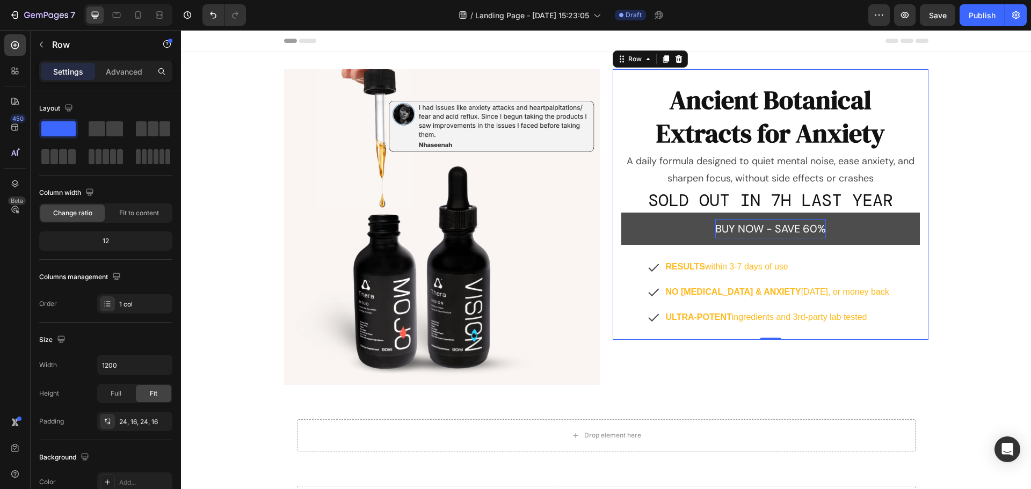
click at [615, 76] on div "Ancient Botanical Extracts for Anxiety Heading A daily formula designed to quie…" at bounding box center [771, 204] width 316 height 271
click at [626, 261] on div "RESULTS within 3-7 days of use NO [MEDICAL_DATA] & ANXIETY [DATE], or money bac…" at bounding box center [770, 292] width 299 height 69
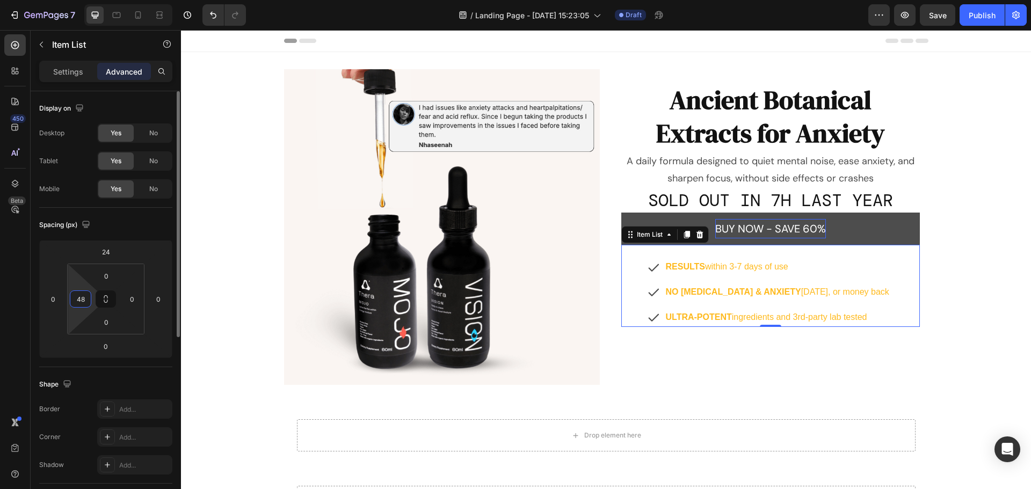
click at [78, 303] on input "48" at bounding box center [80, 299] width 16 height 16
type input "0"
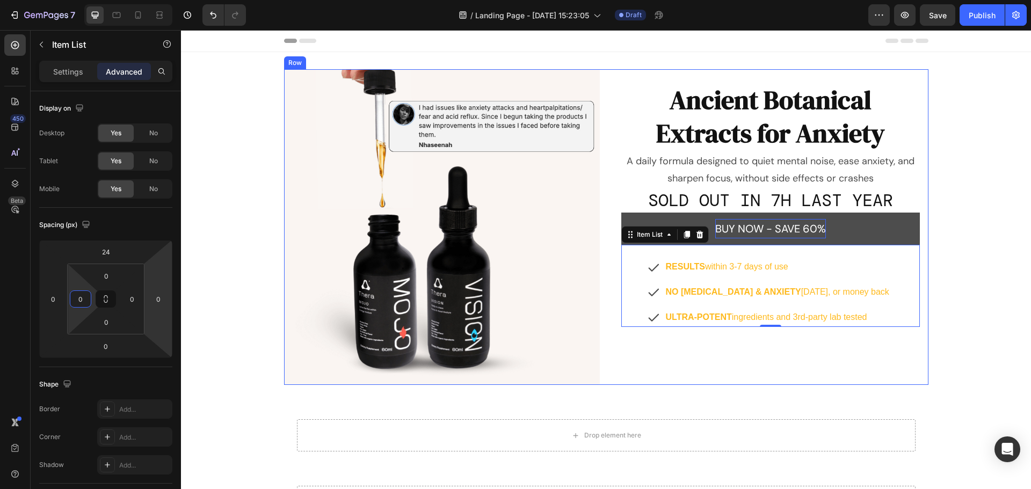
click at [600, 93] on div "Image Ancient Botanical Extracts for Anxiety Heading A daily formula designed t…" at bounding box center [606, 227] width 644 height 316
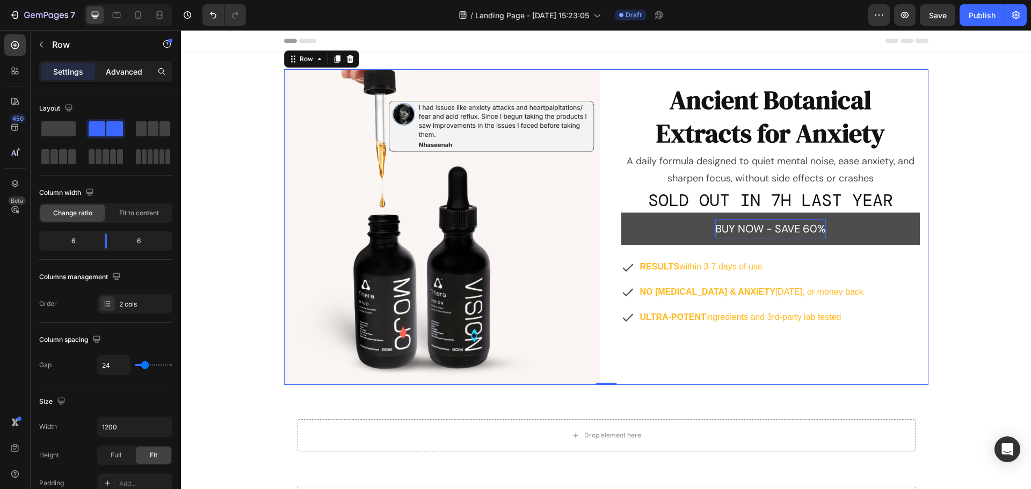
click at [129, 71] on p "Advanced" at bounding box center [124, 71] width 37 height 11
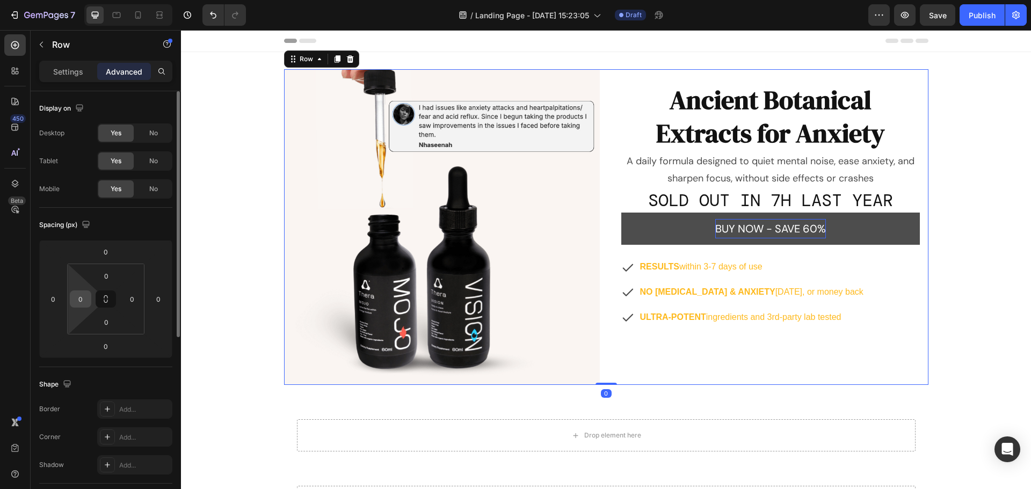
click at [81, 293] on input "0" at bounding box center [80, 299] width 16 height 16
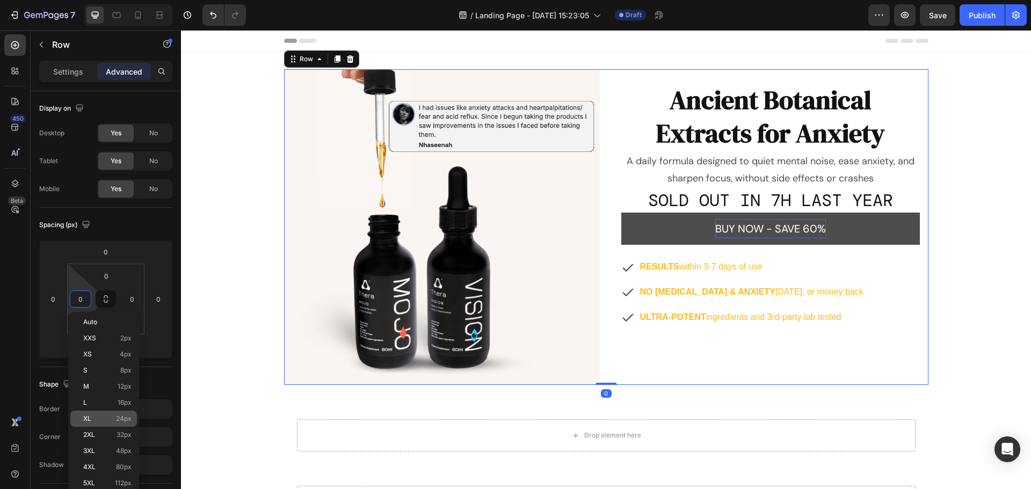
click at [105, 424] on div "XL 24px" at bounding box center [103, 419] width 67 height 16
type input "24"
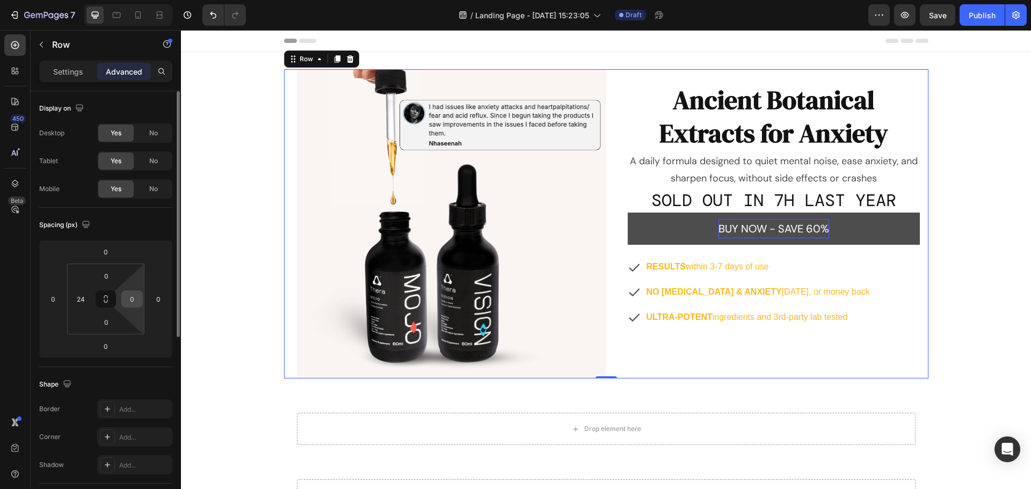
click at [130, 302] on input "0" at bounding box center [132, 299] width 16 height 16
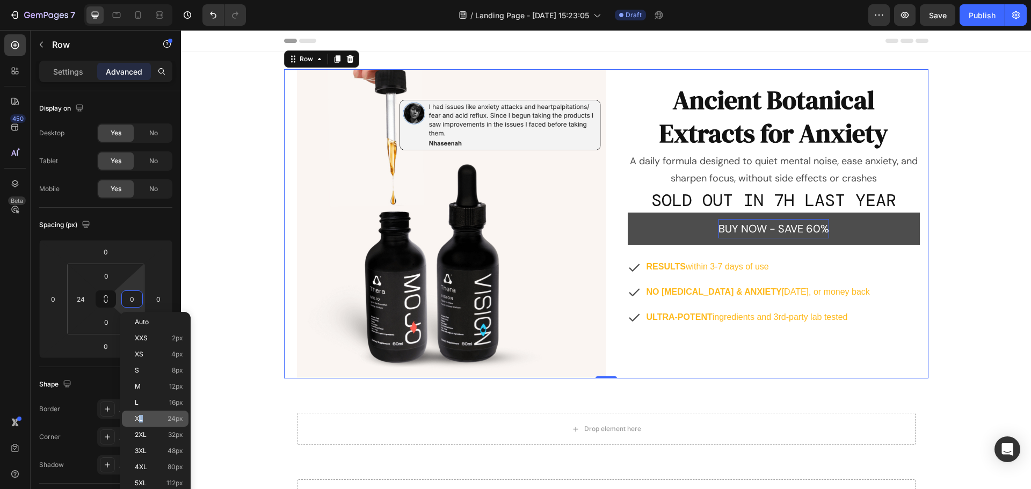
drag, startPoint x: 141, startPoint y: 414, endPoint x: 146, endPoint y: 412, distance: 5.8
click at [143, 414] on div "XL 24px" at bounding box center [155, 419] width 67 height 16
type input "24"
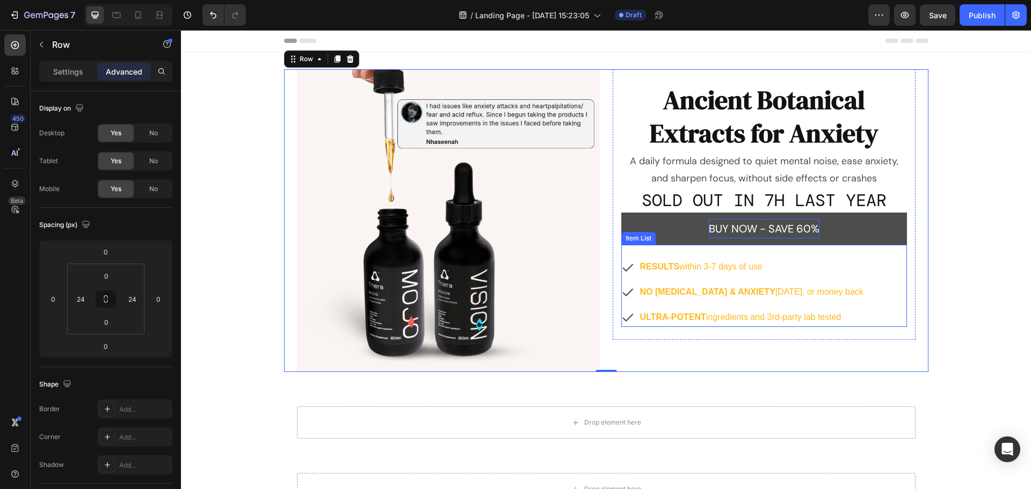
click at [872, 275] on div "RESULTS within 3-7 days of use NO [MEDICAL_DATA] & ANXIETY [DATE], or money bac…" at bounding box center [764, 292] width 286 height 69
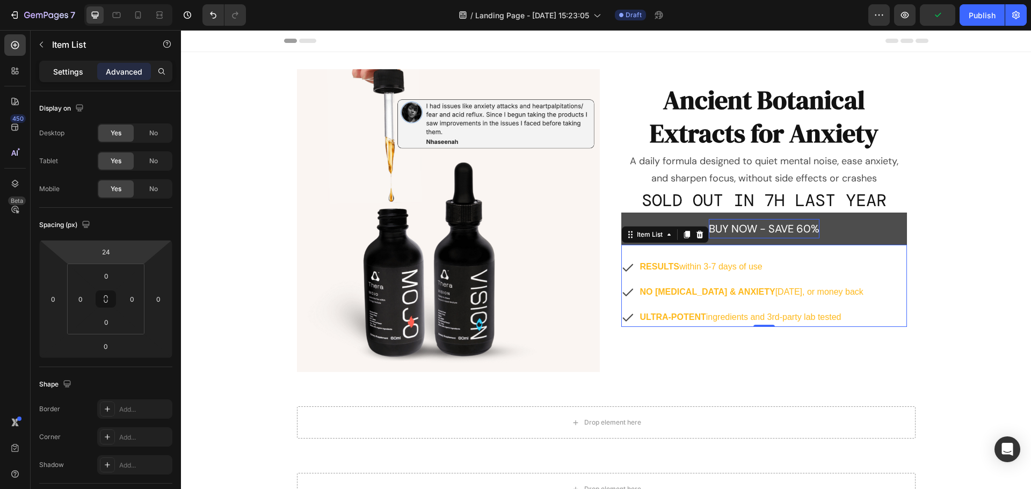
click at [66, 73] on p "Settings" at bounding box center [68, 71] width 30 height 11
type input "8"
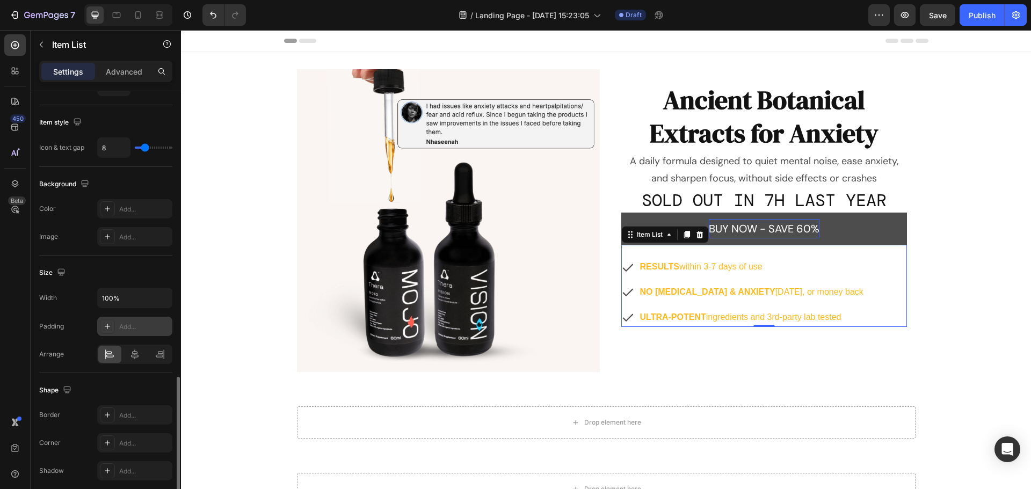
scroll to position [537, 0]
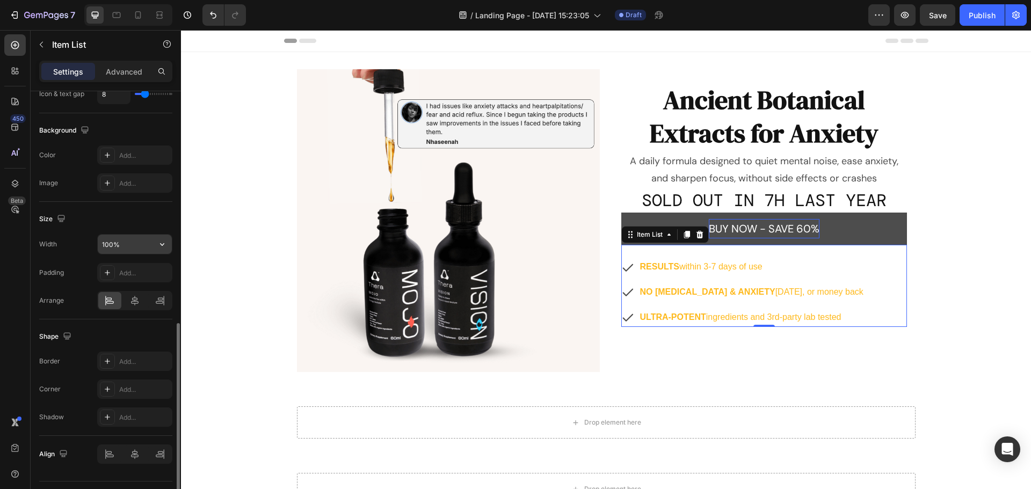
click at [139, 248] on input "100%" at bounding box center [135, 244] width 74 height 19
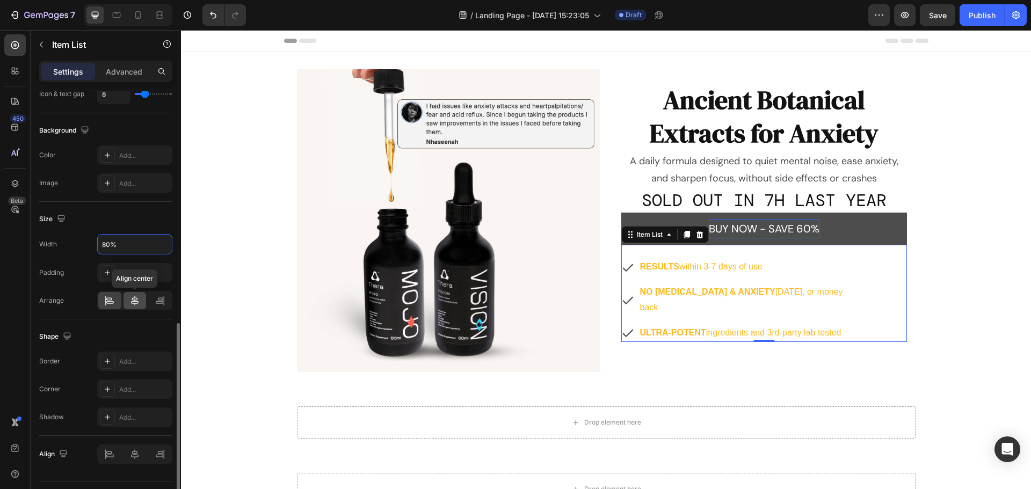
type input "80%"
click at [131, 302] on icon at bounding box center [134, 300] width 11 height 11
click at [135, 454] on icon at bounding box center [135, 454] width 8 height 10
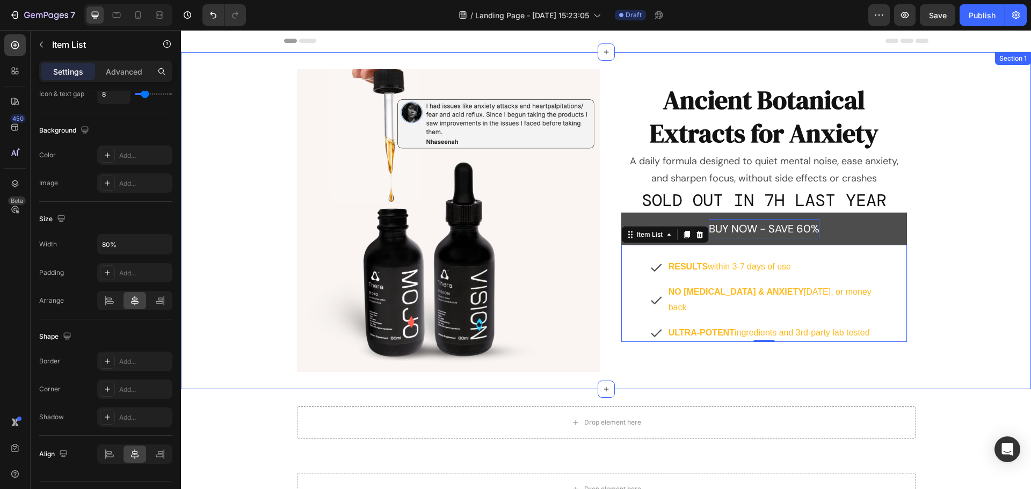
click at [949, 286] on div "Image Ancient Botanical Extracts for Anxiety Heading A daily formula designed t…" at bounding box center [606, 220] width 850 height 303
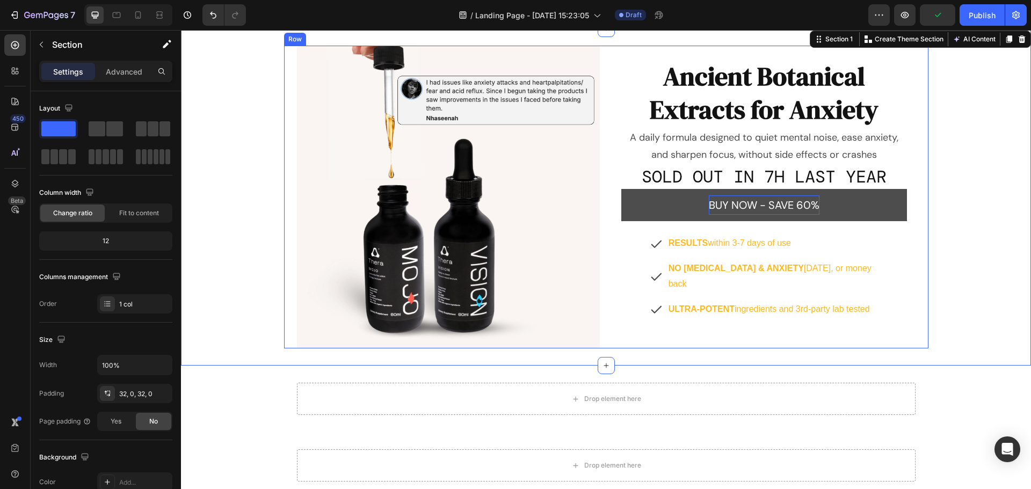
scroll to position [0, 0]
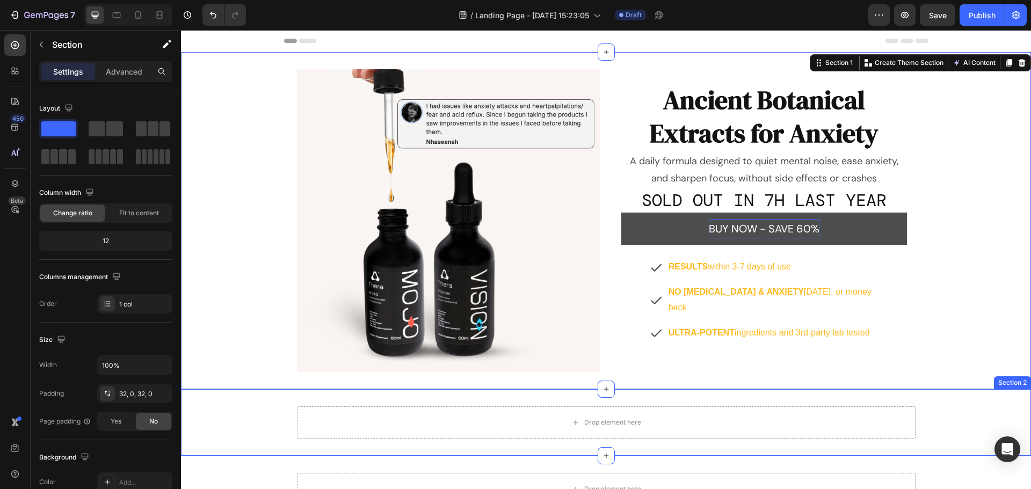
click at [236, 419] on div "Drop element here Row Row" at bounding box center [606, 422] width 850 height 32
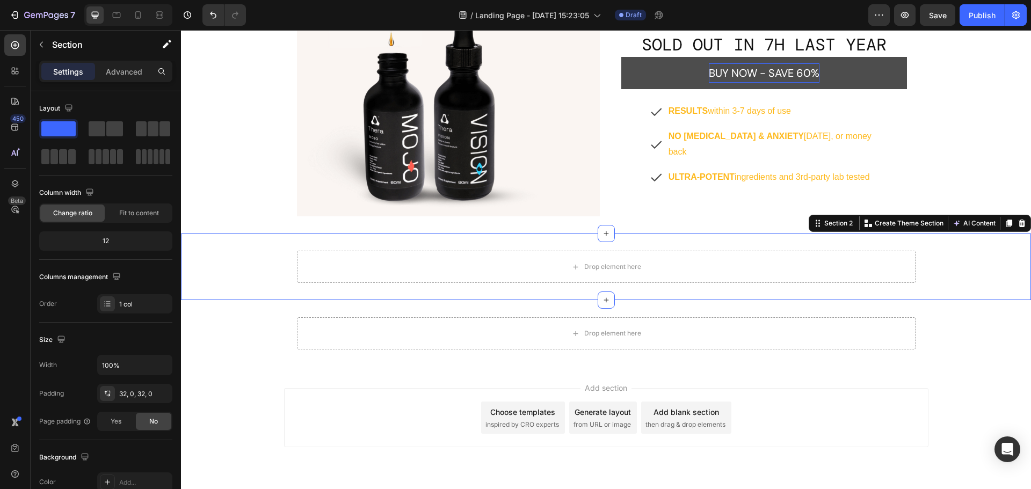
scroll to position [188, 0]
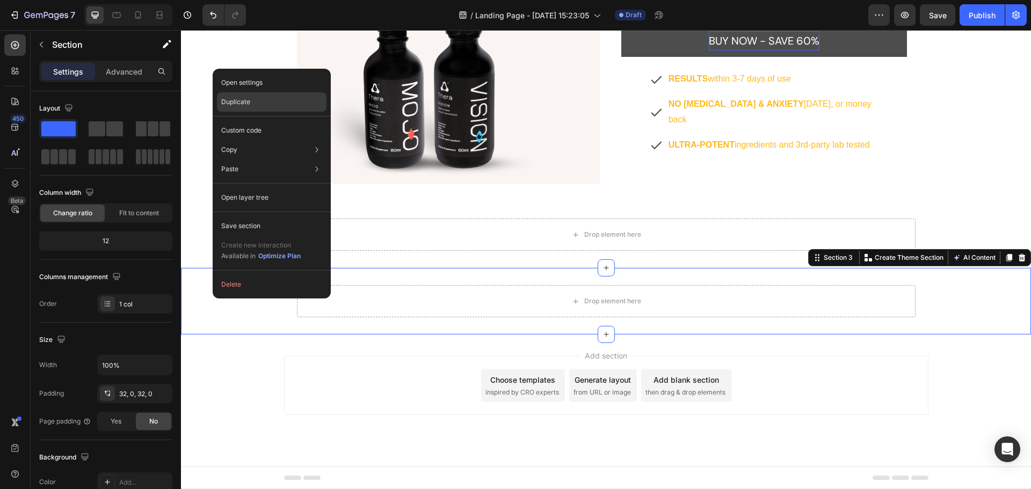
click at [259, 107] on div "Duplicate" at bounding box center [272, 101] width 110 height 19
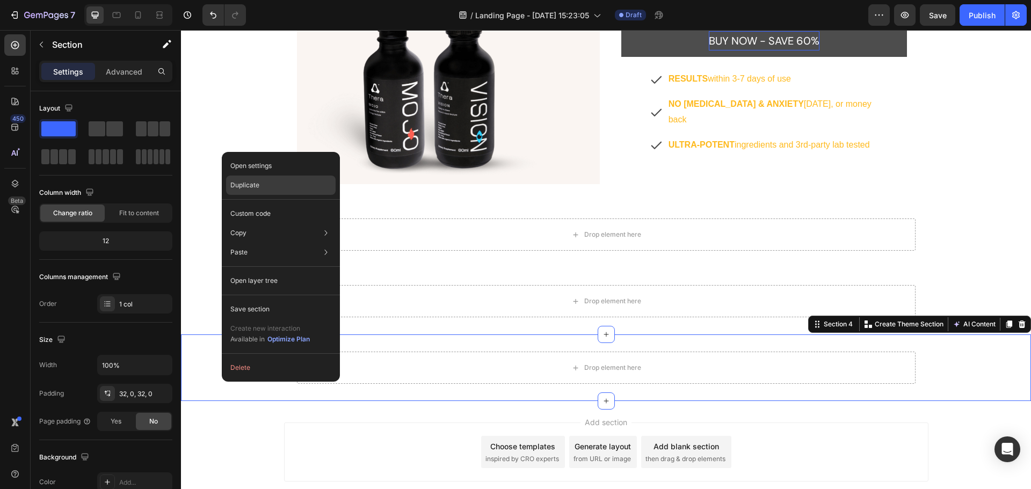
click at [260, 179] on div "Duplicate" at bounding box center [281, 185] width 110 height 19
drag, startPoint x: 441, startPoint y: 209, endPoint x: 260, endPoint y: 179, distance: 183.4
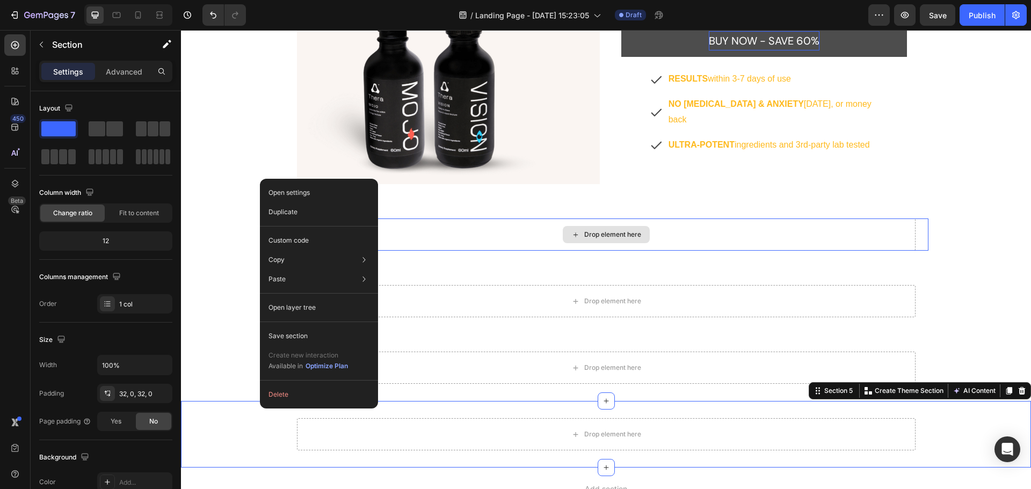
click at [959, 224] on div "Drop element here Row Row" at bounding box center [606, 235] width 850 height 32
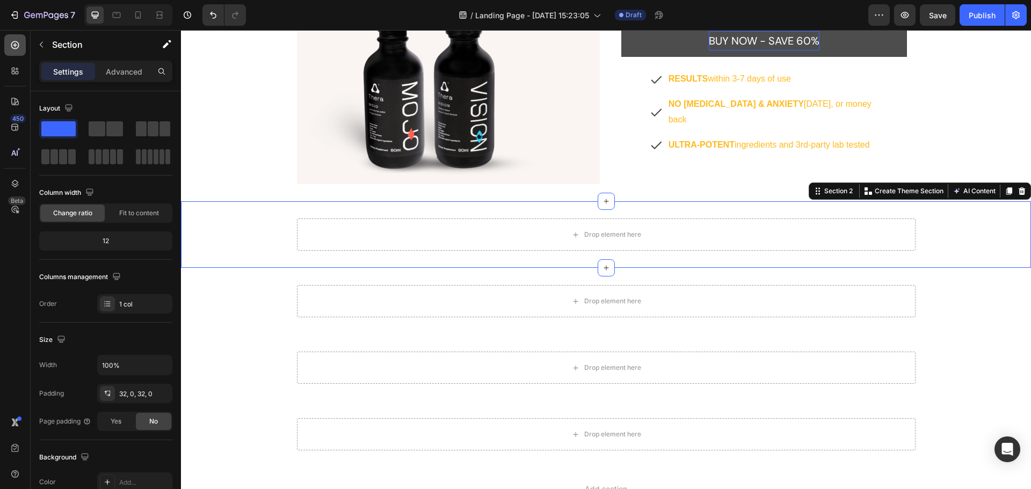
click at [14, 41] on icon at bounding box center [15, 45] width 11 height 11
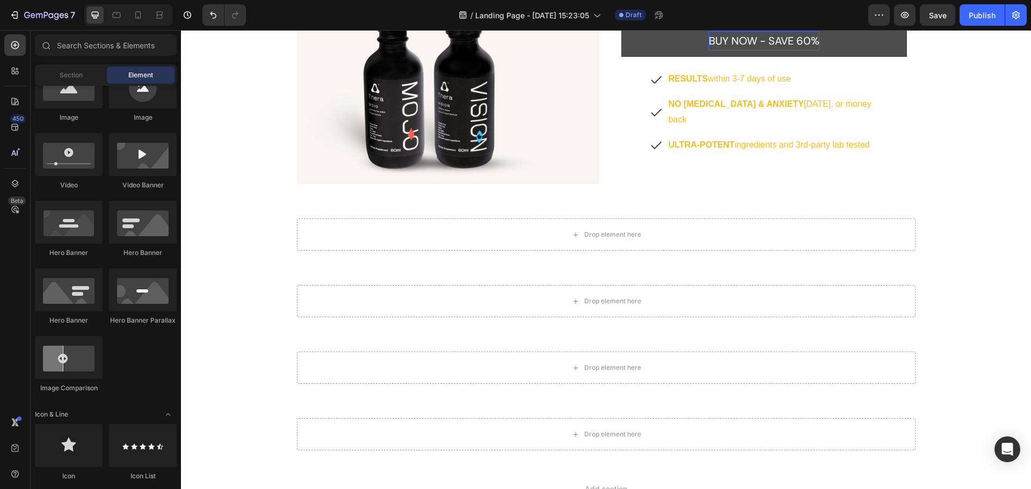
scroll to position [0, 0]
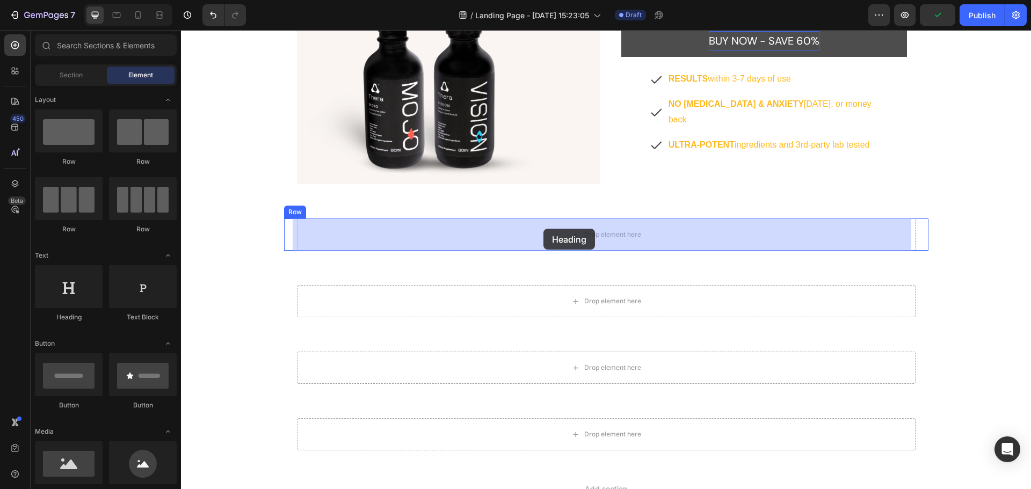
drag, startPoint x: 259, startPoint y: 325, endPoint x: 543, endPoint y: 229, distance: 300.0
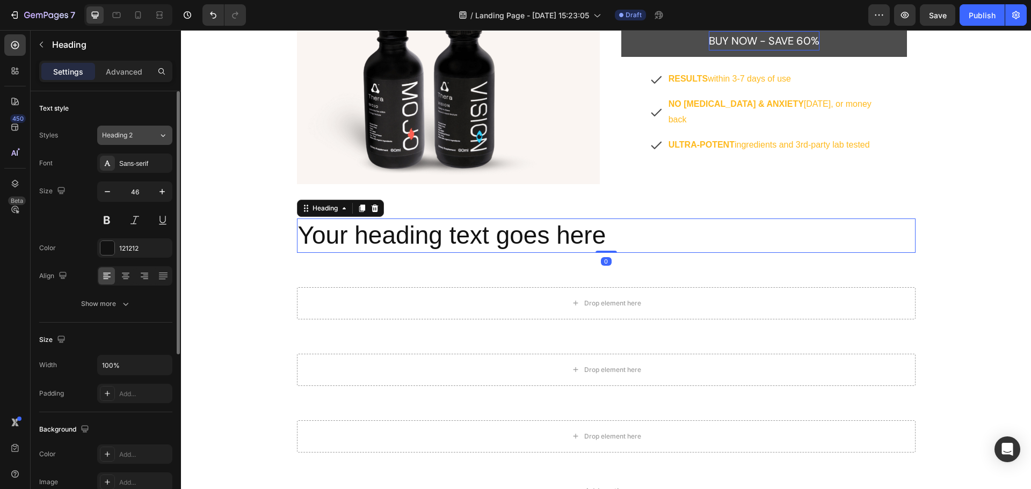
click at [138, 132] on div "Heading 2" at bounding box center [123, 135] width 43 height 10
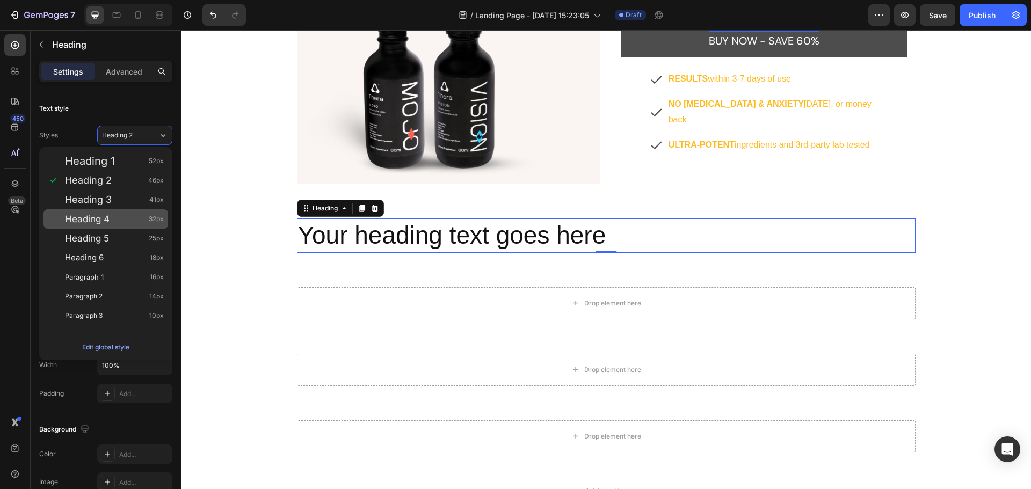
click at [136, 210] on div "Heading 4 32px" at bounding box center [105, 218] width 125 height 19
type input "32"
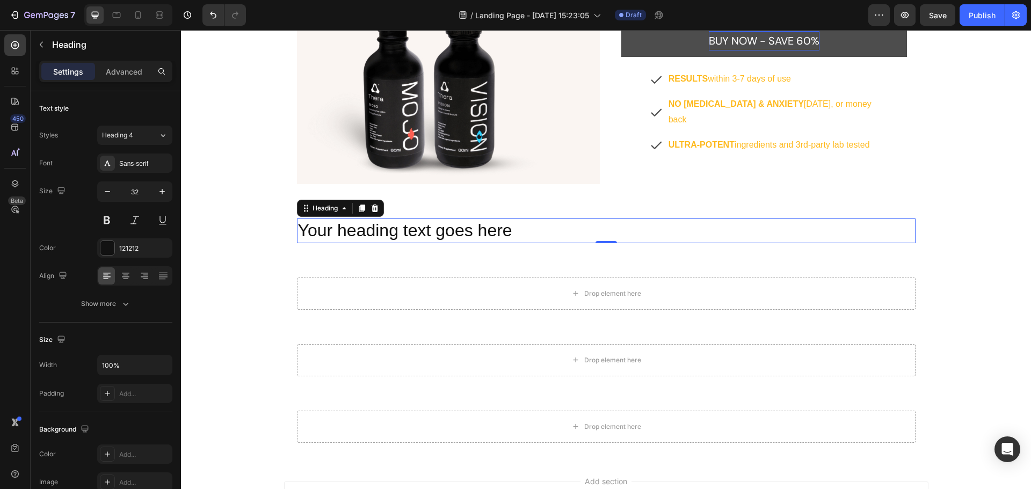
click at [610, 231] on h2 "Your heading text goes here" at bounding box center [606, 231] width 619 height 25
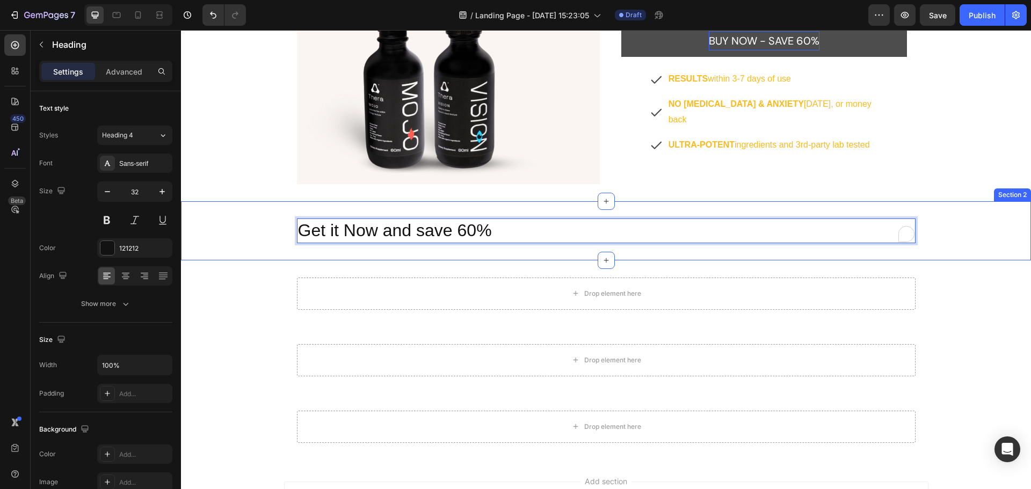
click at [225, 235] on div "Get it Now and save 60% Heading 0 Row Row" at bounding box center [606, 231] width 850 height 25
